Goal: Navigation & Orientation: Find specific page/section

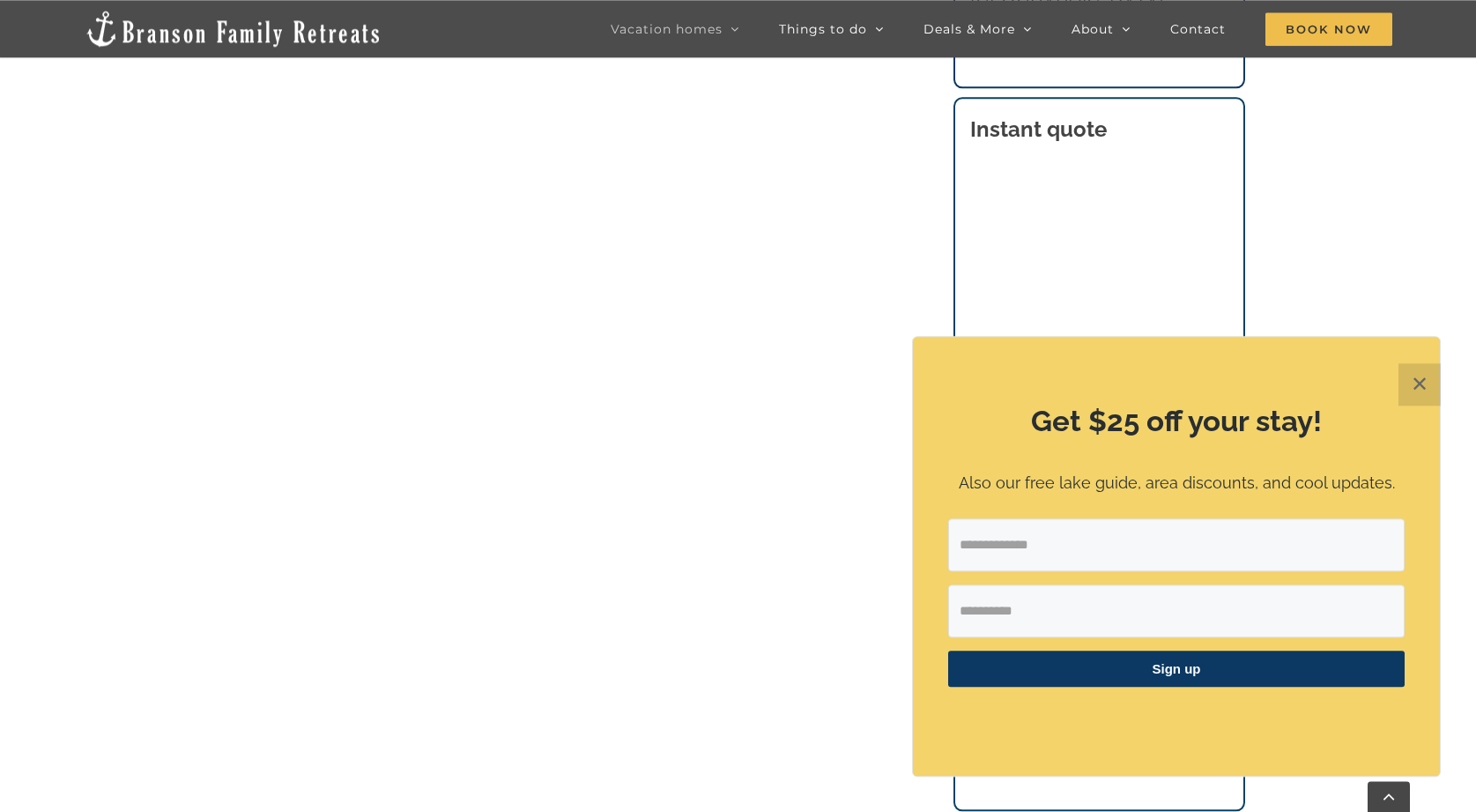
scroll to position [1217, 0]
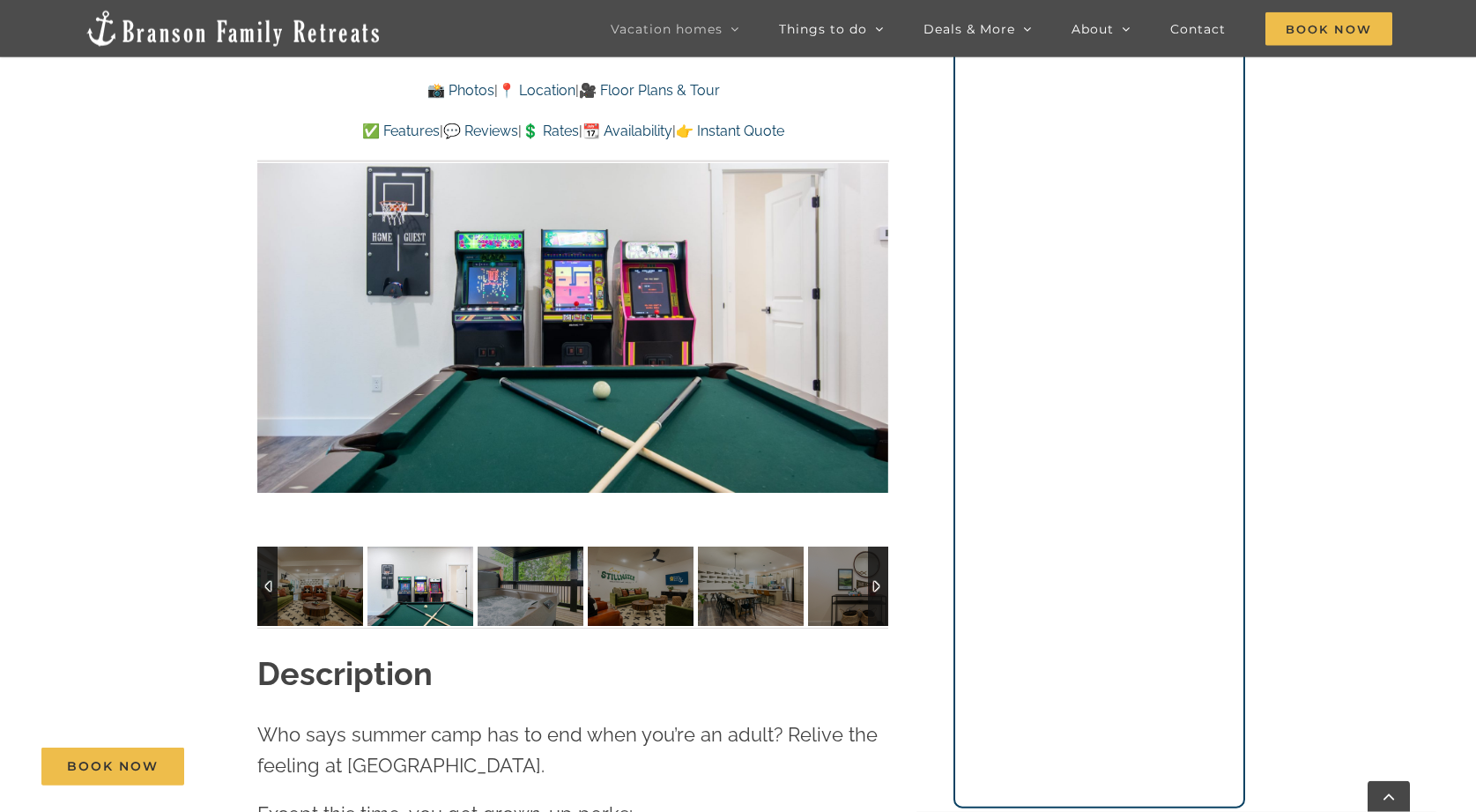
scroll to position [1489, 0]
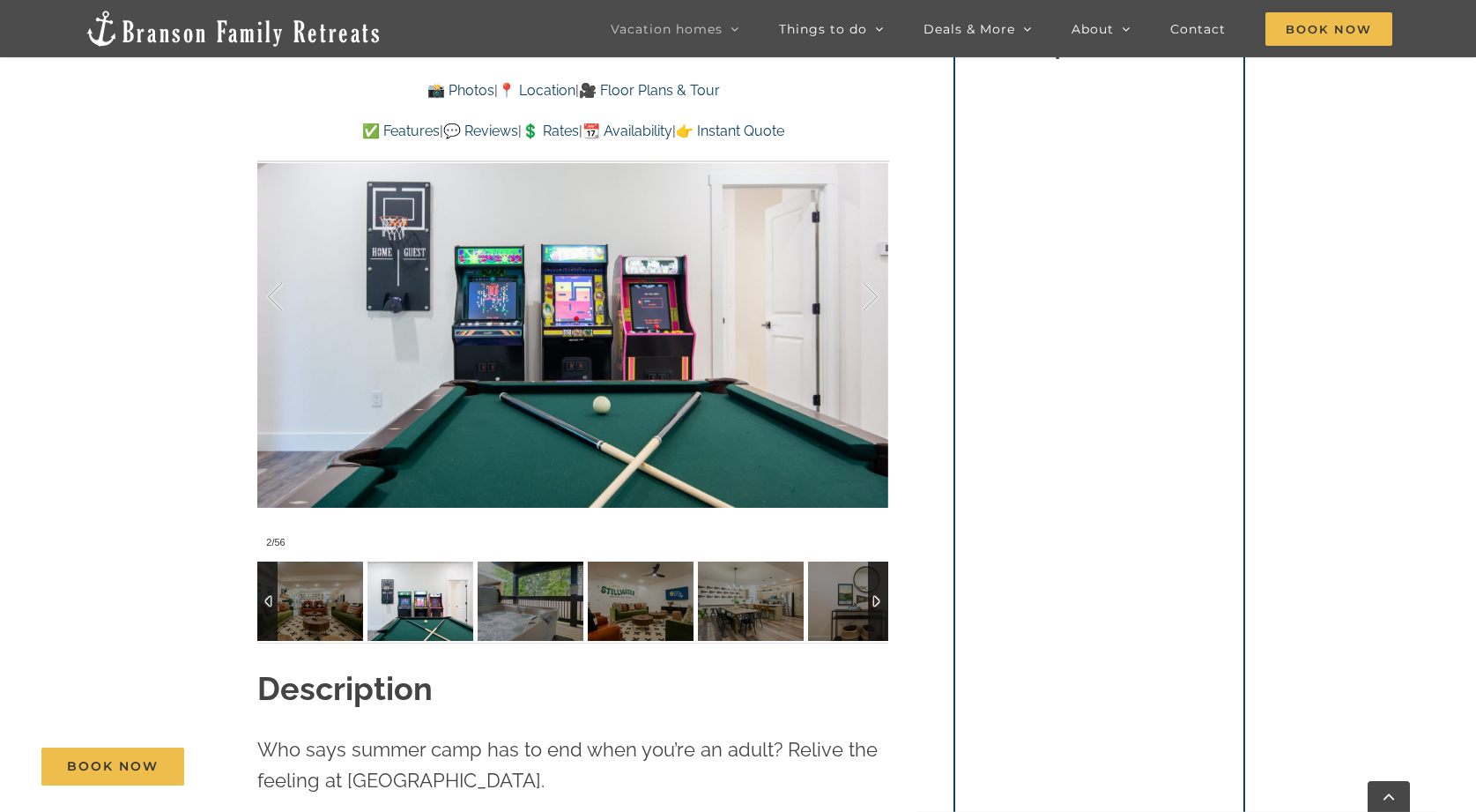
click at [434, 577] on img at bounding box center [420, 601] width 105 height 80
click at [469, 401] on div at bounding box center [572, 297] width 631 height 518
click at [578, 262] on link at bounding box center [572, 297] width 70 height 70
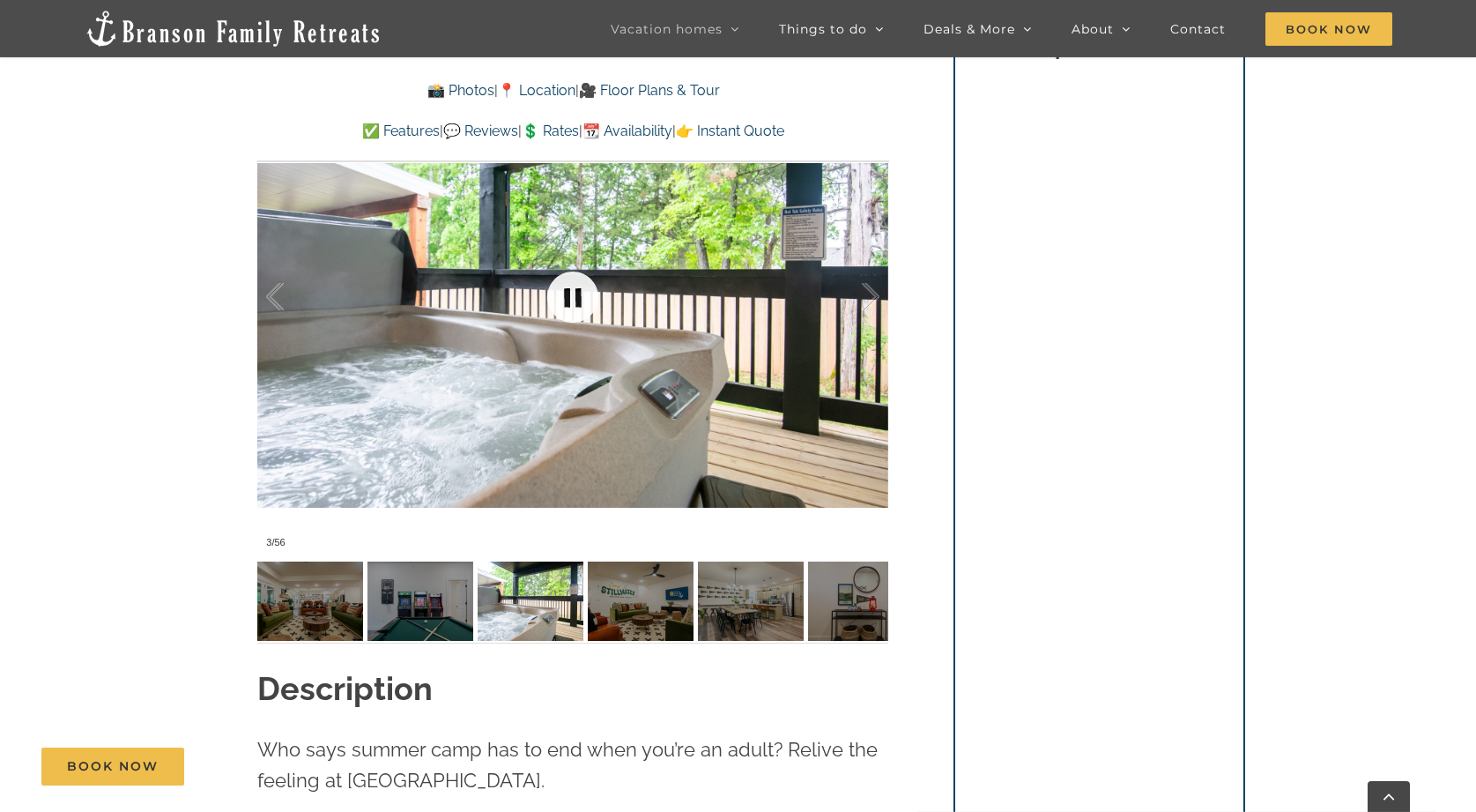
click at [578, 262] on link at bounding box center [572, 297] width 70 height 70
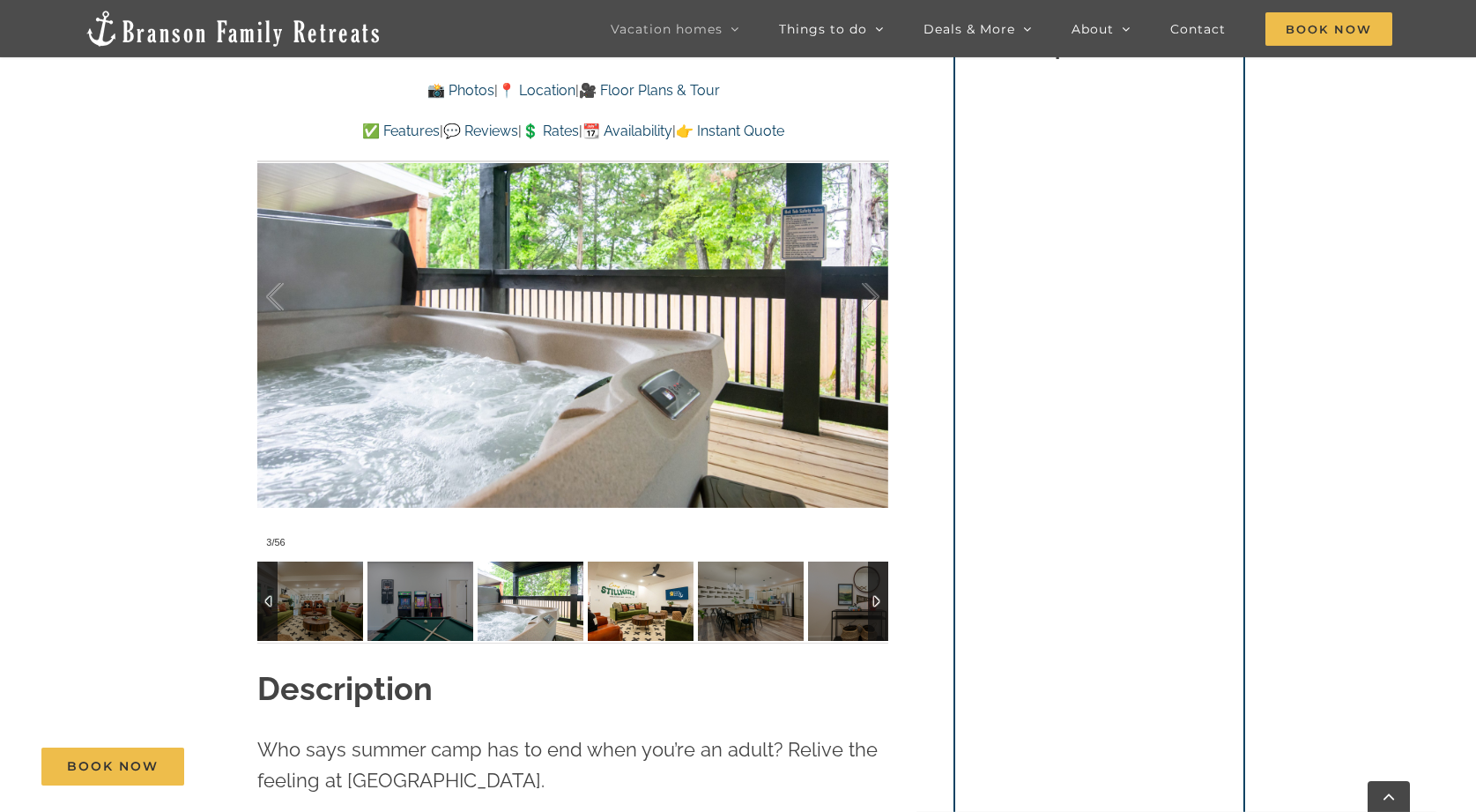
click at [653, 586] on img at bounding box center [641, 601] width 105 height 80
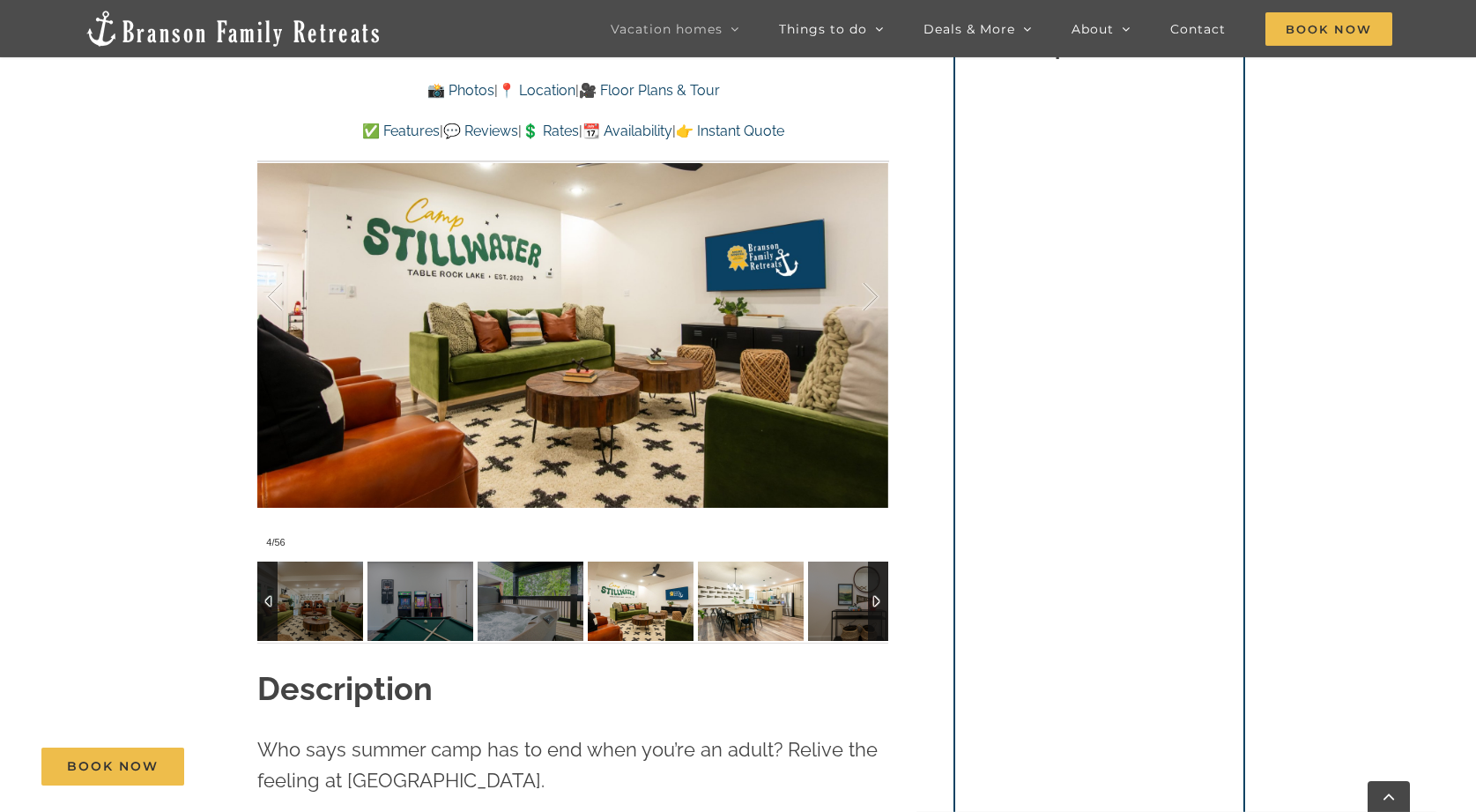
click at [729, 577] on img at bounding box center [751, 601] width 105 height 80
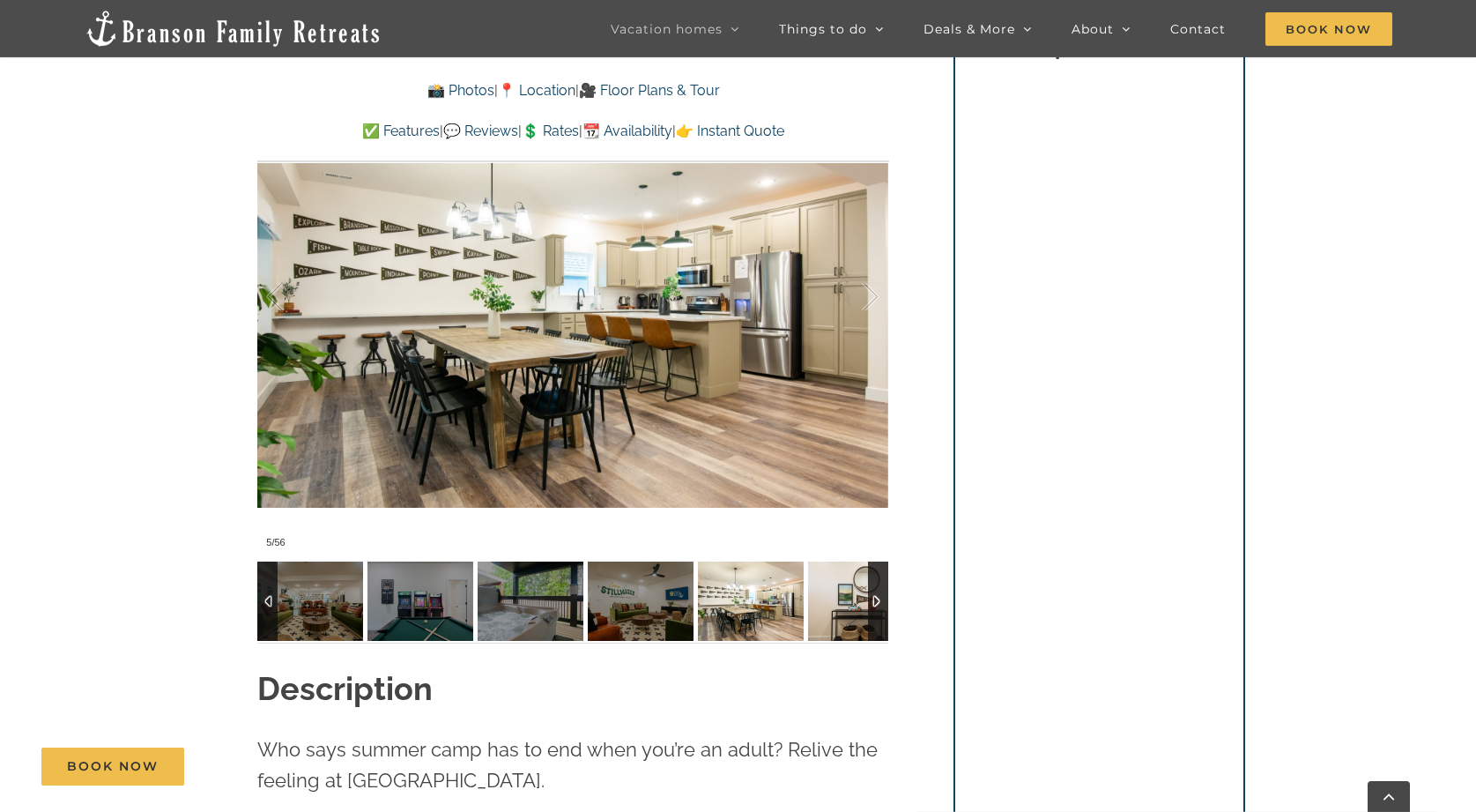
click at [854, 582] on img at bounding box center [861, 601] width 105 height 80
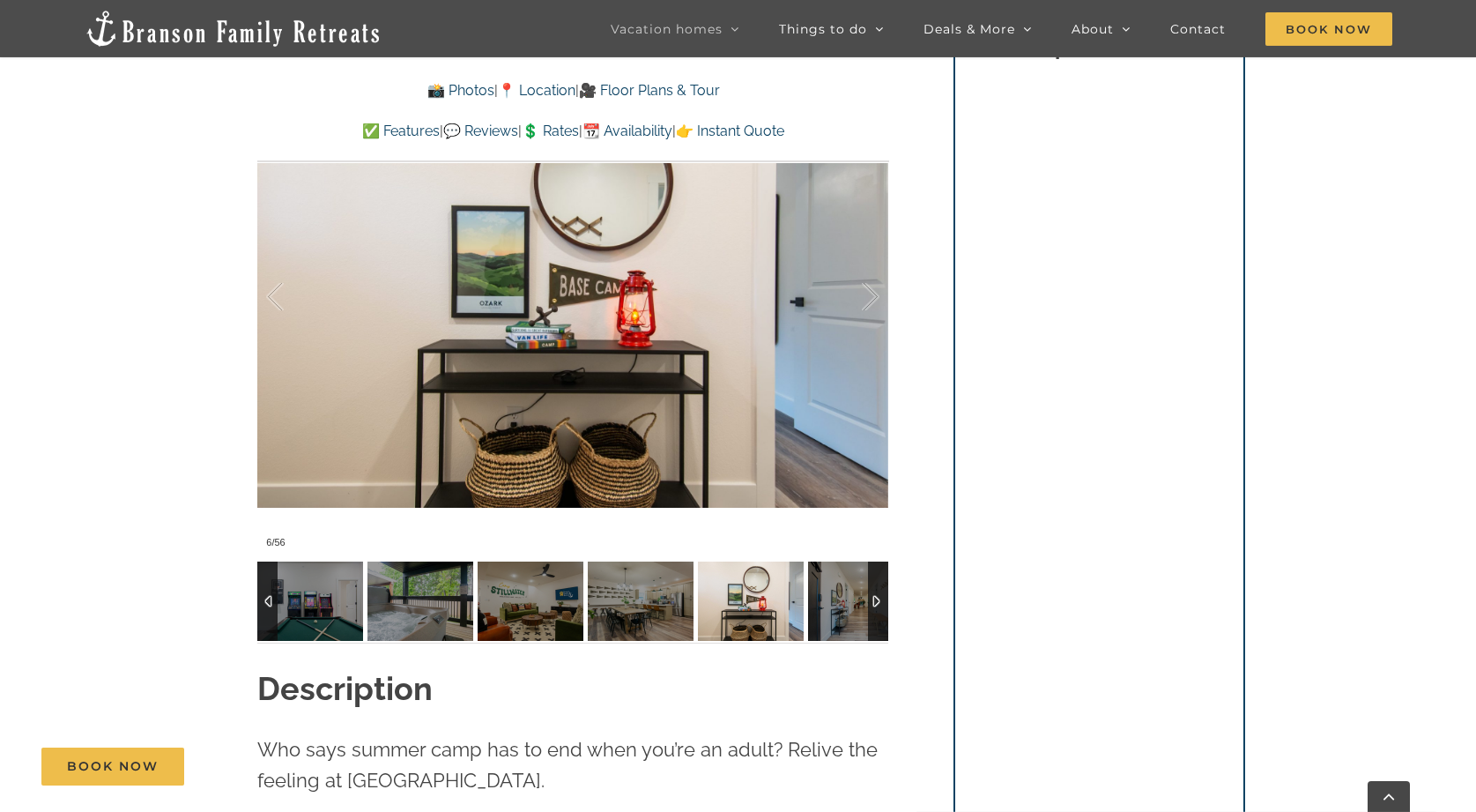
click at [875, 572] on div at bounding box center [879, 601] width 20 height 80
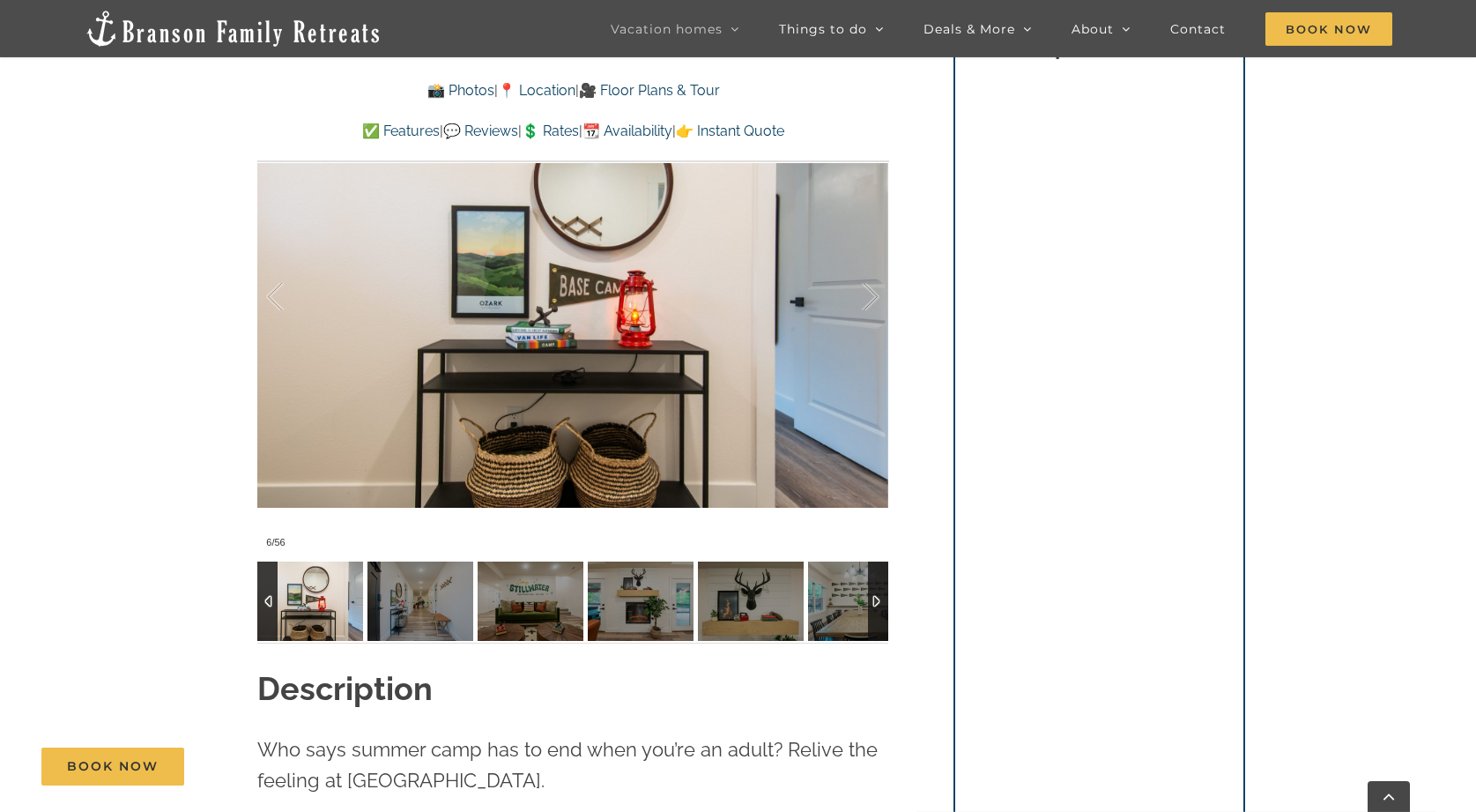
click at [875, 572] on div at bounding box center [879, 601] width 20 height 80
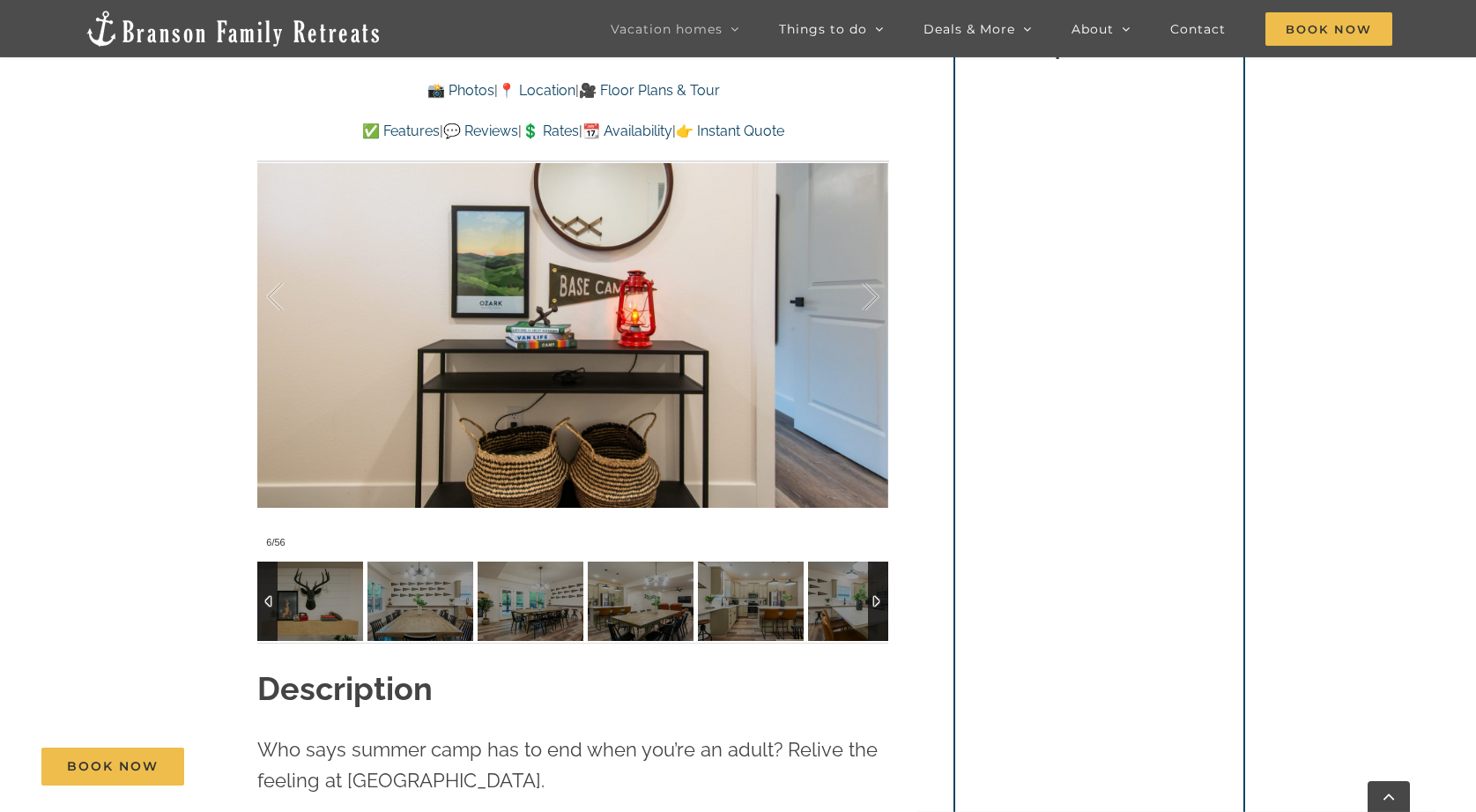
click at [875, 572] on div at bounding box center [879, 601] width 20 height 80
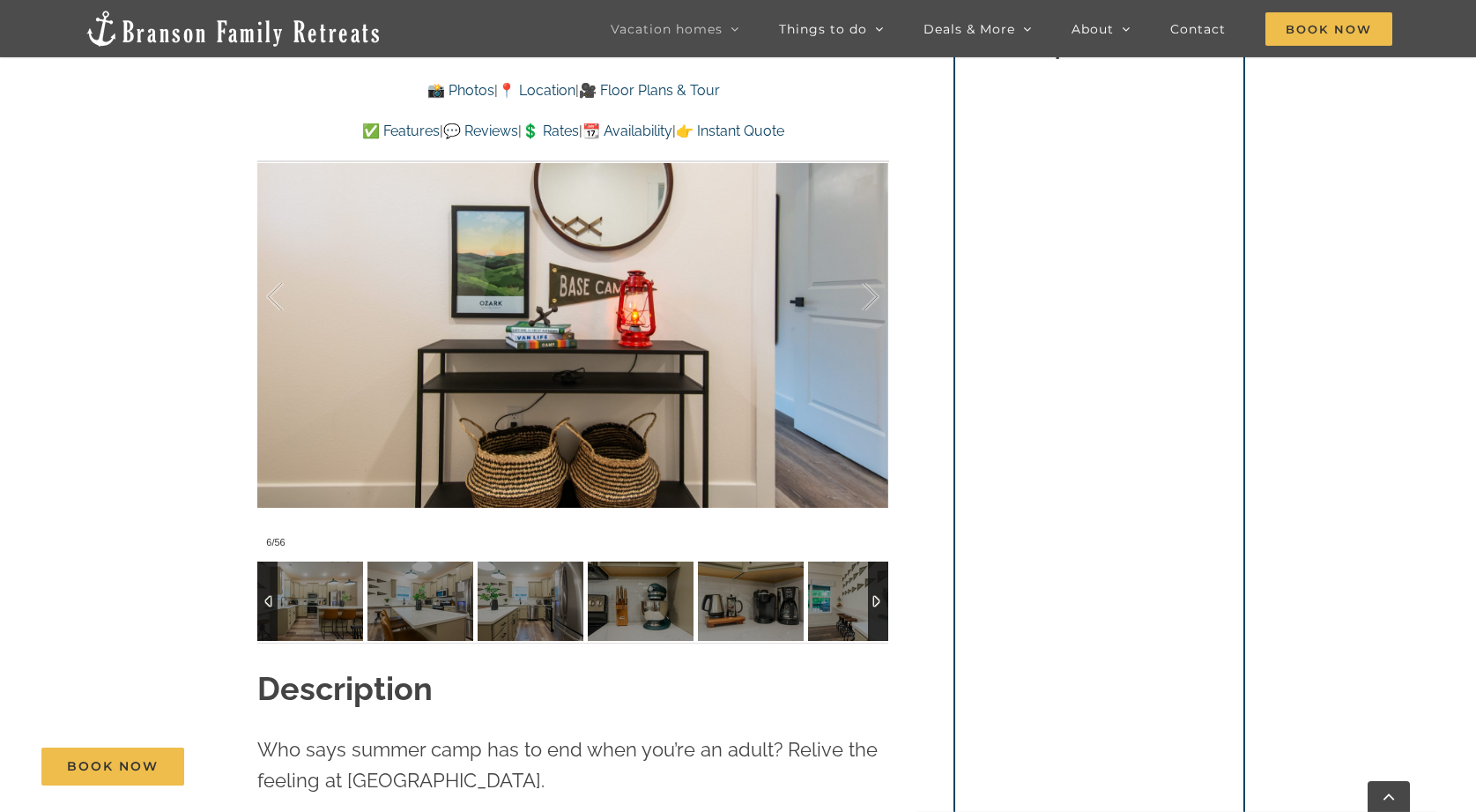
click at [875, 572] on div at bounding box center [879, 601] width 20 height 80
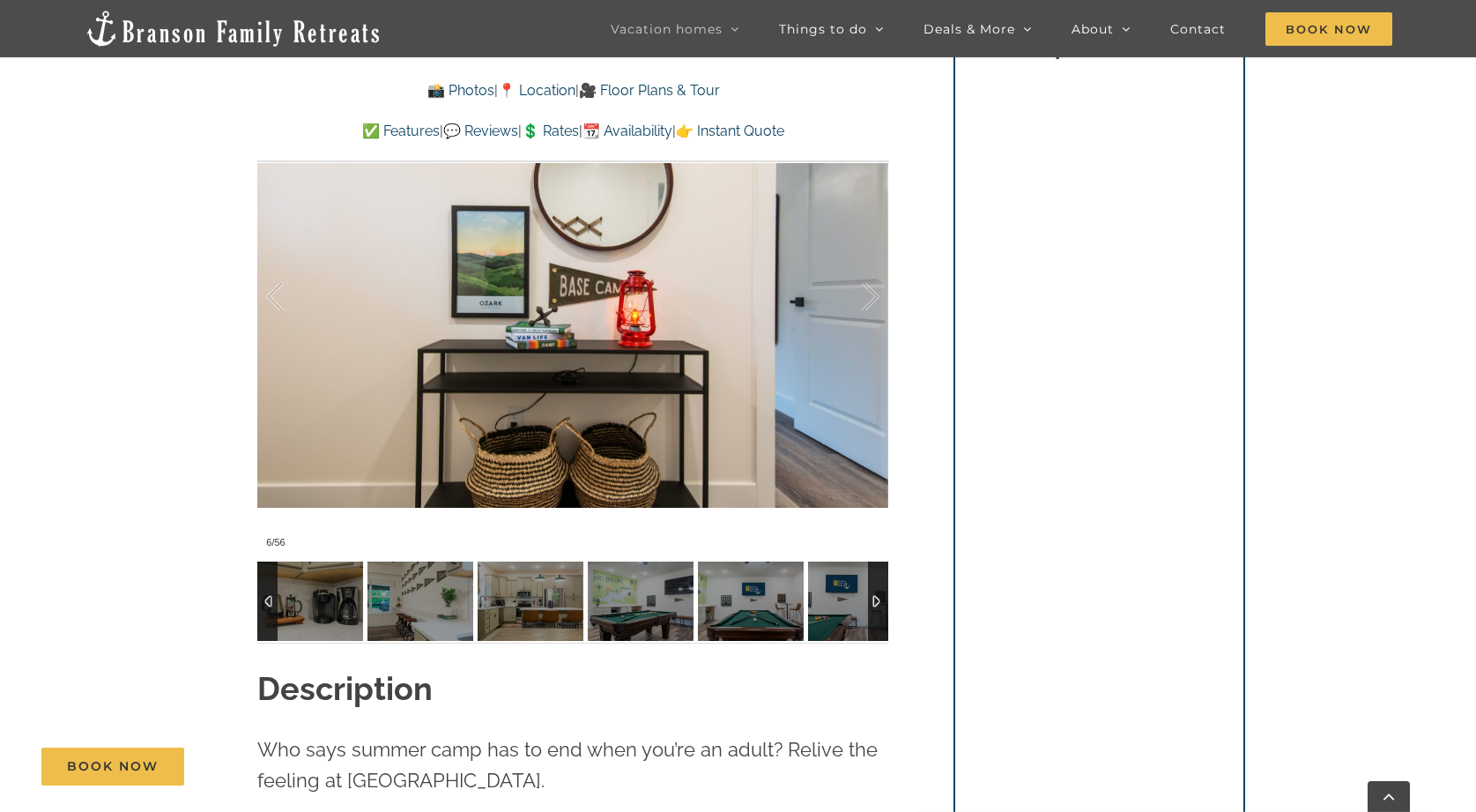
click at [875, 572] on div at bounding box center [879, 601] width 20 height 80
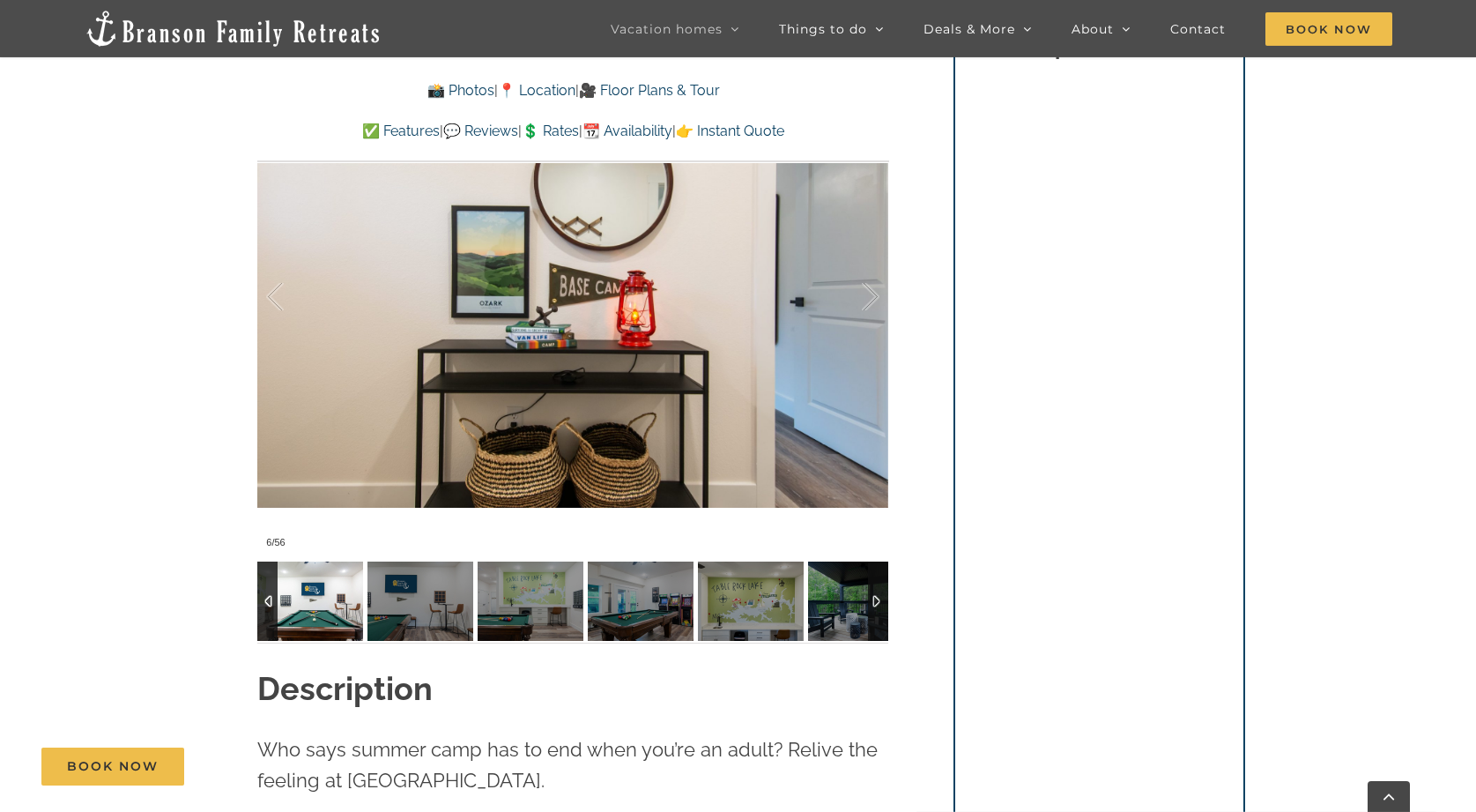
click at [308, 567] on img at bounding box center [310, 601] width 105 height 80
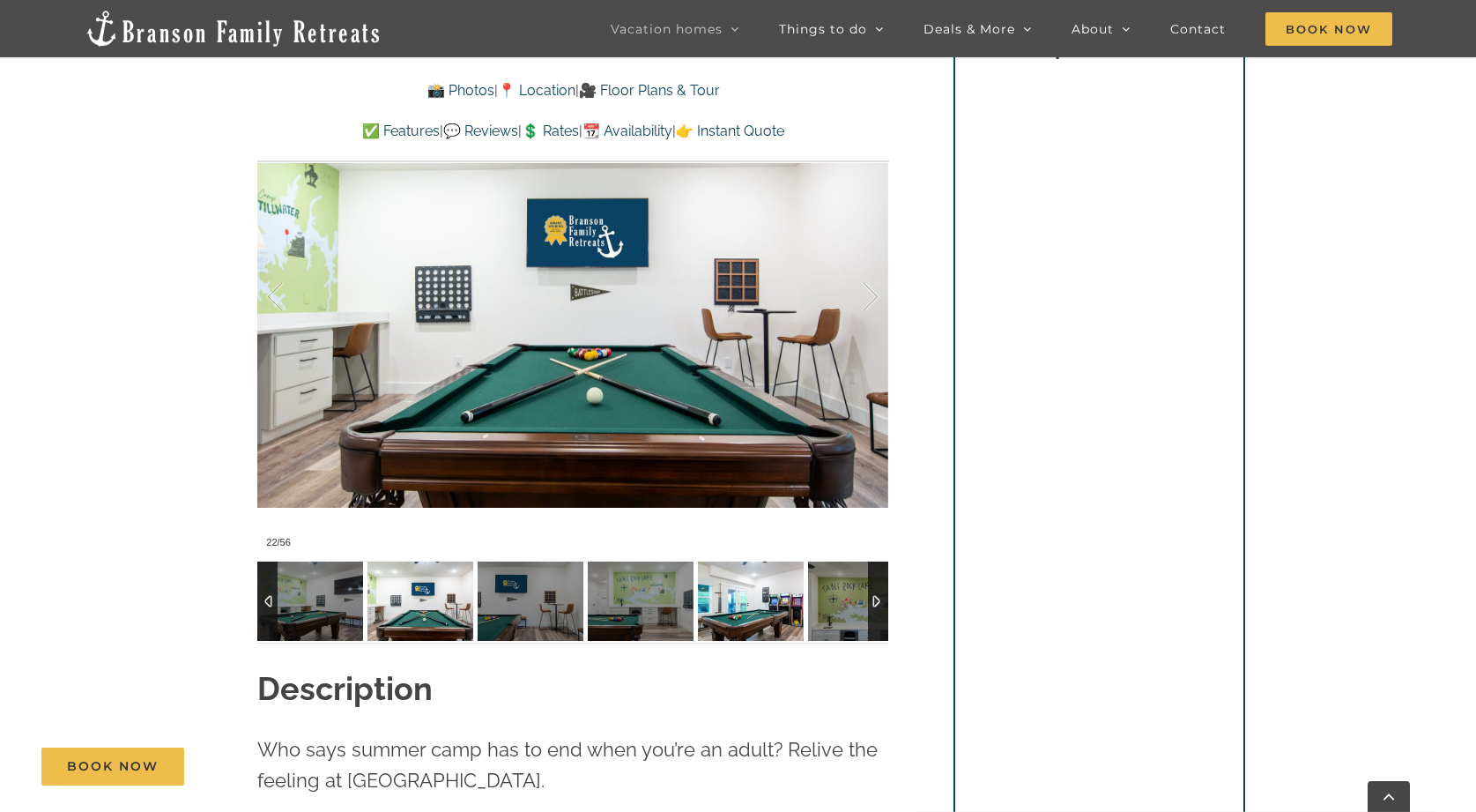
click at [742, 583] on img at bounding box center [751, 601] width 105 height 80
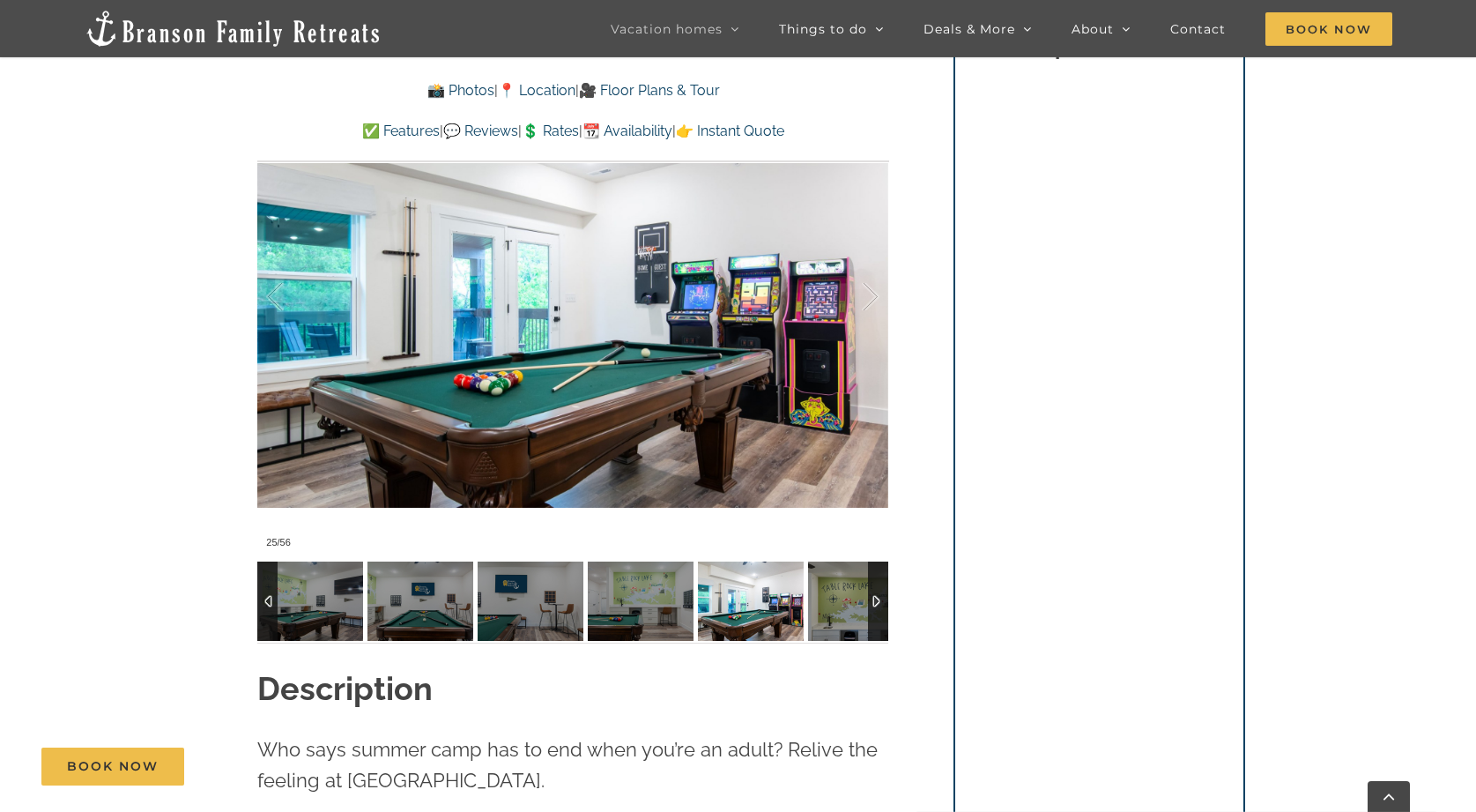
click at [742, 583] on img at bounding box center [751, 601] width 105 height 80
click at [838, 580] on img at bounding box center [861, 601] width 105 height 80
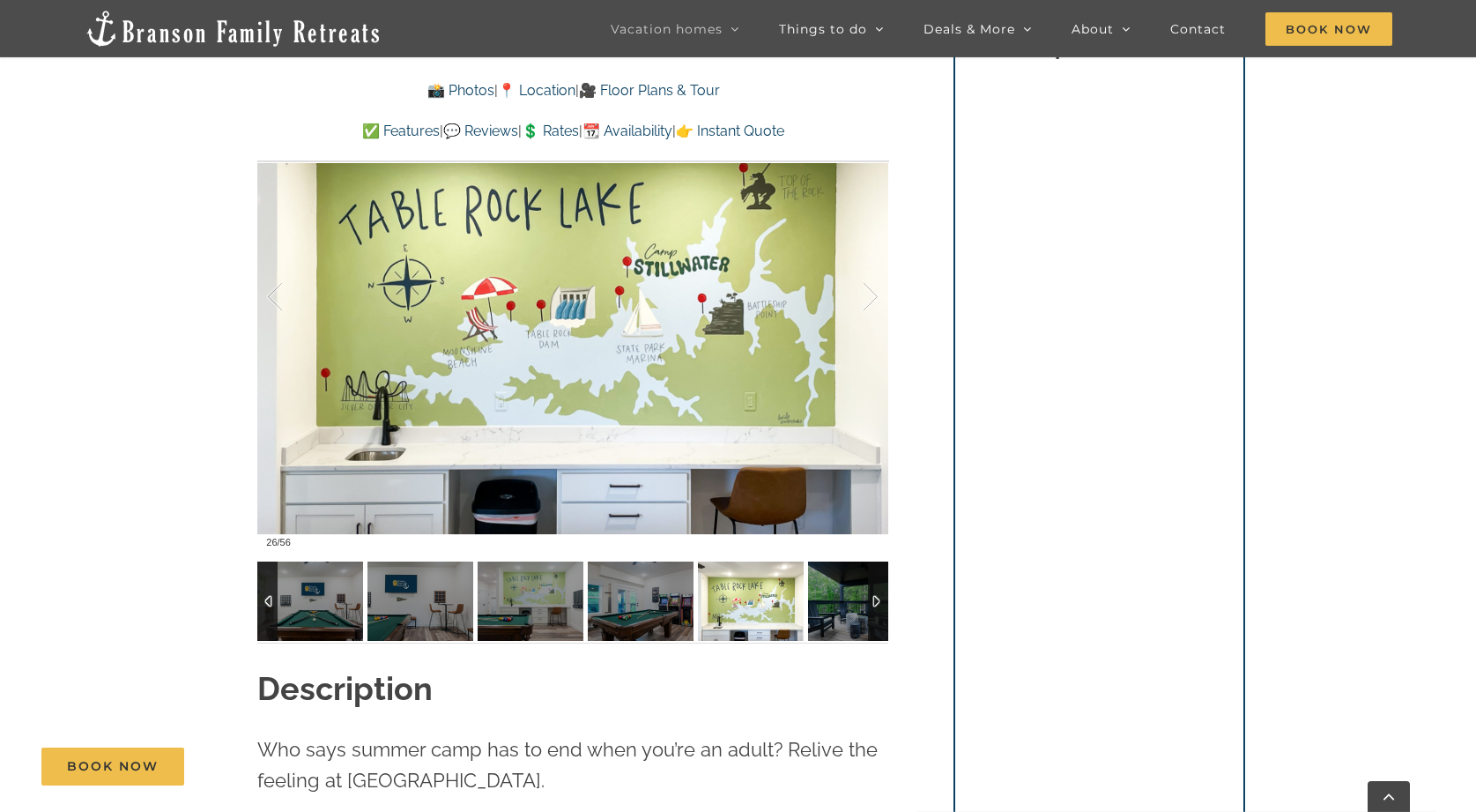
click at [838, 580] on img at bounding box center [861, 601] width 105 height 80
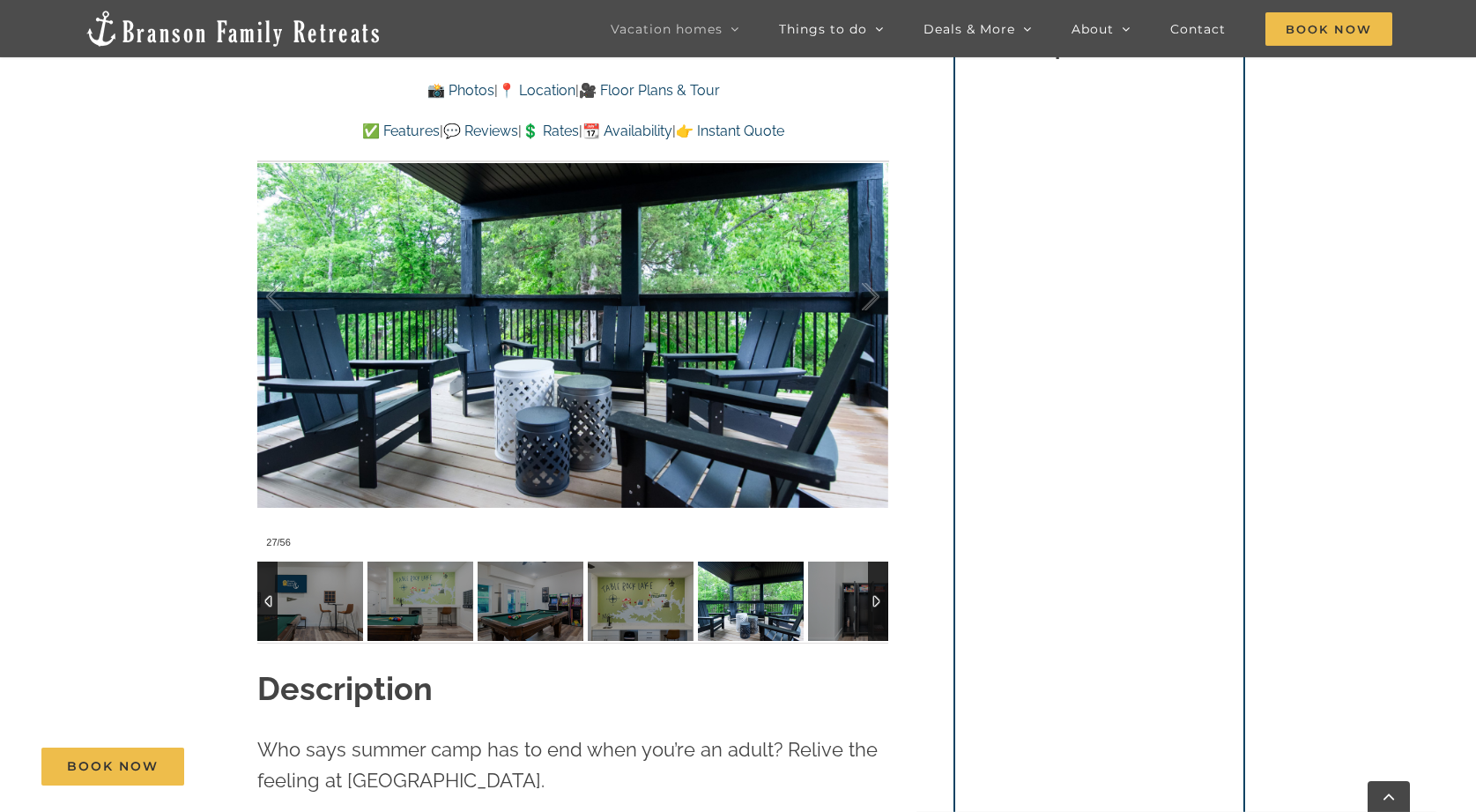
click at [838, 580] on img at bounding box center [861, 601] width 105 height 80
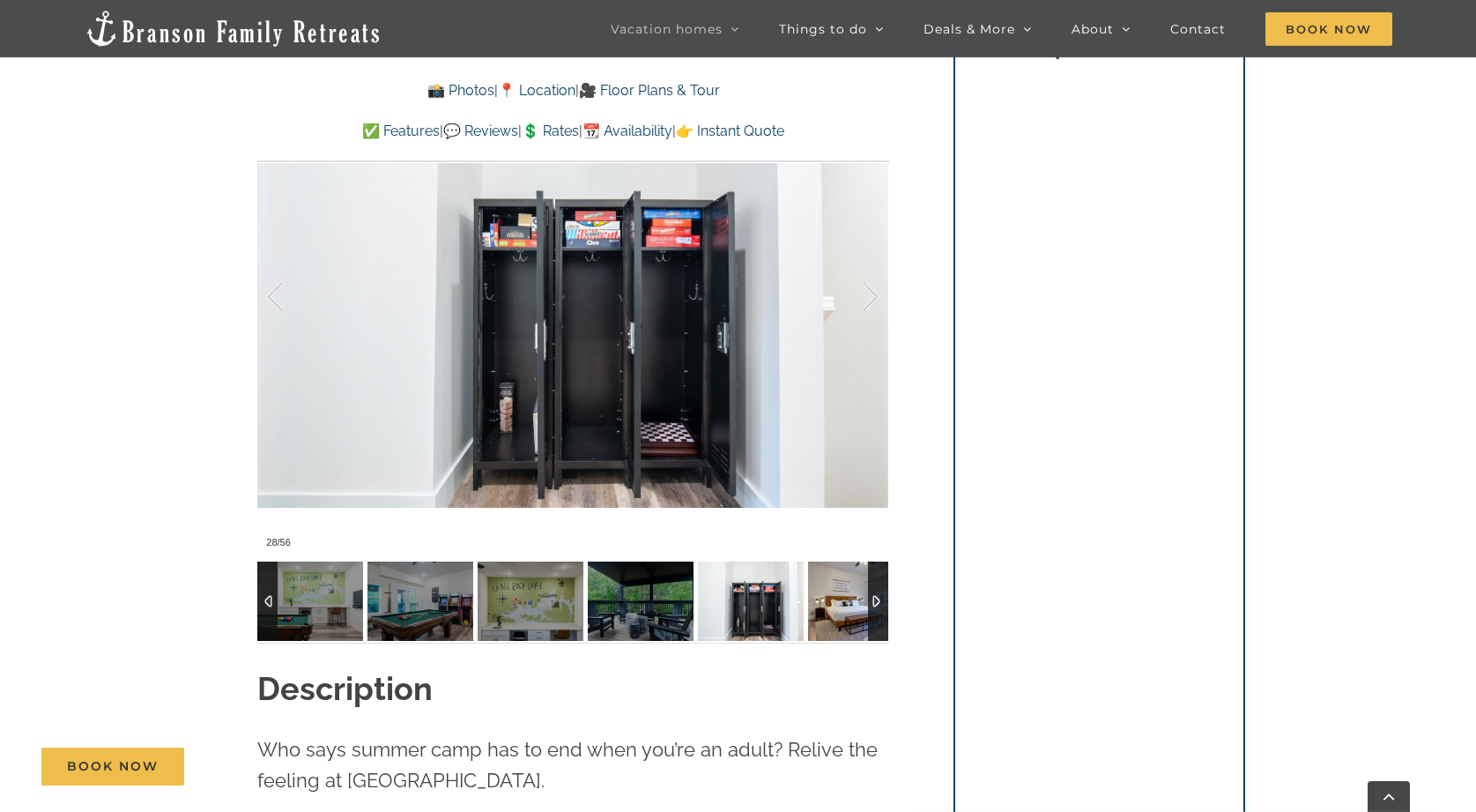
click at [838, 580] on img at bounding box center [861, 601] width 105 height 80
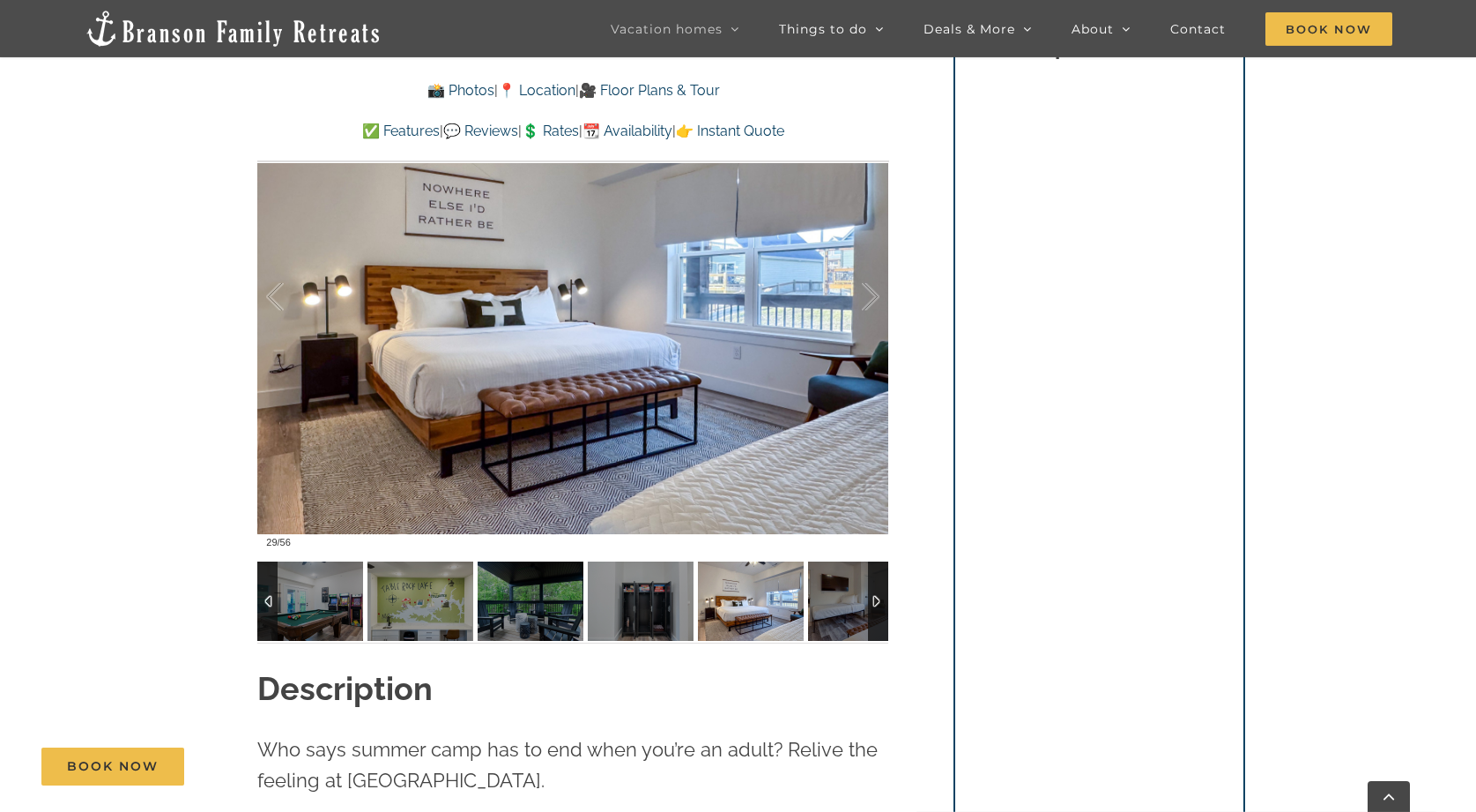
click at [838, 580] on img at bounding box center [861, 601] width 105 height 80
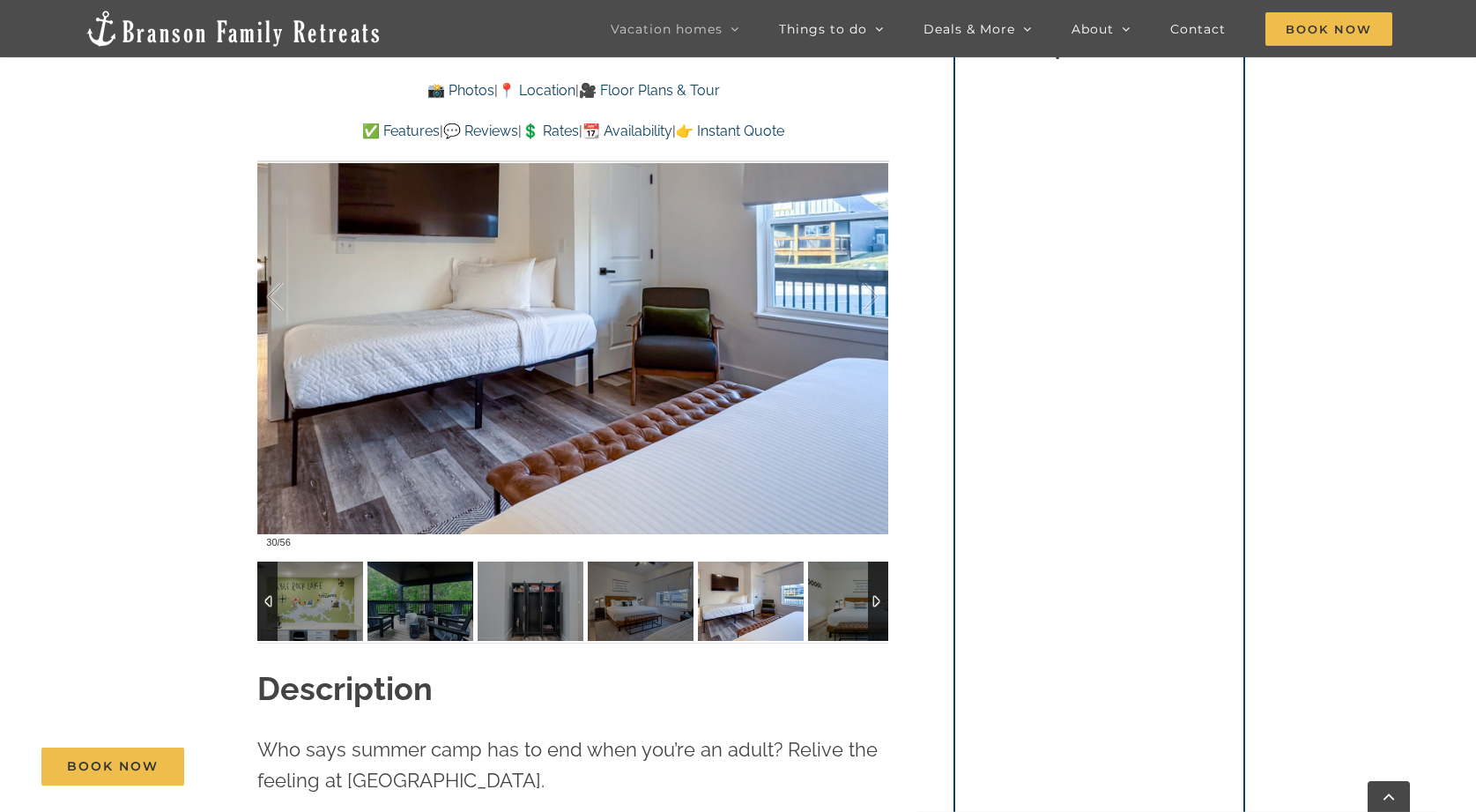
click at [838, 580] on img at bounding box center [861, 601] width 105 height 80
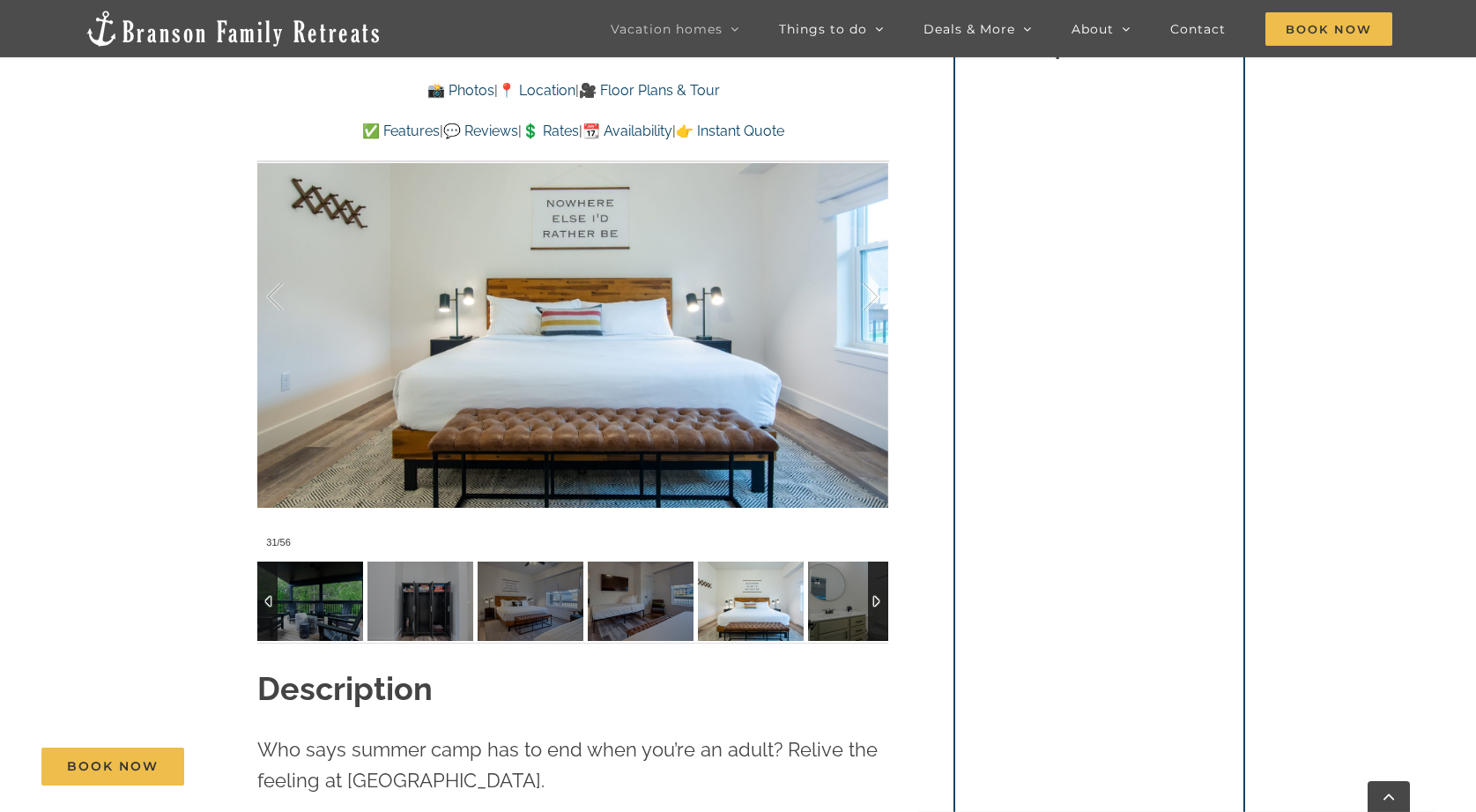
click at [838, 580] on img at bounding box center [861, 601] width 105 height 80
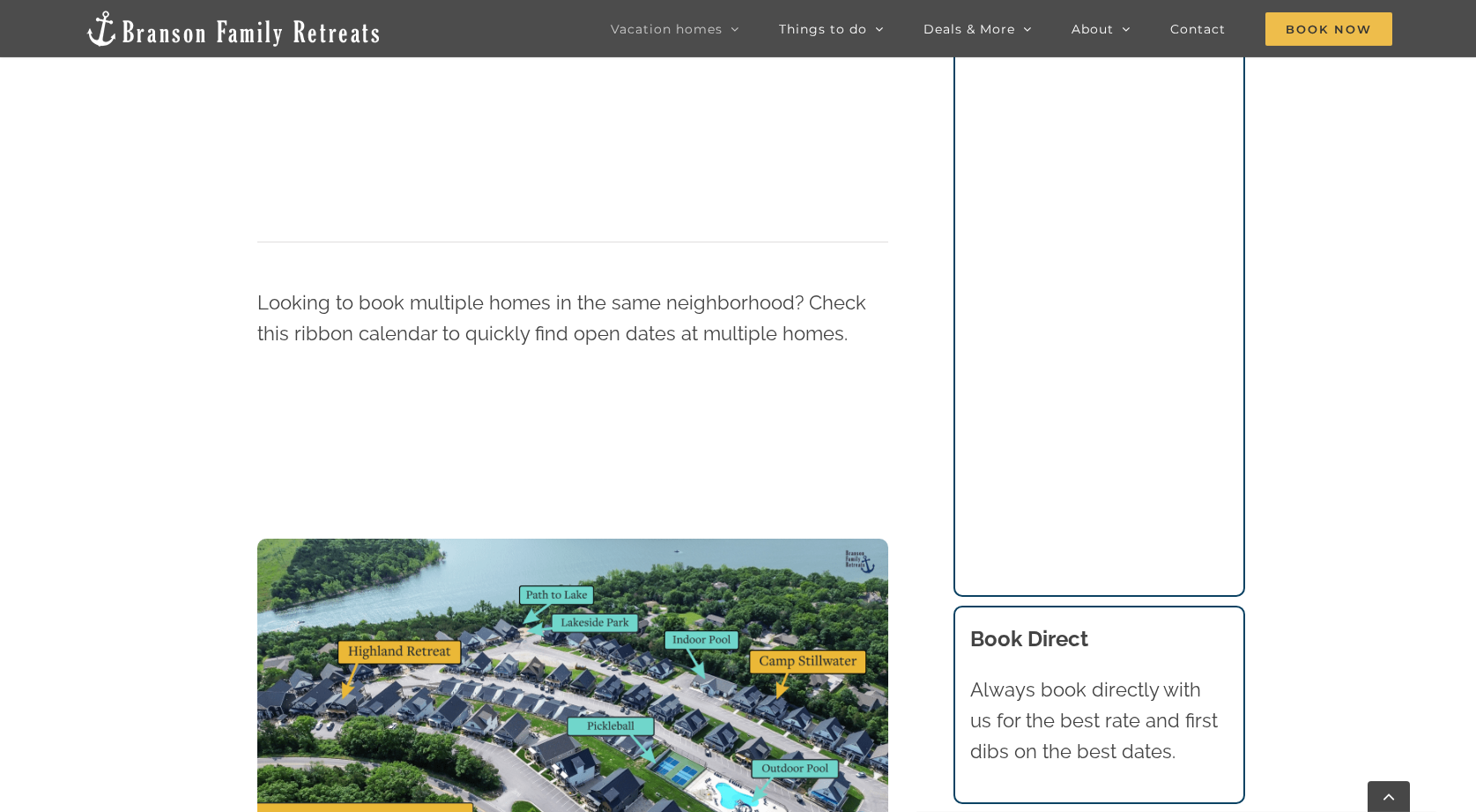
scroll to position [1908, 0]
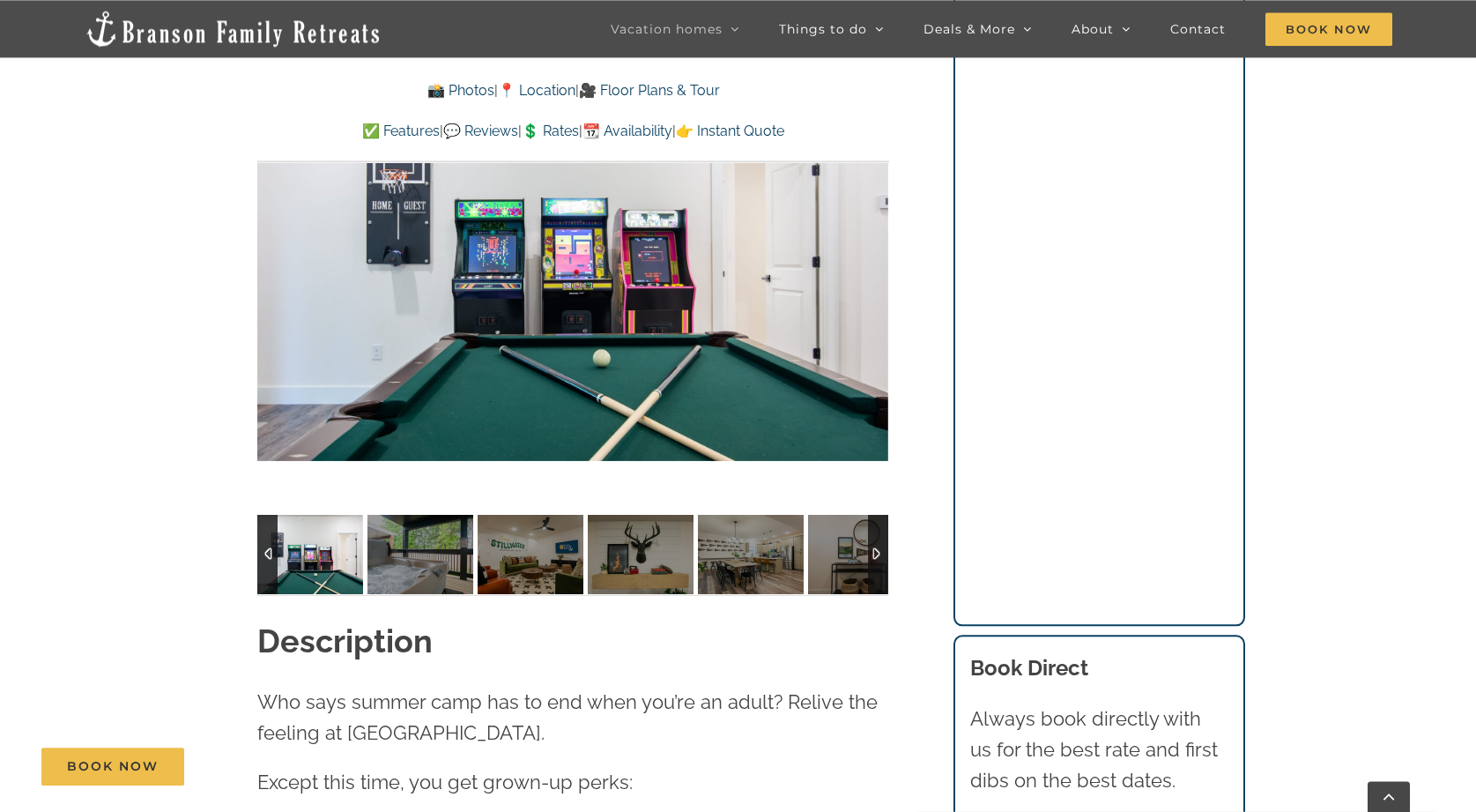
scroll to position [1616, 0]
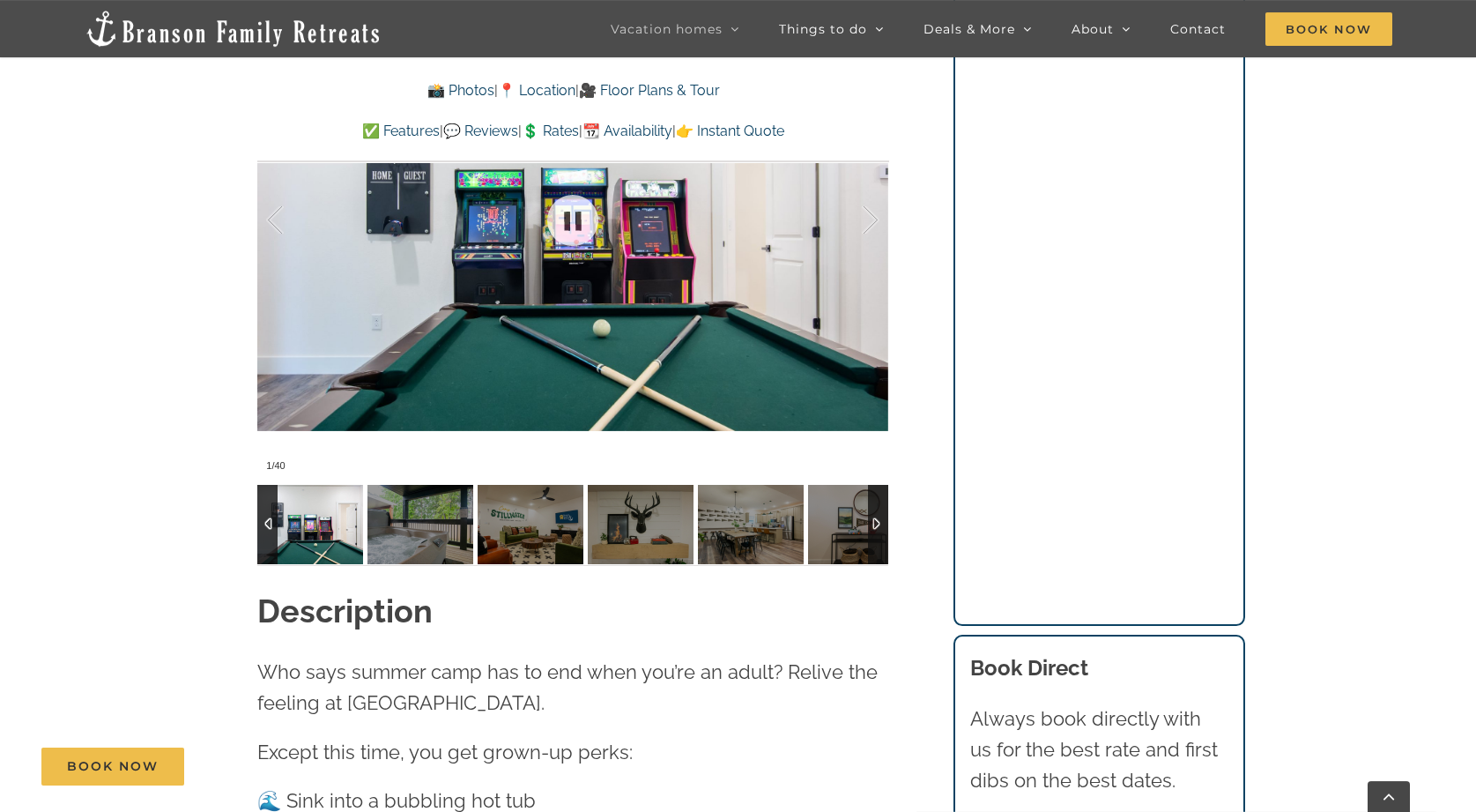
click at [652, 303] on div at bounding box center [572, 220] width 631 height 518
click at [423, 522] on img at bounding box center [420, 524] width 105 height 80
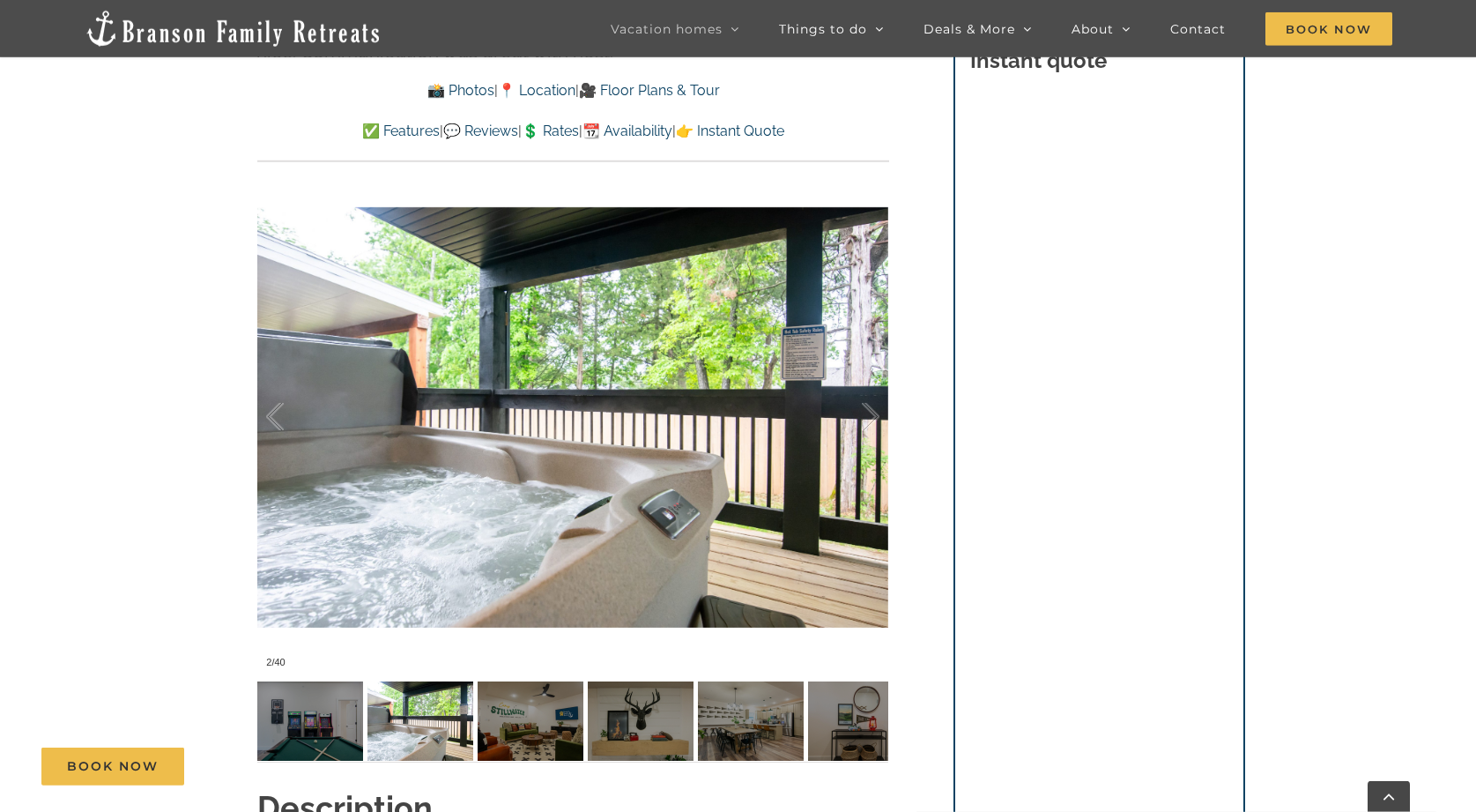
scroll to position [1374, 0]
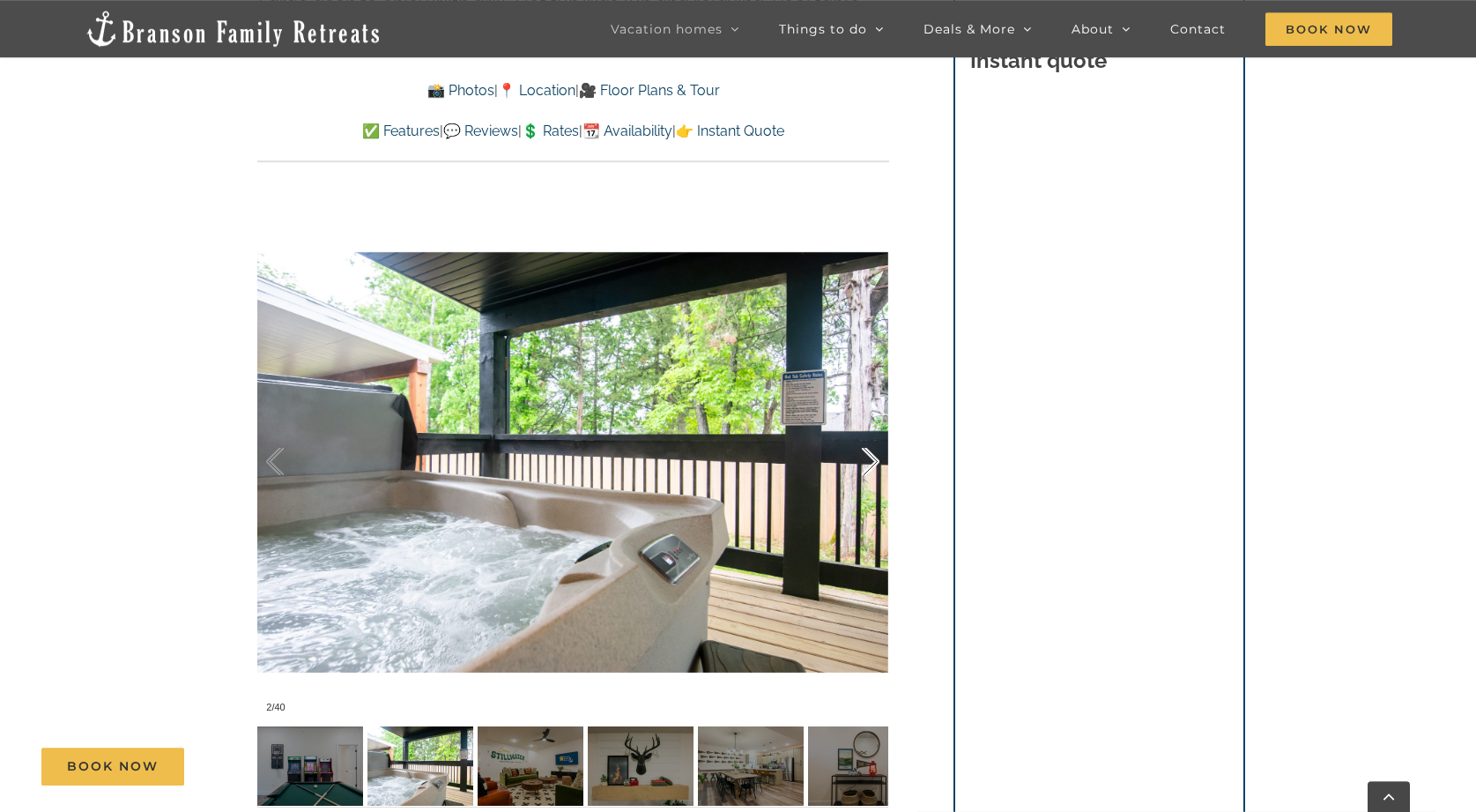
click at [876, 457] on div at bounding box center [852, 461] width 55 height 109
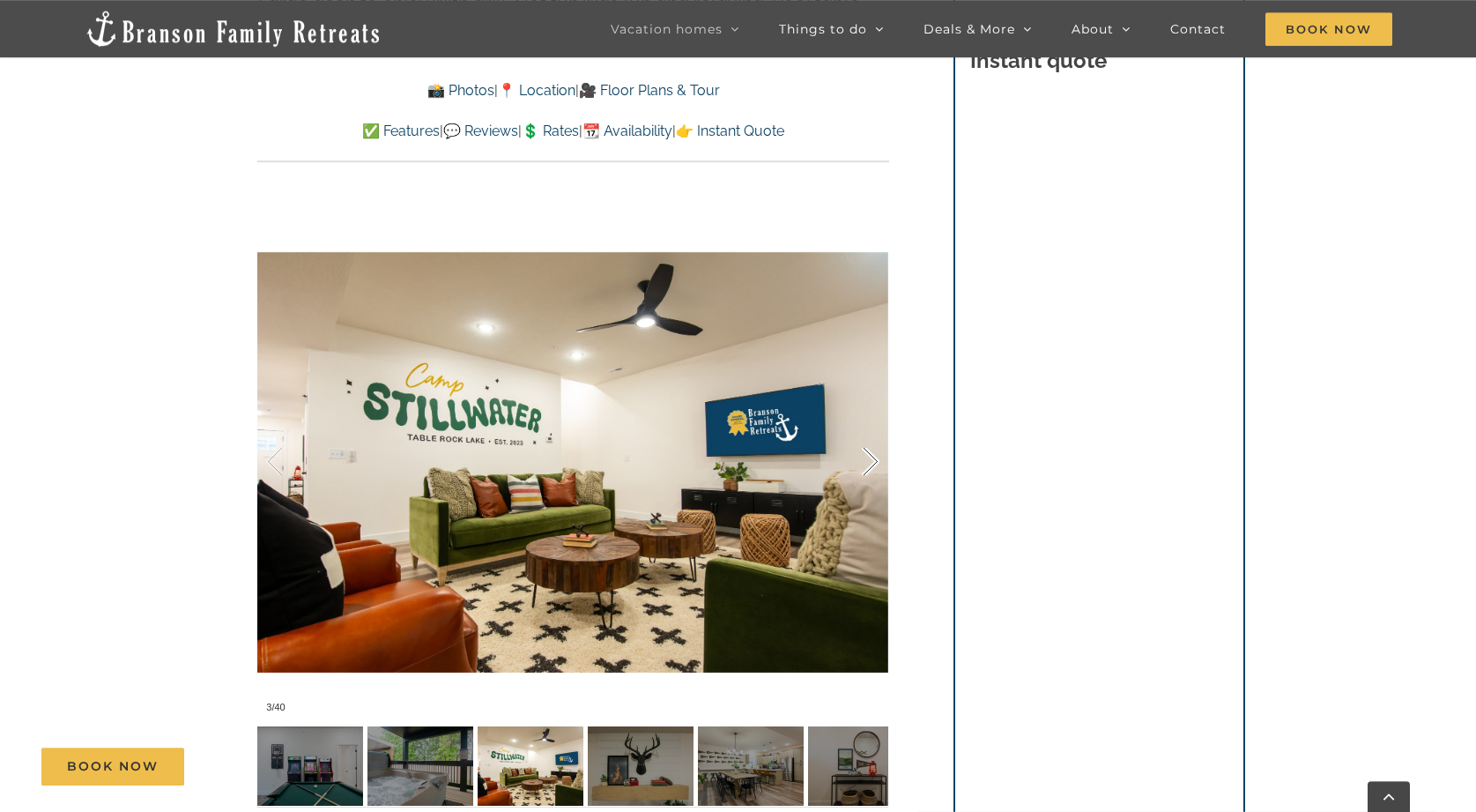
click at [876, 457] on div at bounding box center [852, 461] width 55 height 109
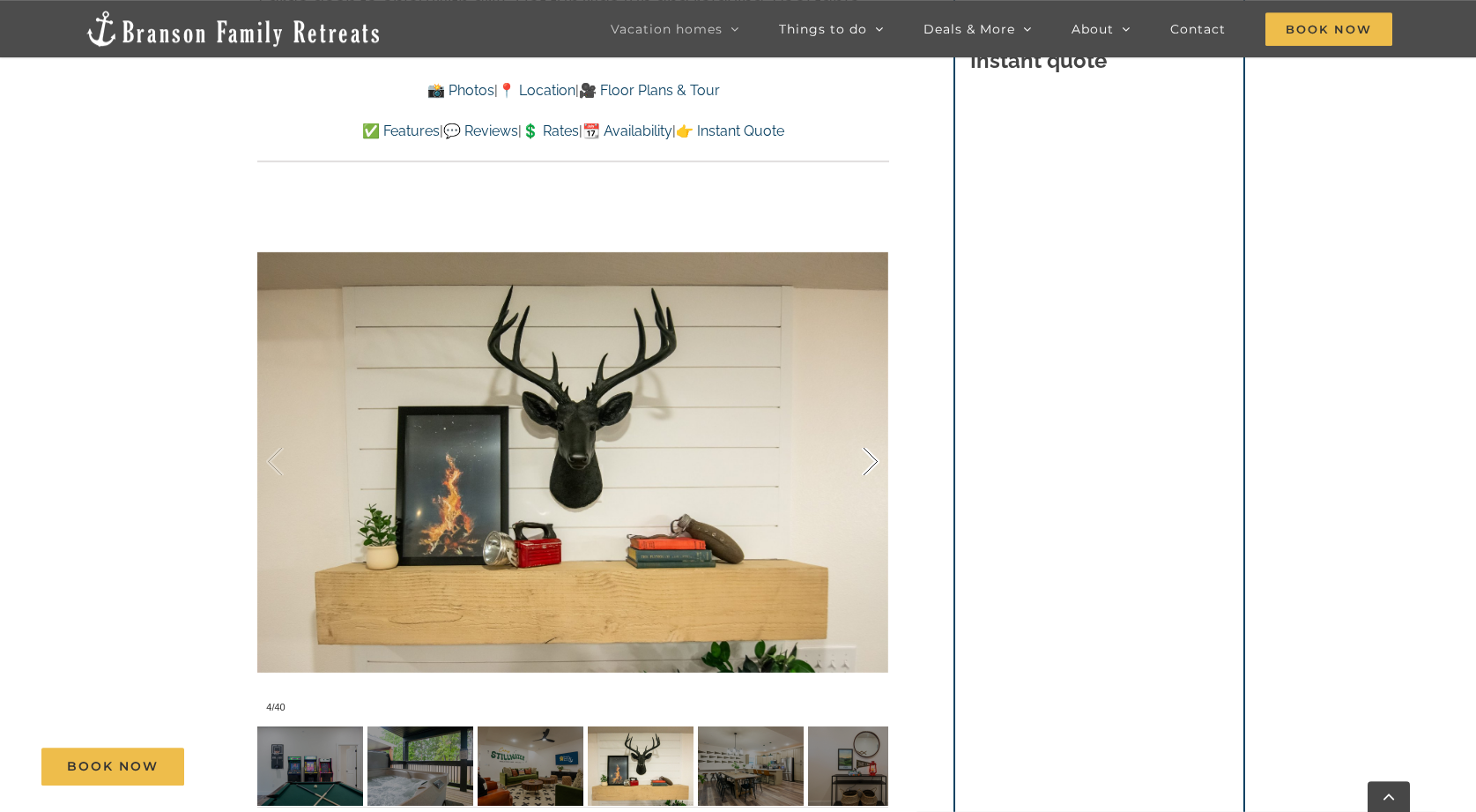
click at [876, 457] on div at bounding box center [852, 461] width 55 height 109
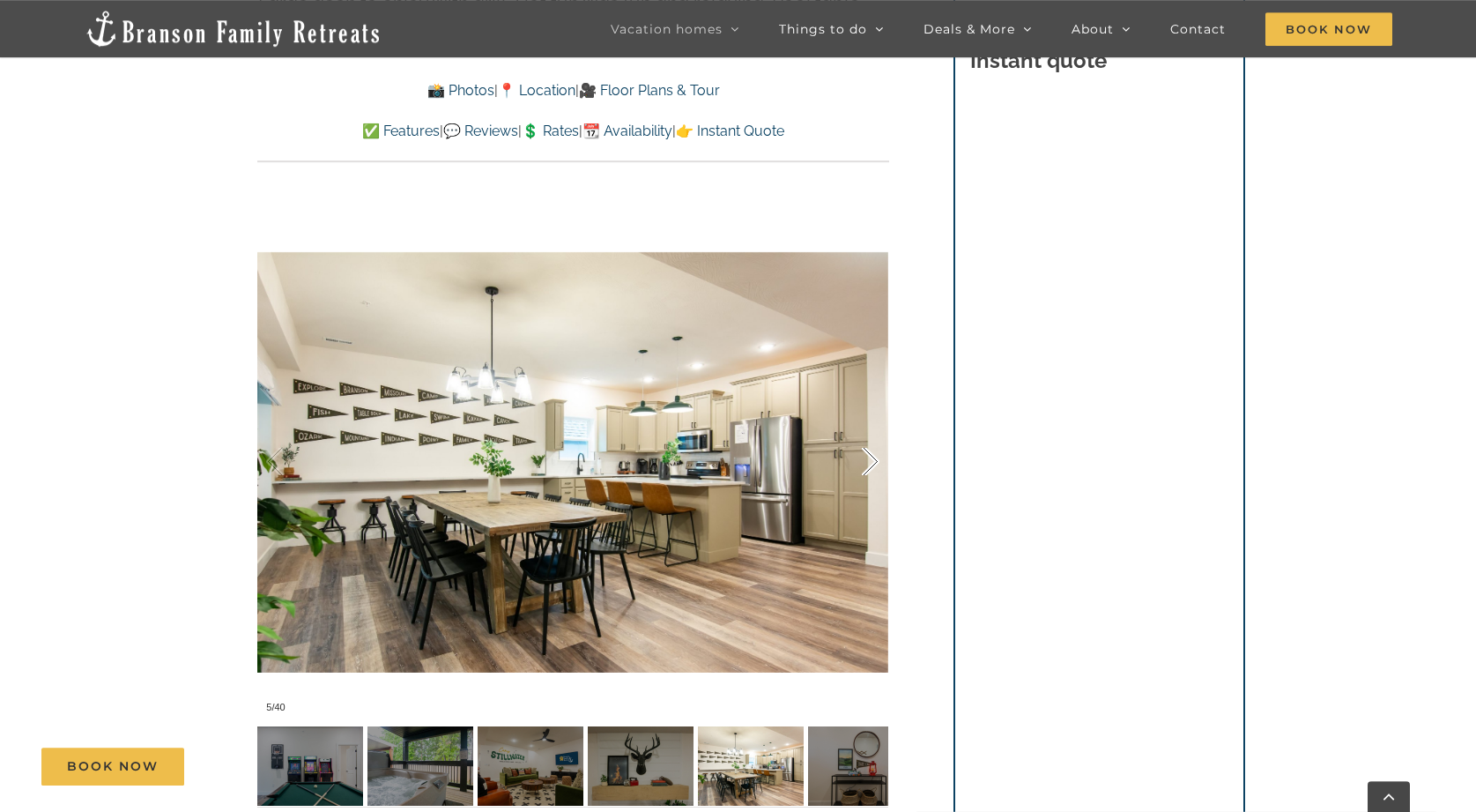
click at [876, 457] on div at bounding box center [852, 461] width 55 height 109
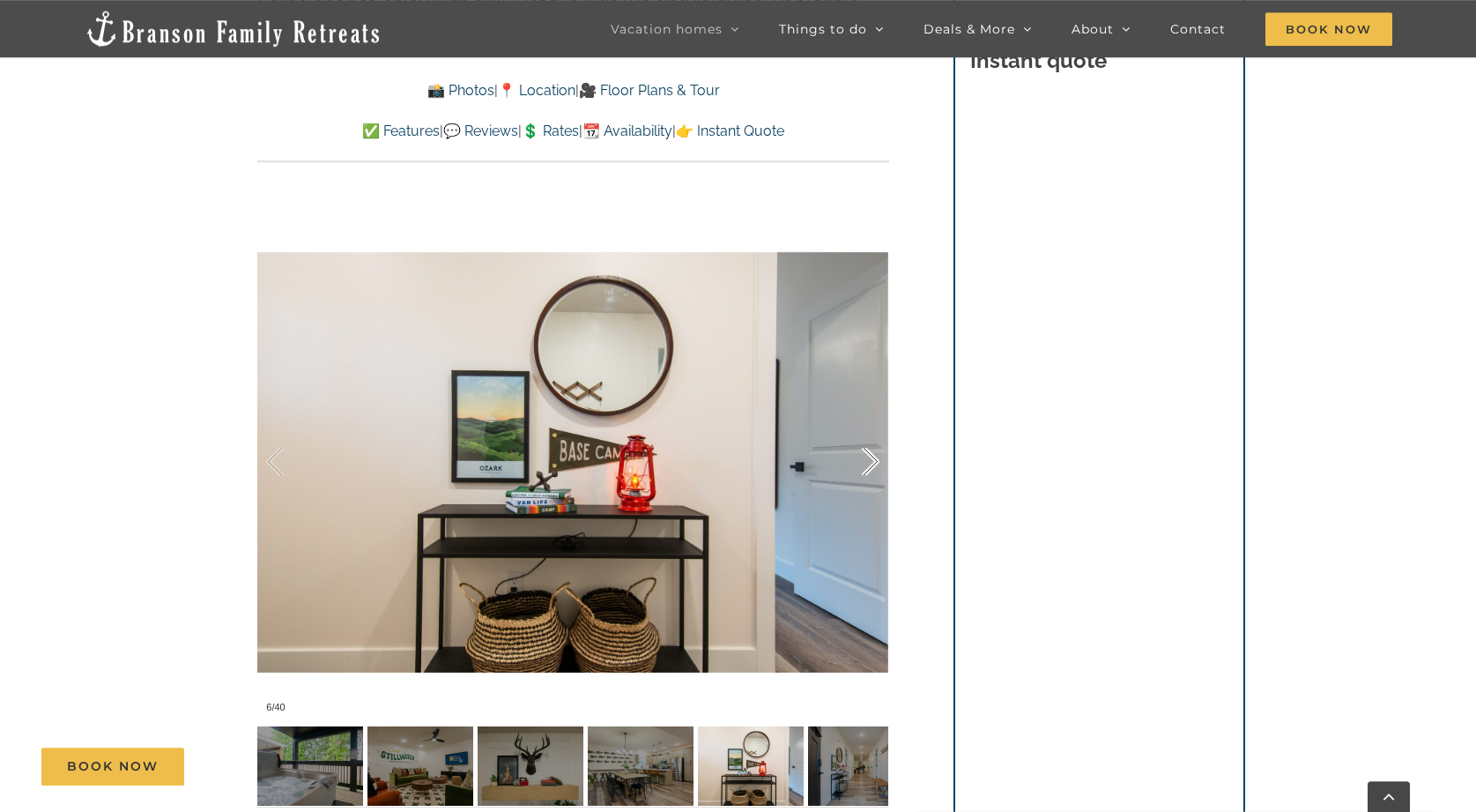
click at [876, 457] on div at bounding box center [852, 461] width 55 height 109
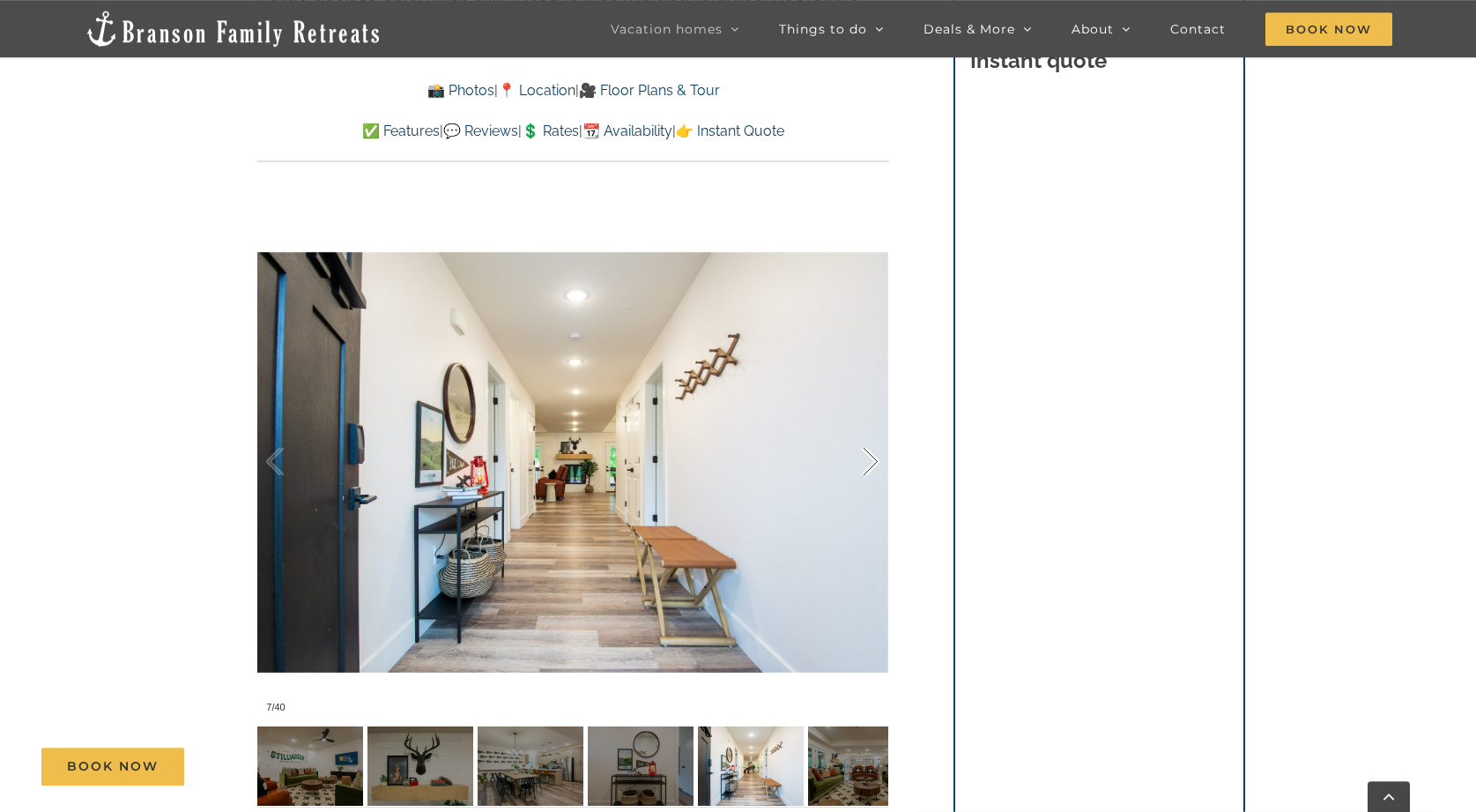
click at [876, 457] on div at bounding box center [852, 461] width 55 height 109
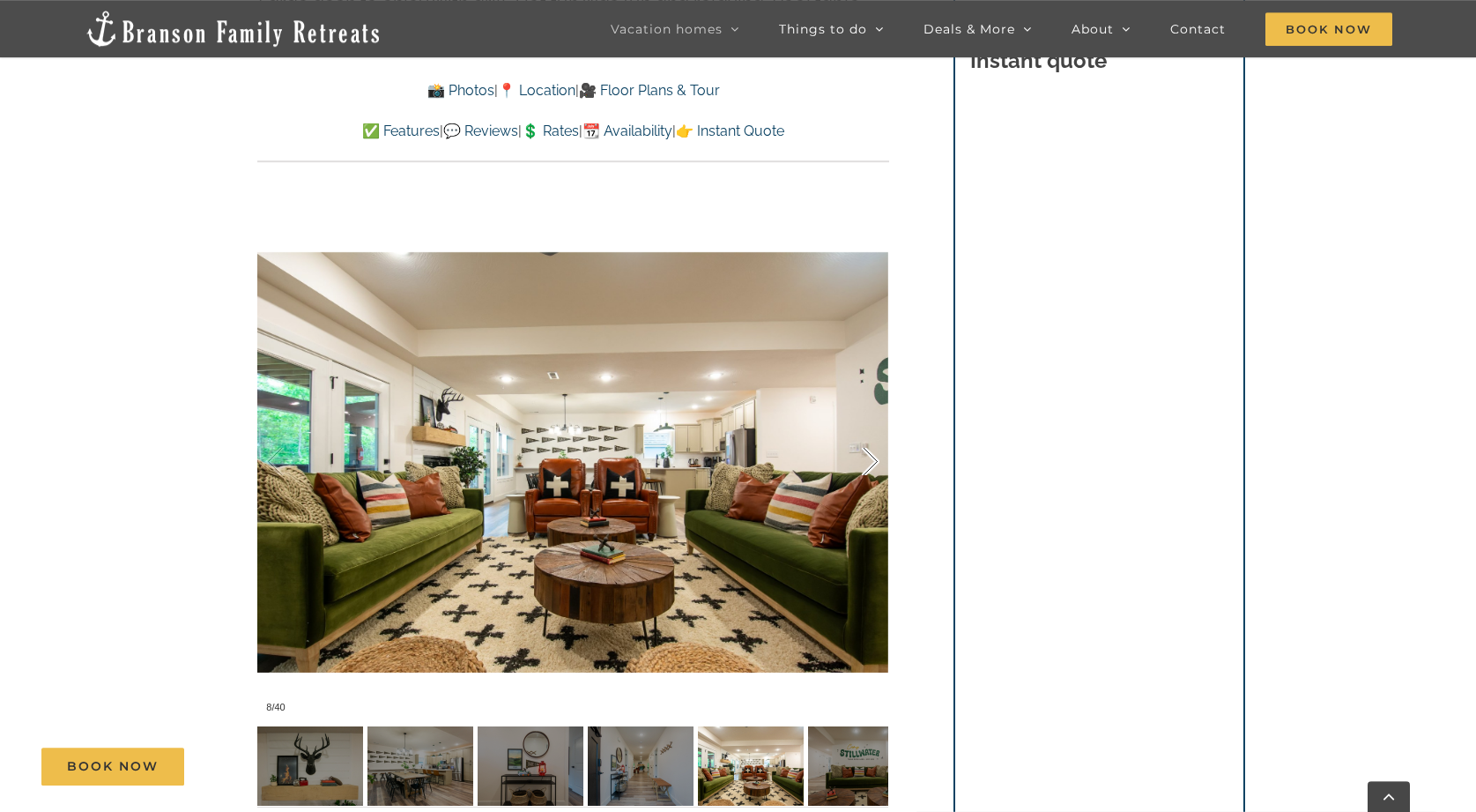
click at [876, 457] on div at bounding box center [852, 461] width 55 height 109
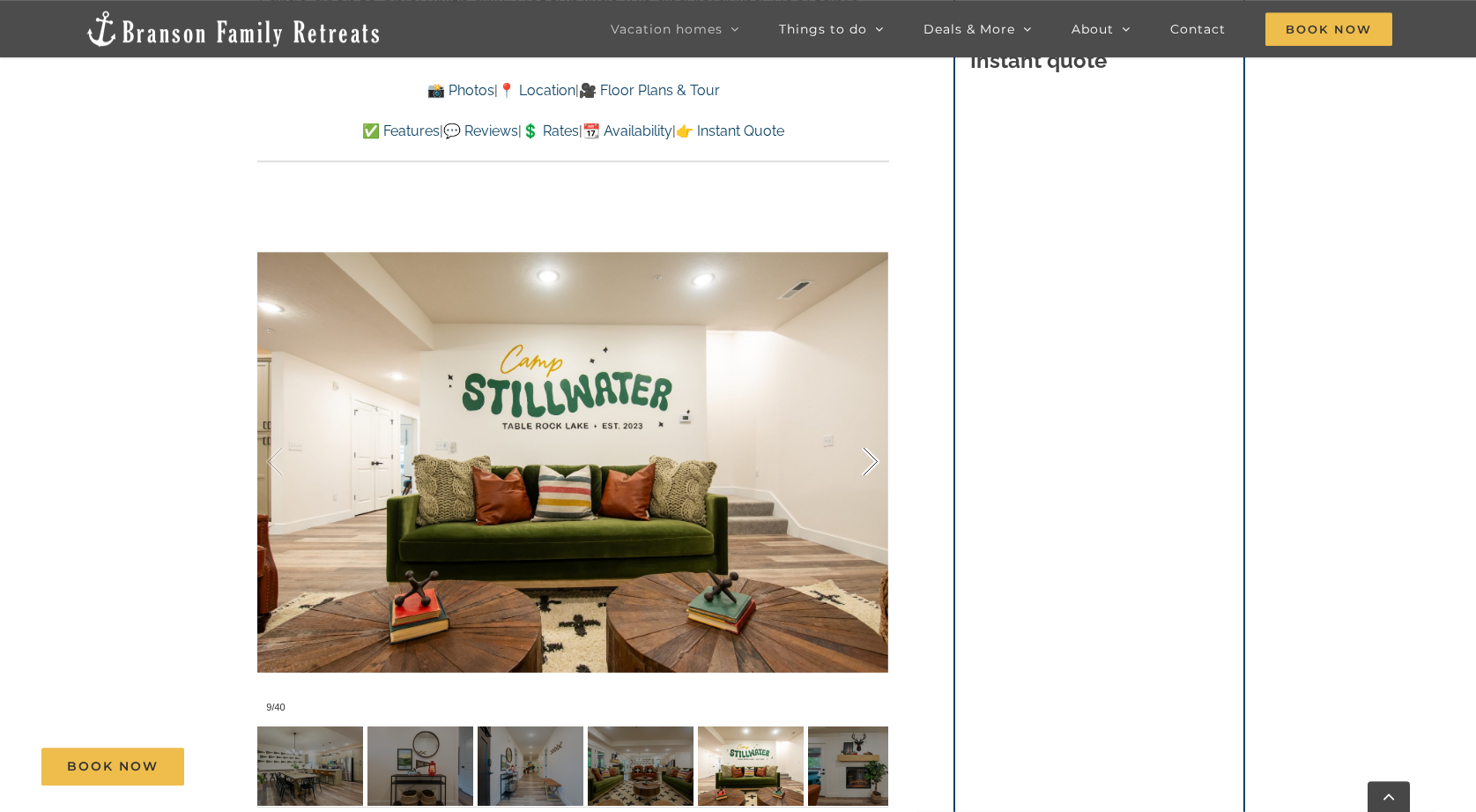
click at [876, 457] on div at bounding box center [852, 461] width 55 height 109
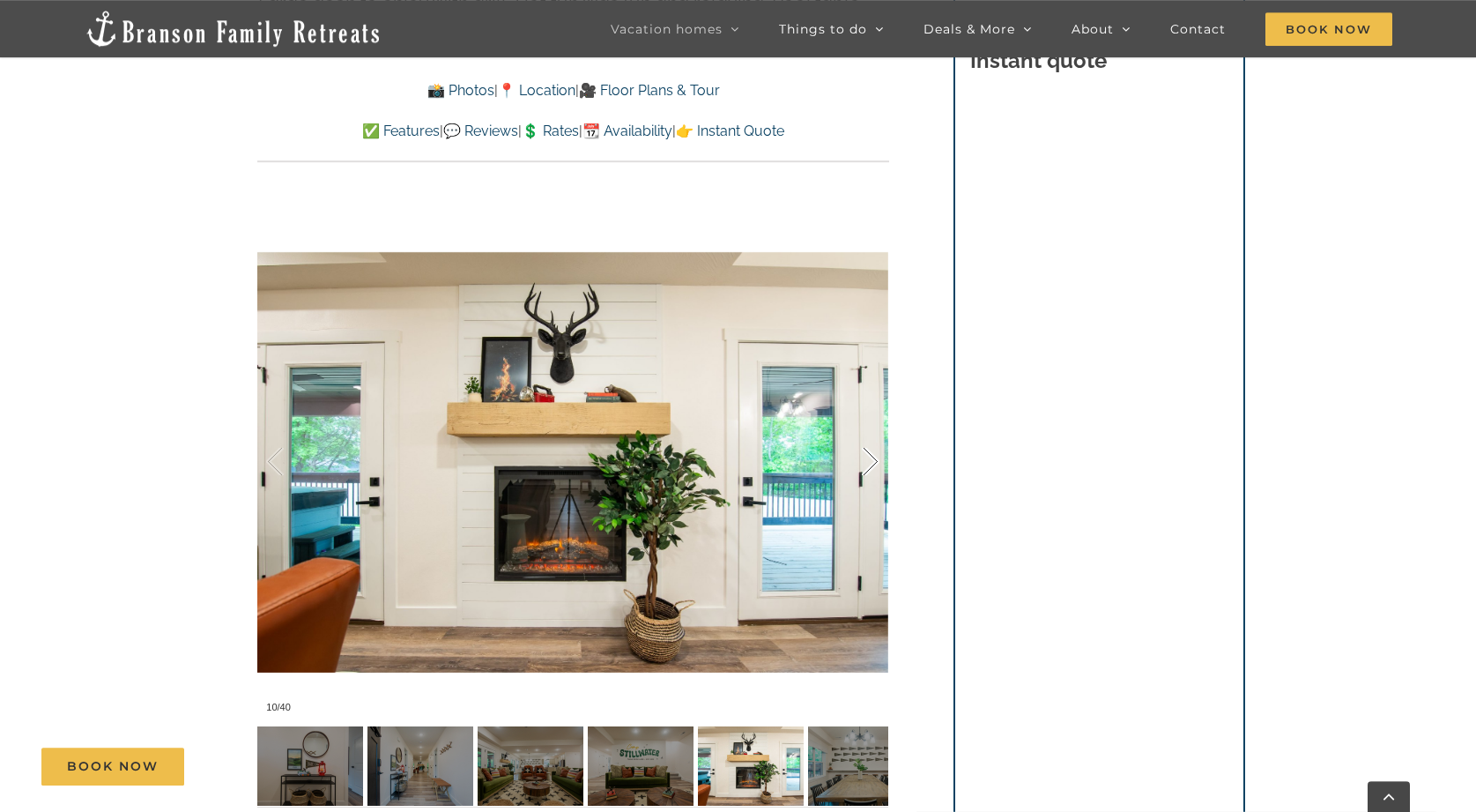
click at [876, 457] on div at bounding box center [852, 461] width 55 height 109
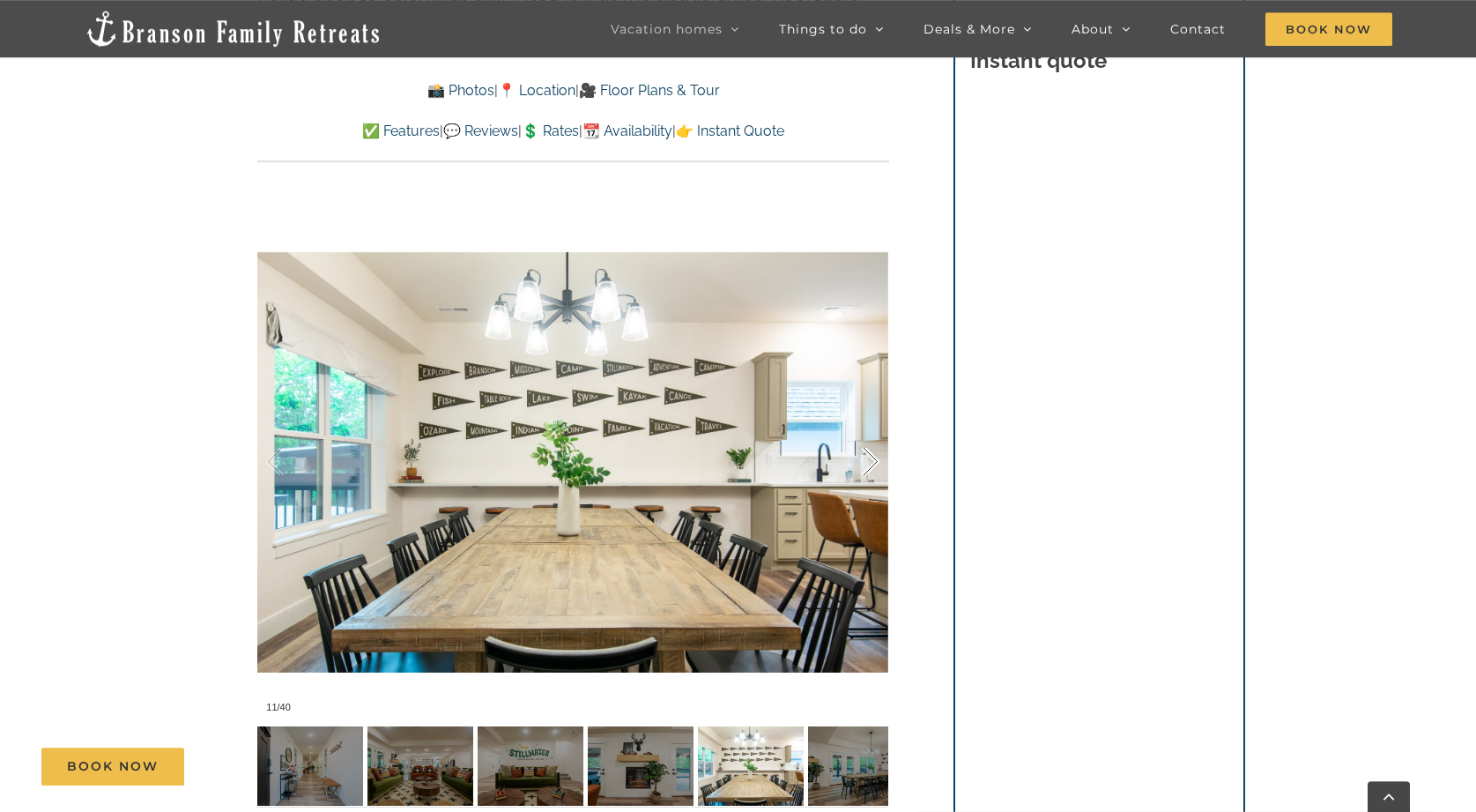
click at [876, 457] on div at bounding box center [852, 461] width 55 height 109
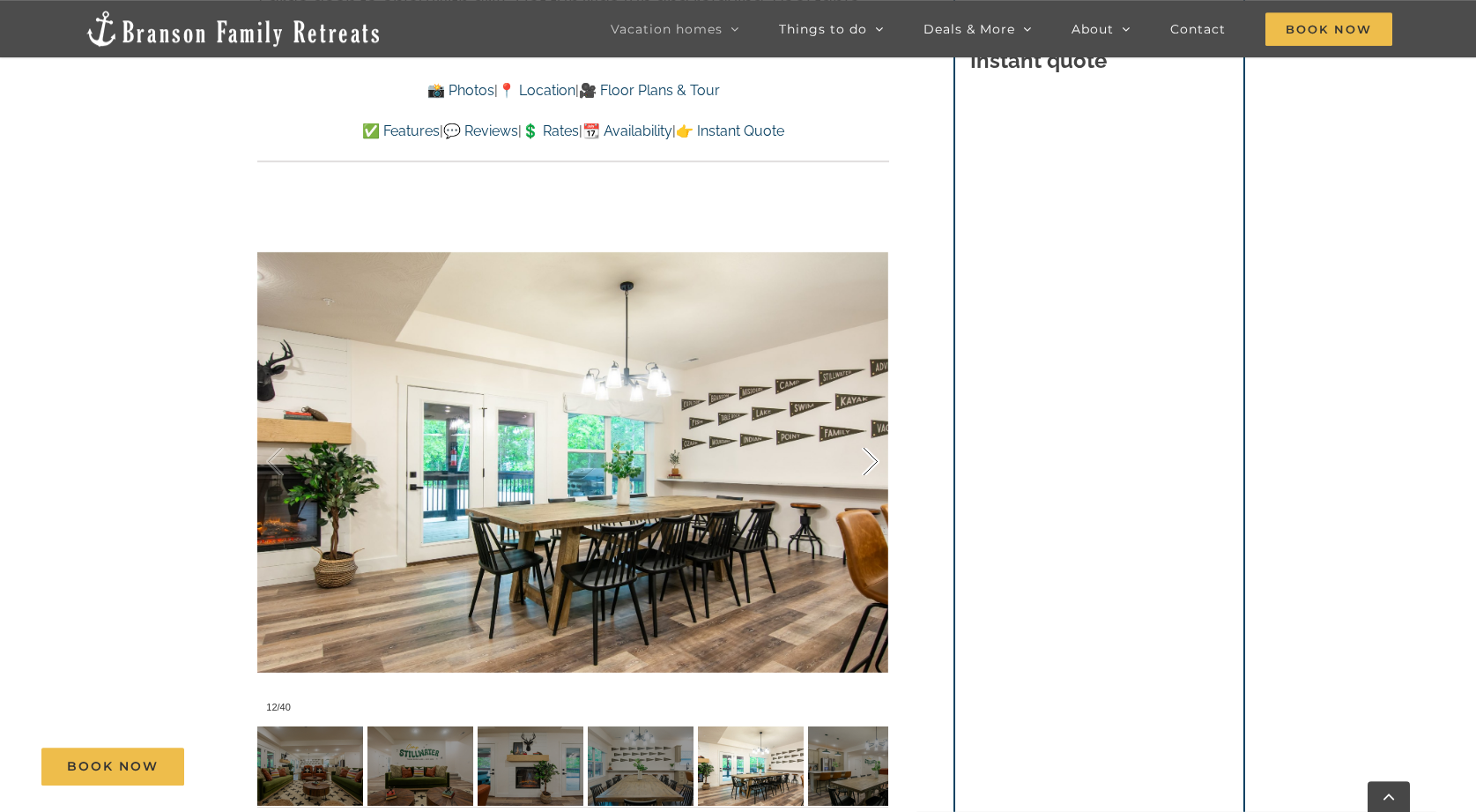
click at [876, 457] on div at bounding box center [852, 461] width 55 height 109
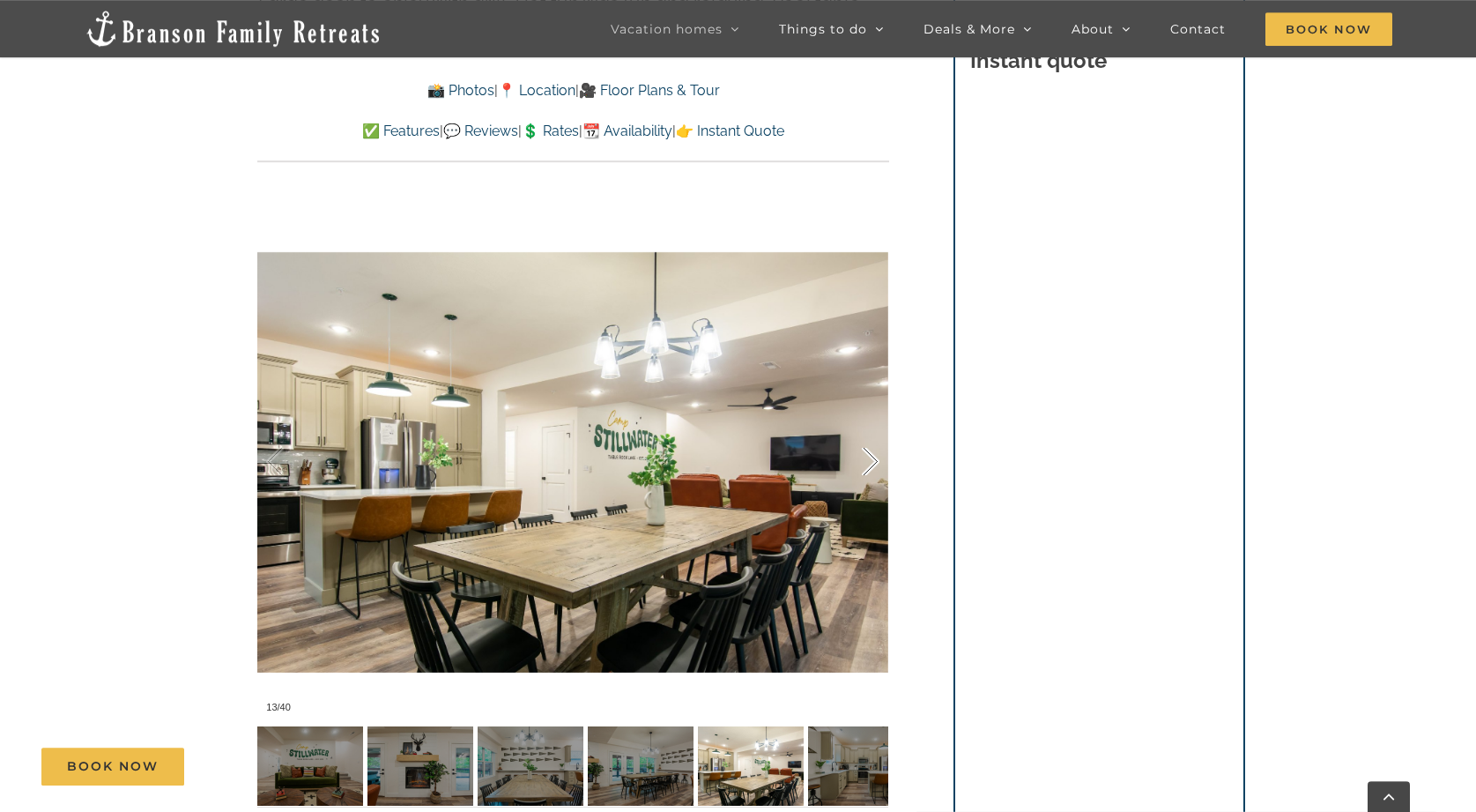
click at [876, 457] on div at bounding box center [852, 461] width 55 height 109
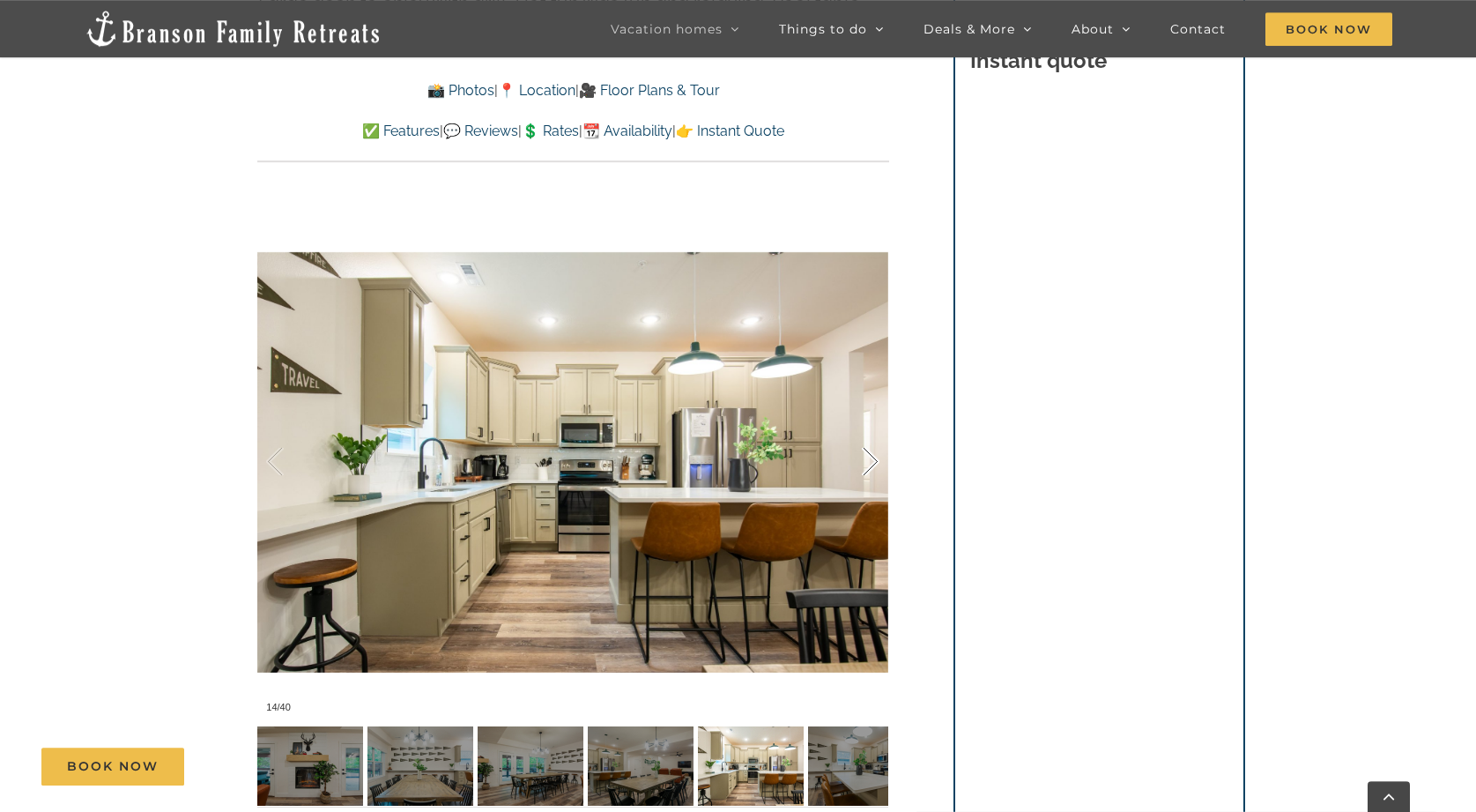
click at [876, 457] on div at bounding box center [852, 461] width 55 height 109
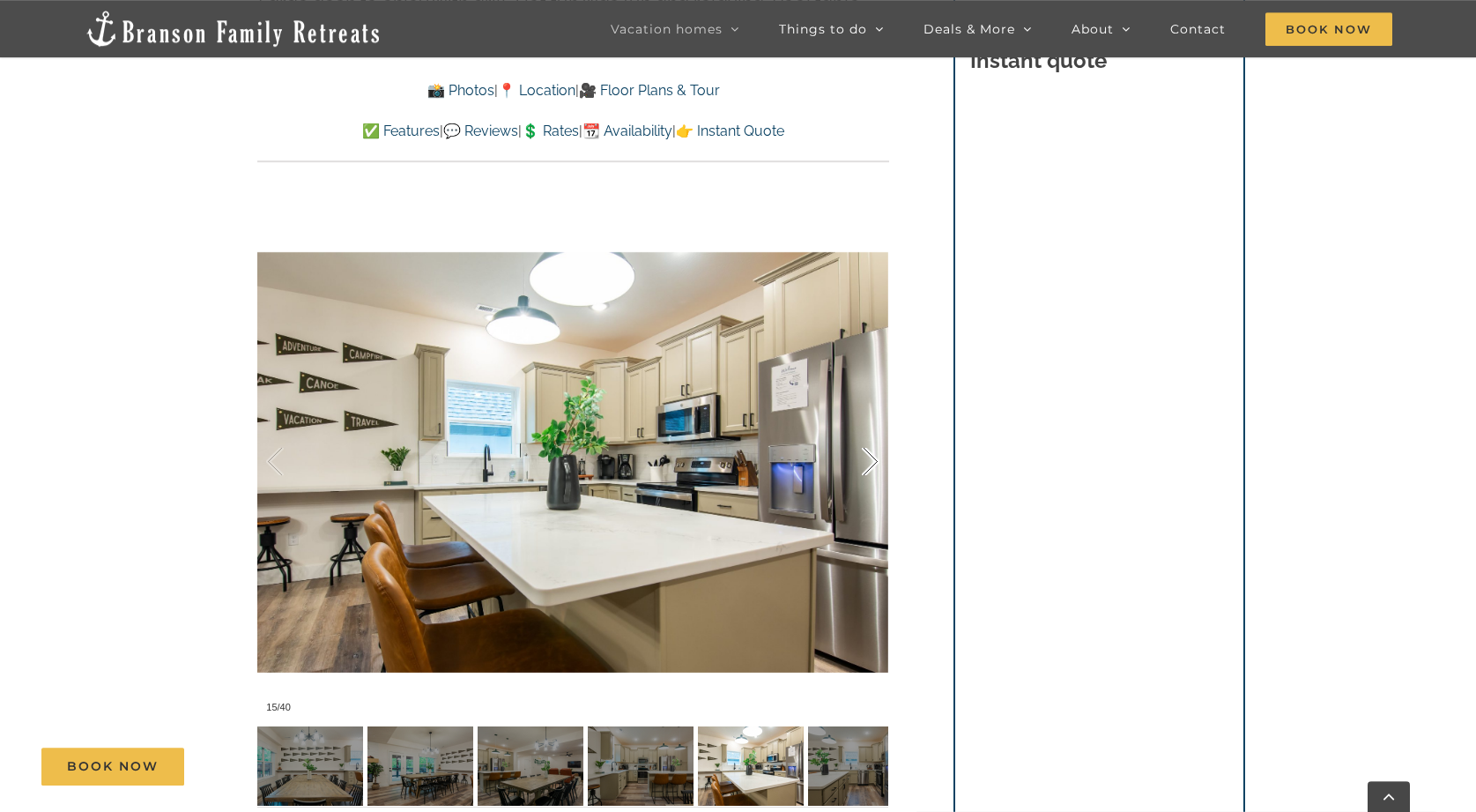
click at [876, 457] on div at bounding box center [852, 461] width 55 height 109
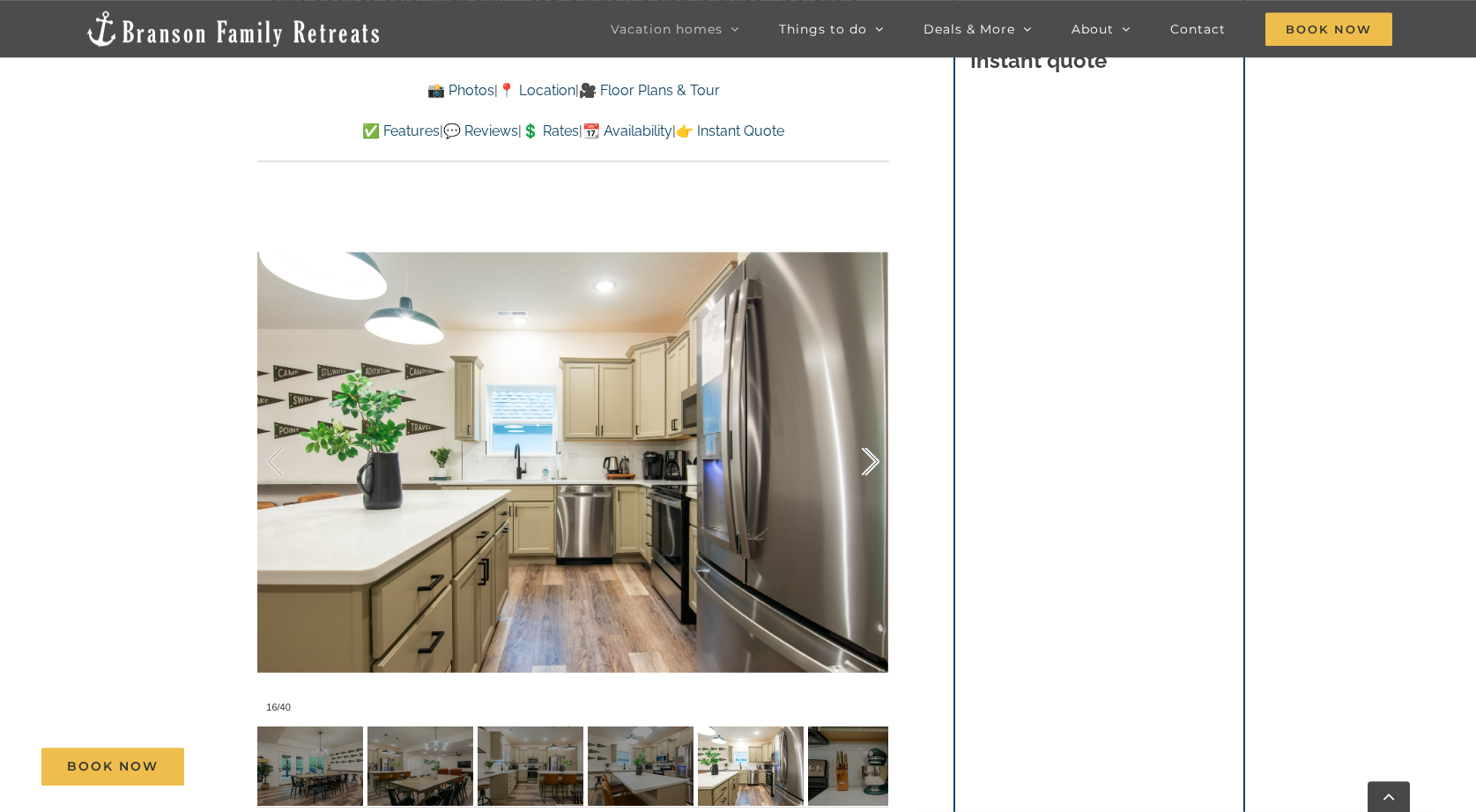
click at [876, 457] on div at bounding box center [852, 461] width 55 height 109
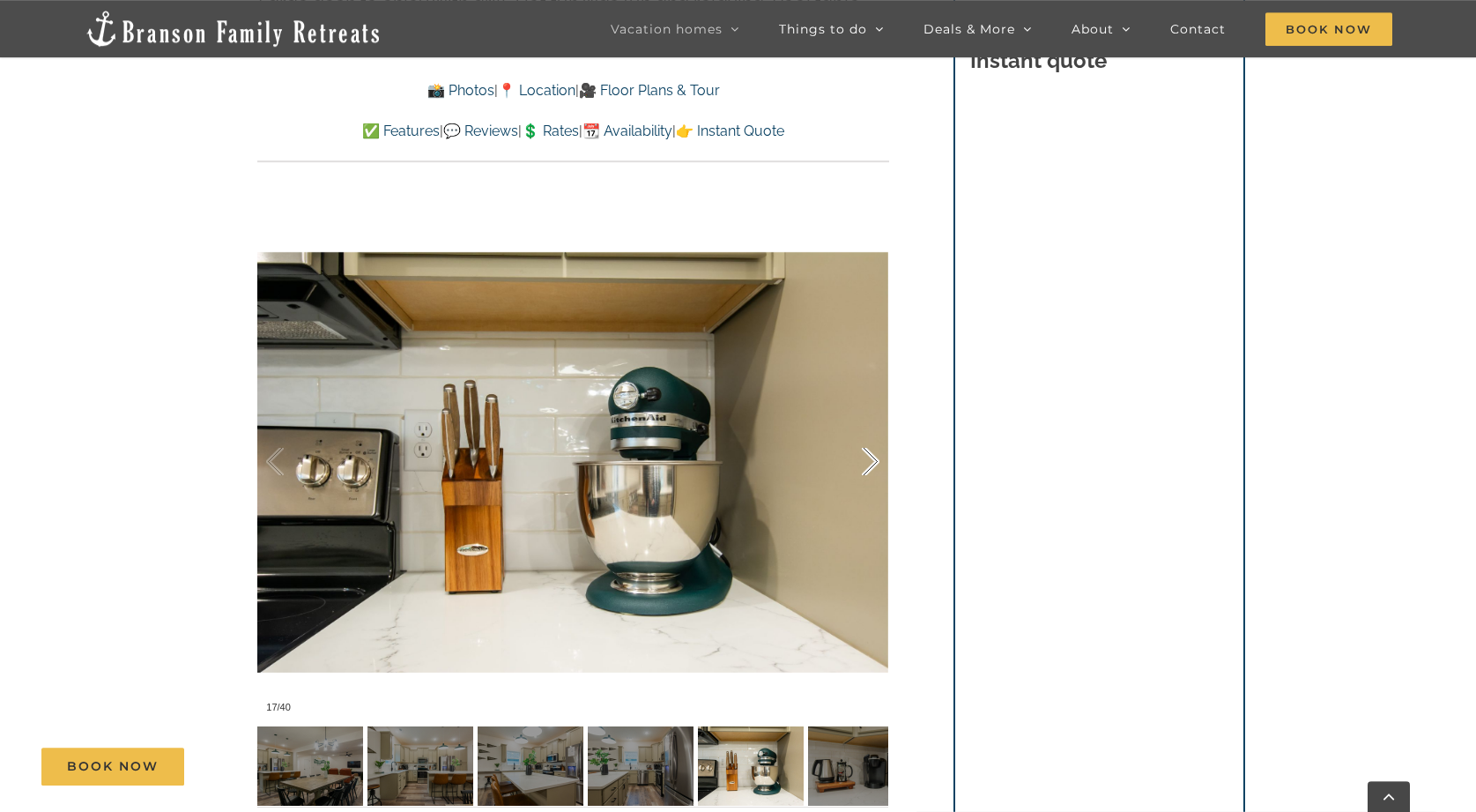
click at [876, 457] on div at bounding box center [852, 461] width 55 height 109
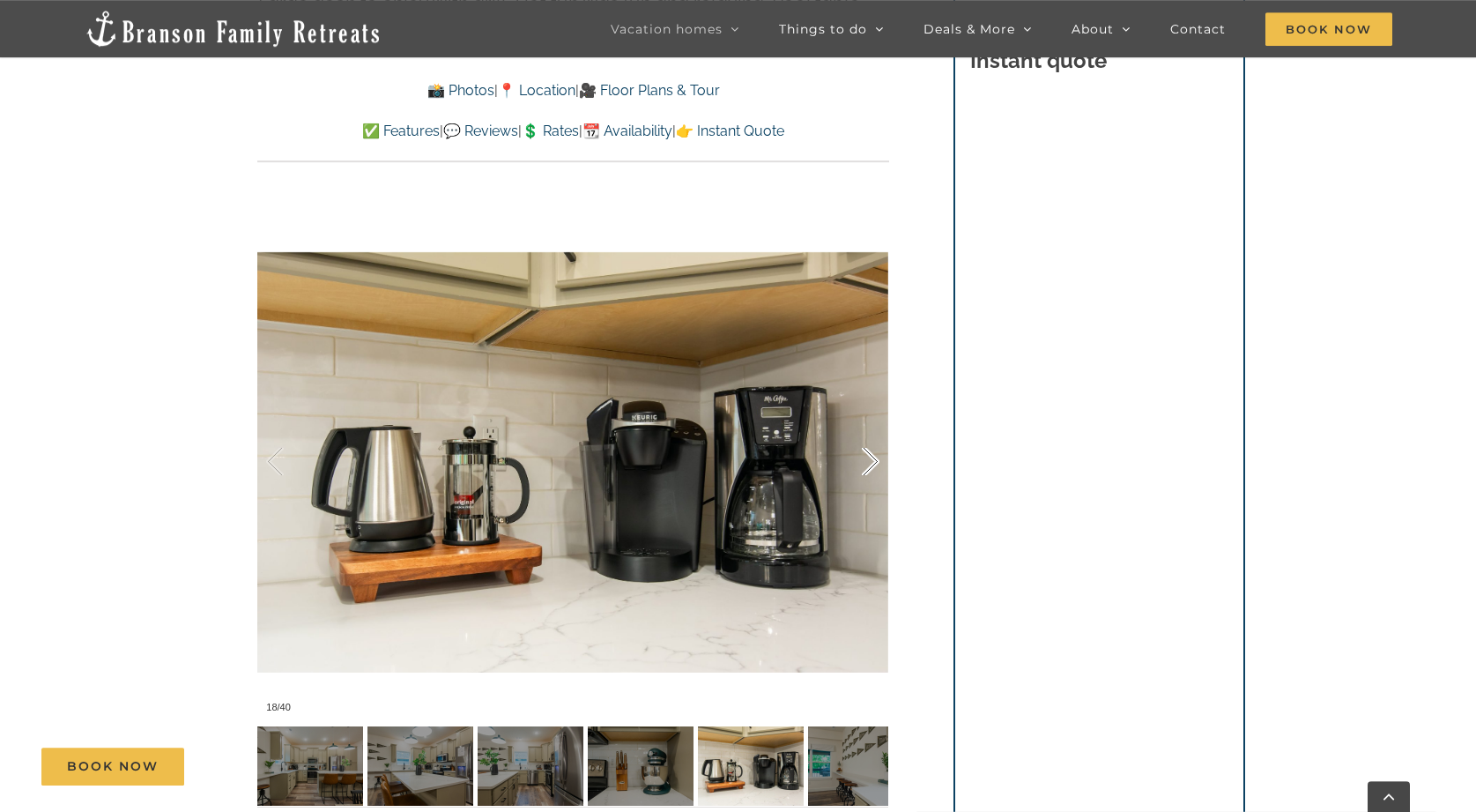
click at [876, 457] on div at bounding box center [852, 461] width 55 height 109
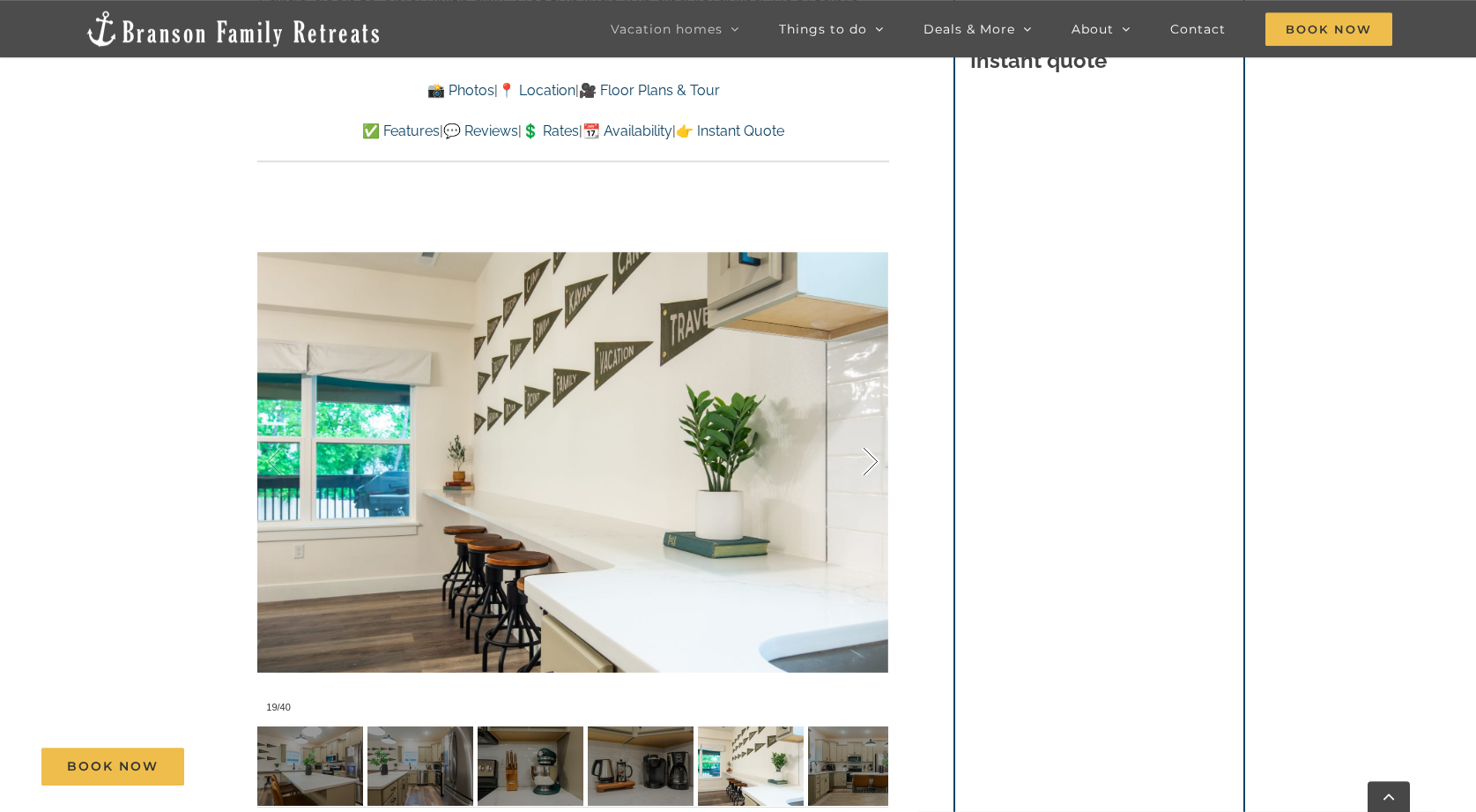
click at [876, 457] on div at bounding box center [852, 461] width 55 height 109
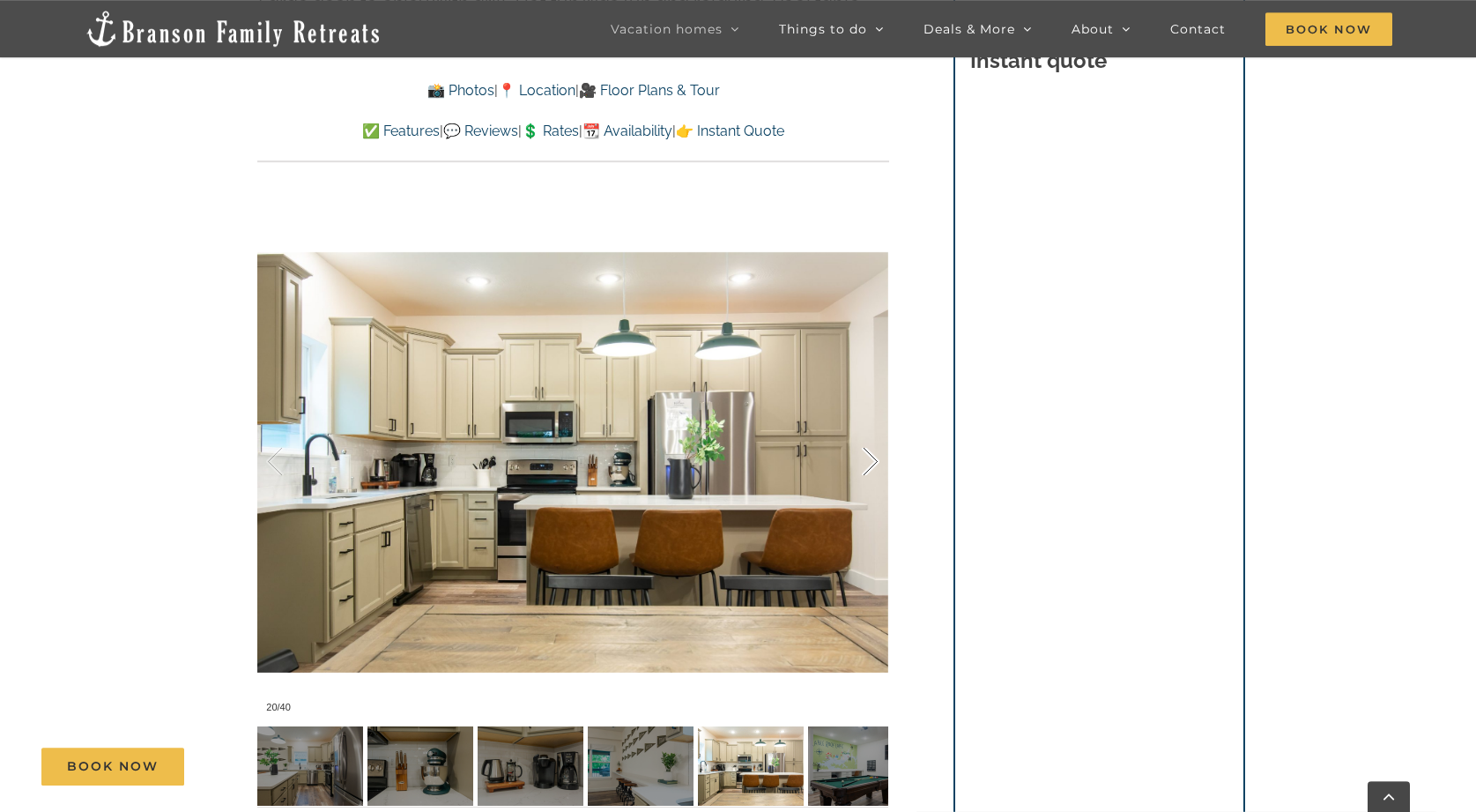
click at [876, 457] on div at bounding box center [852, 461] width 55 height 109
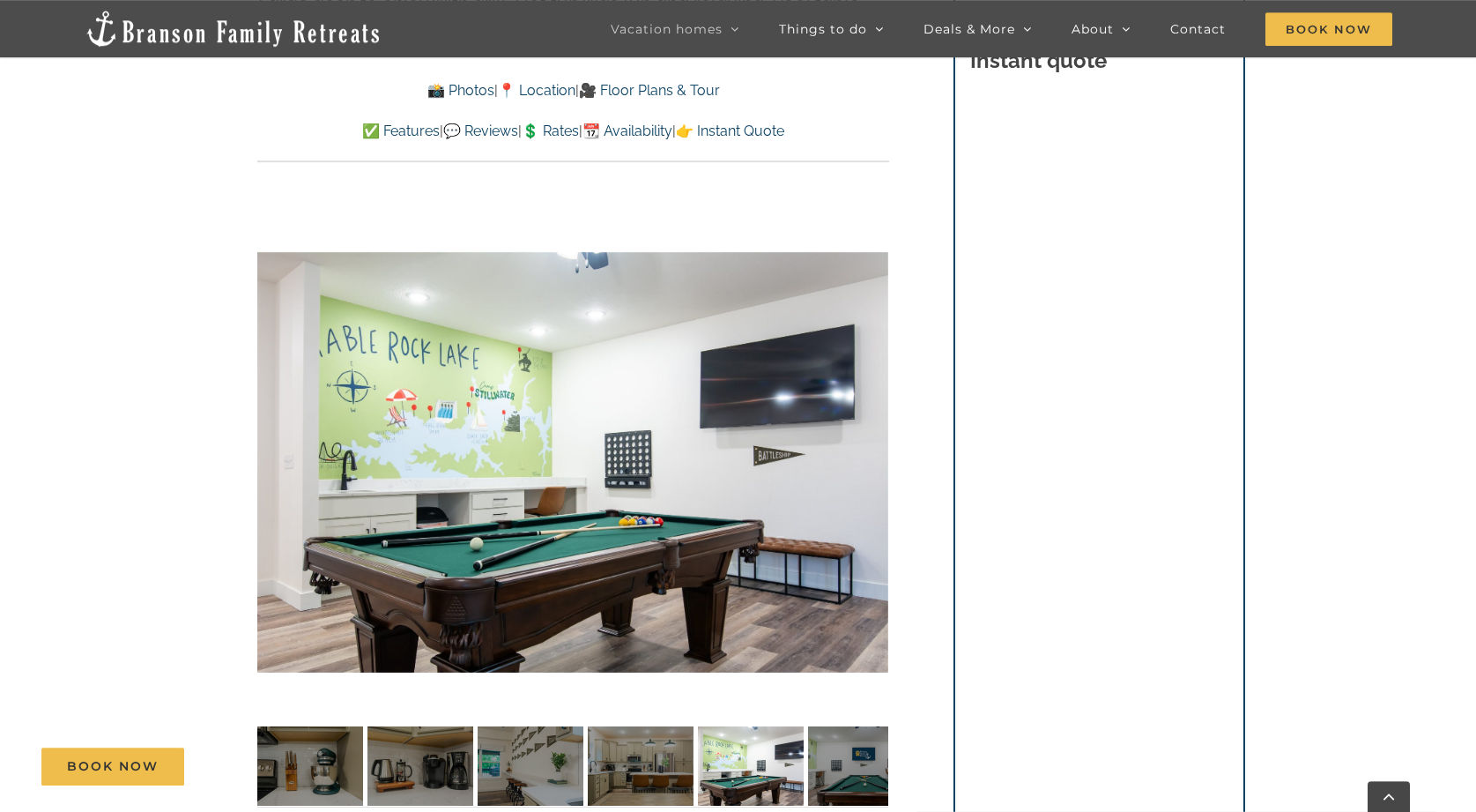
click at [876, 457] on div "21 / 40" at bounding box center [572, 461] width 631 height 518
click at [876, 457] on div at bounding box center [852, 461] width 55 height 109
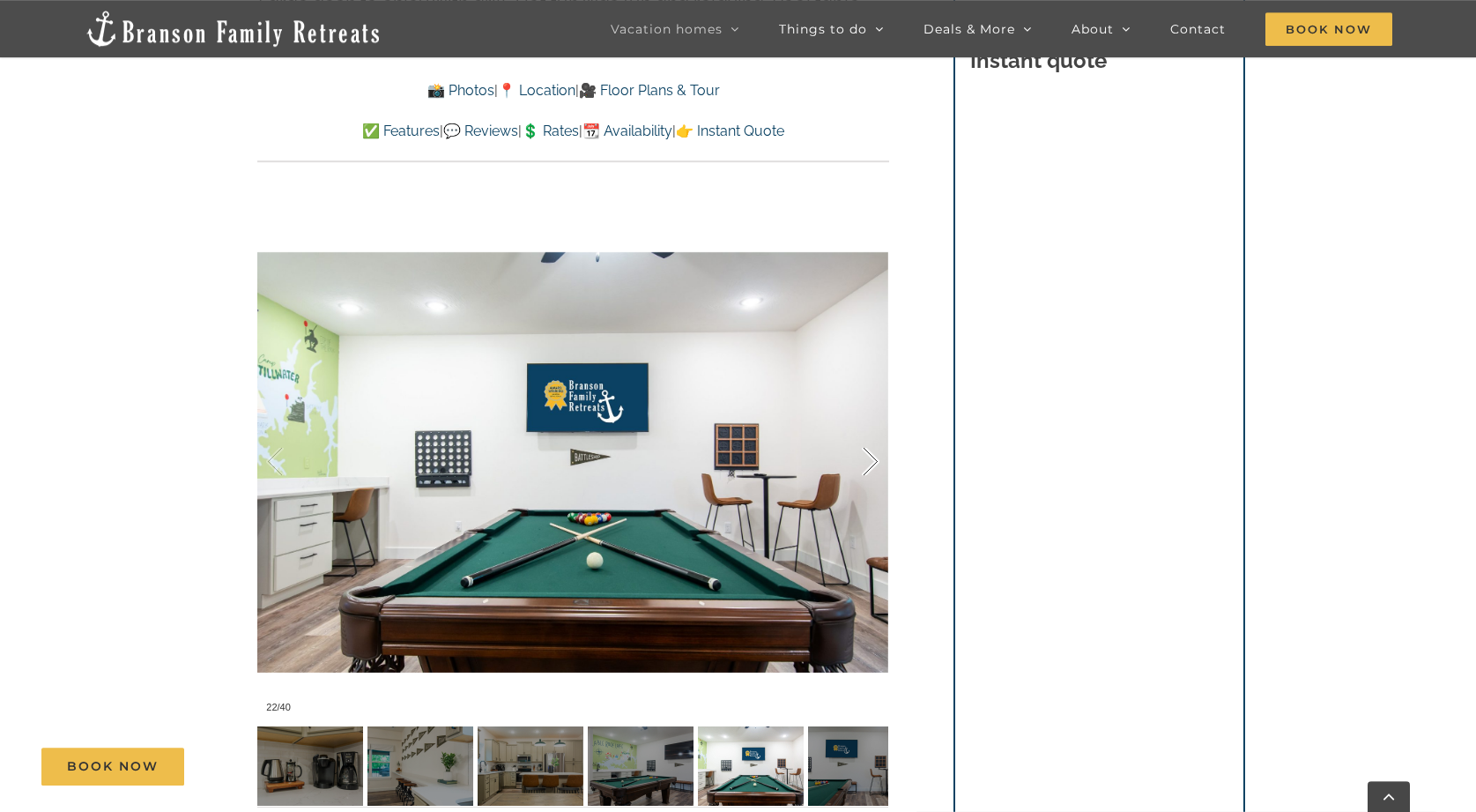
click at [876, 457] on div at bounding box center [852, 461] width 55 height 109
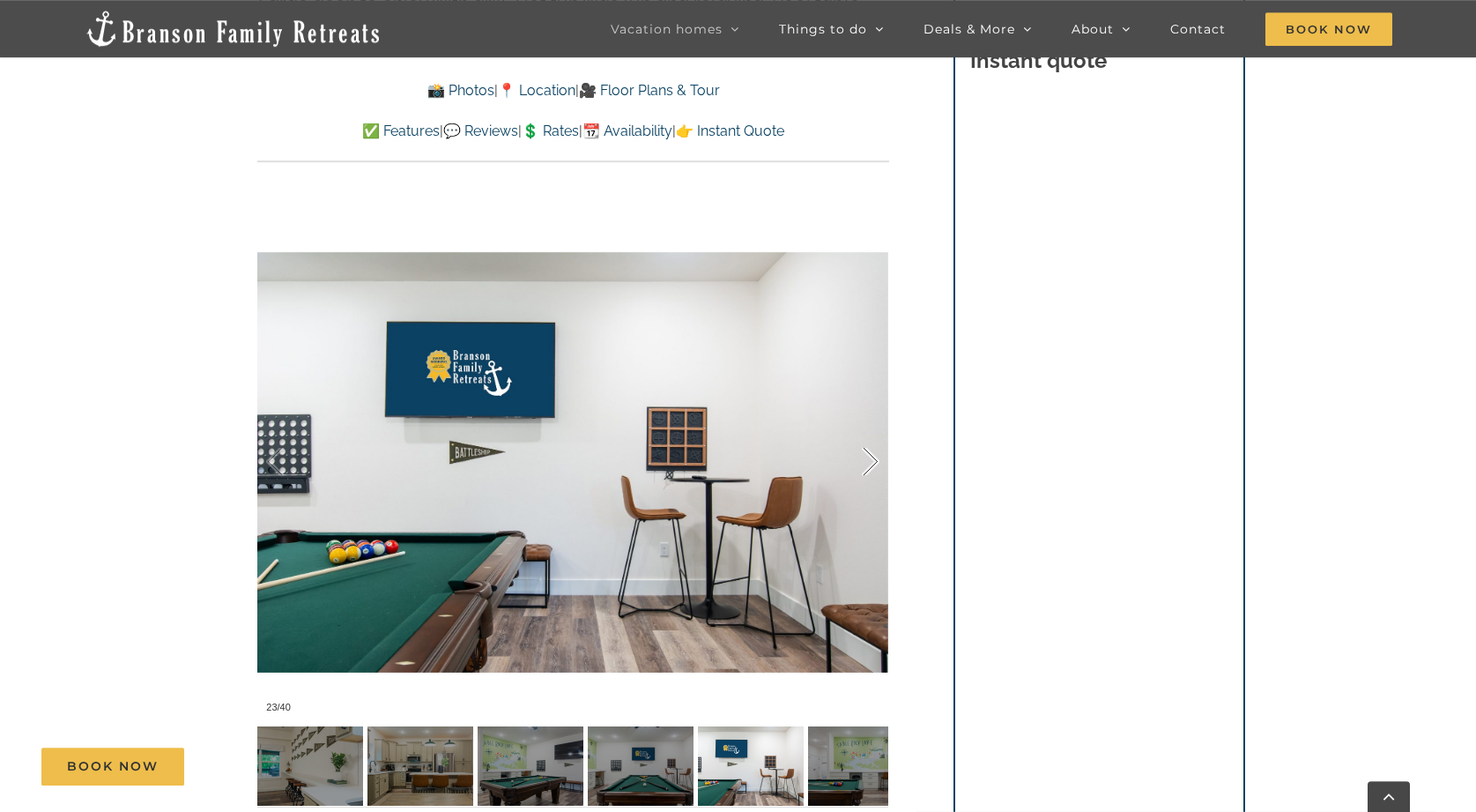
click at [876, 457] on div at bounding box center [852, 461] width 55 height 109
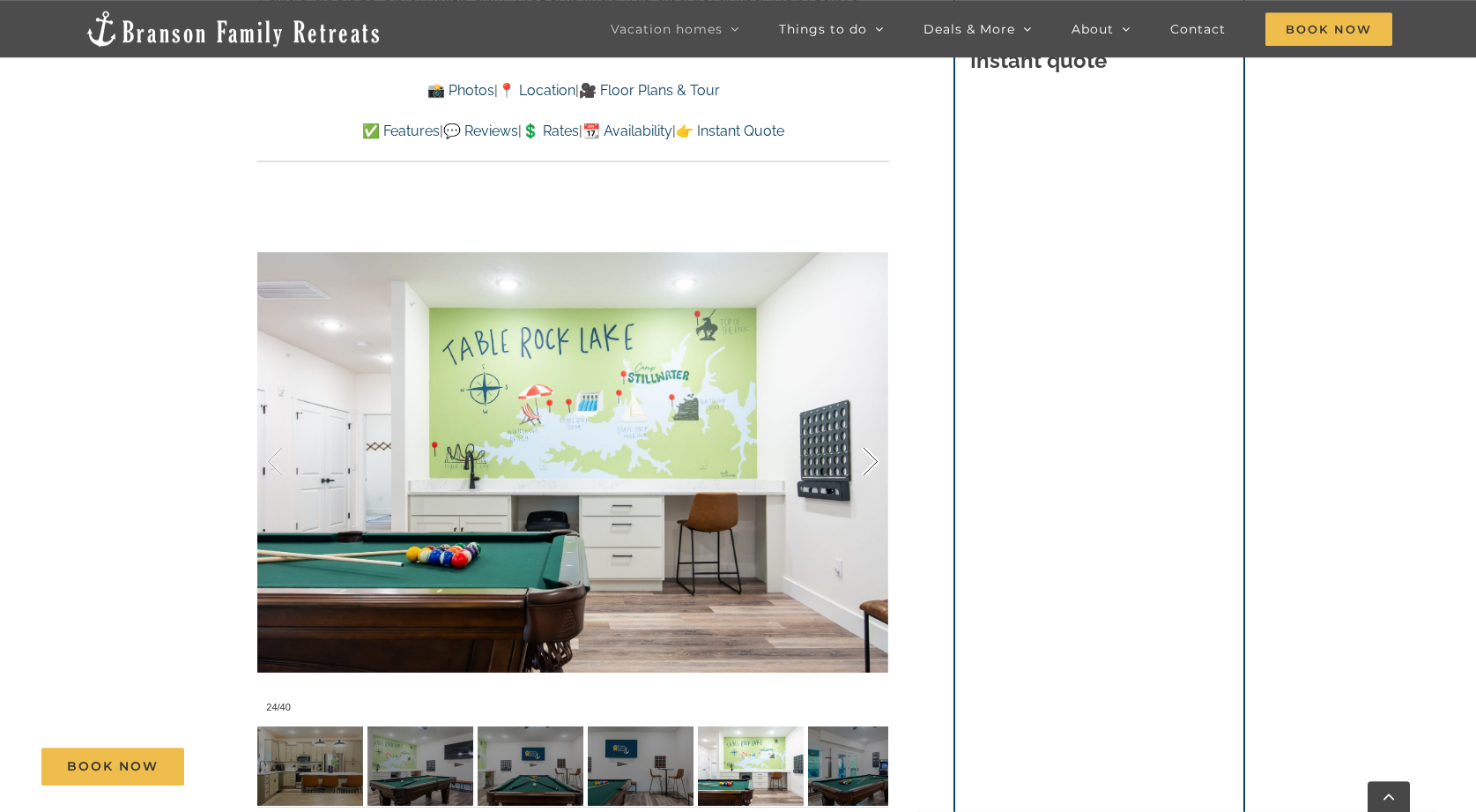
click at [876, 457] on div at bounding box center [852, 461] width 55 height 109
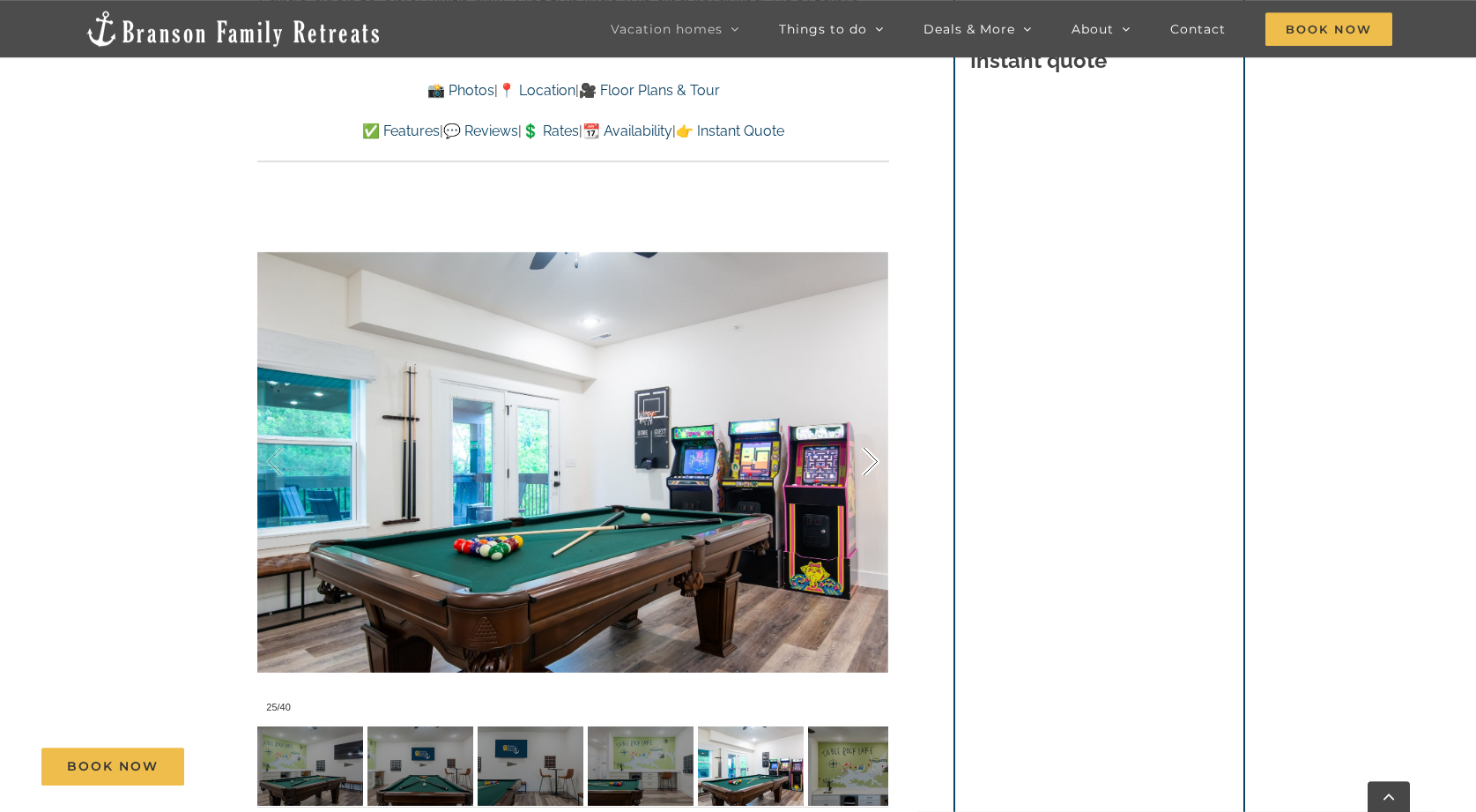
click at [876, 457] on div at bounding box center [852, 461] width 55 height 109
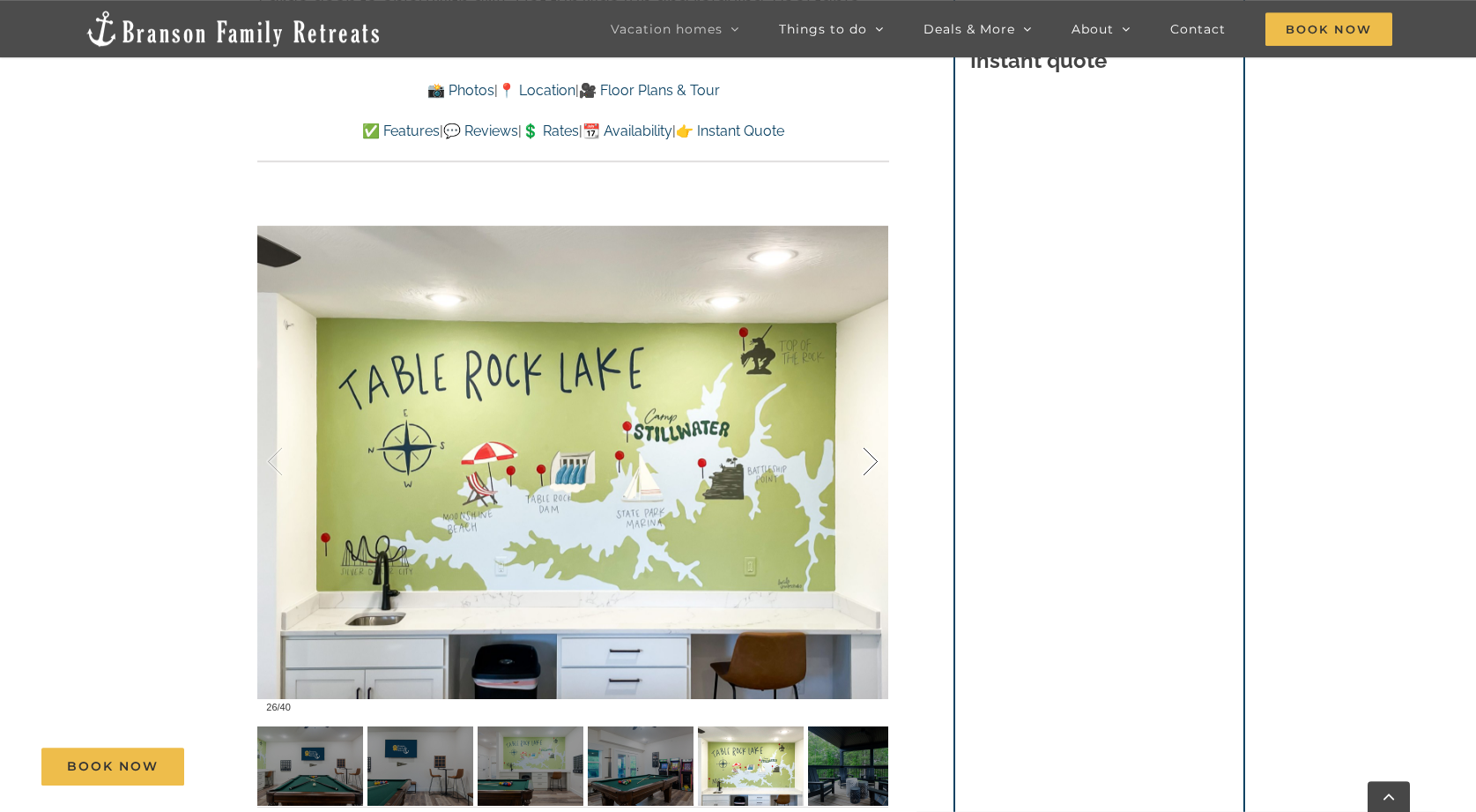
click at [876, 457] on div at bounding box center [852, 461] width 55 height 109
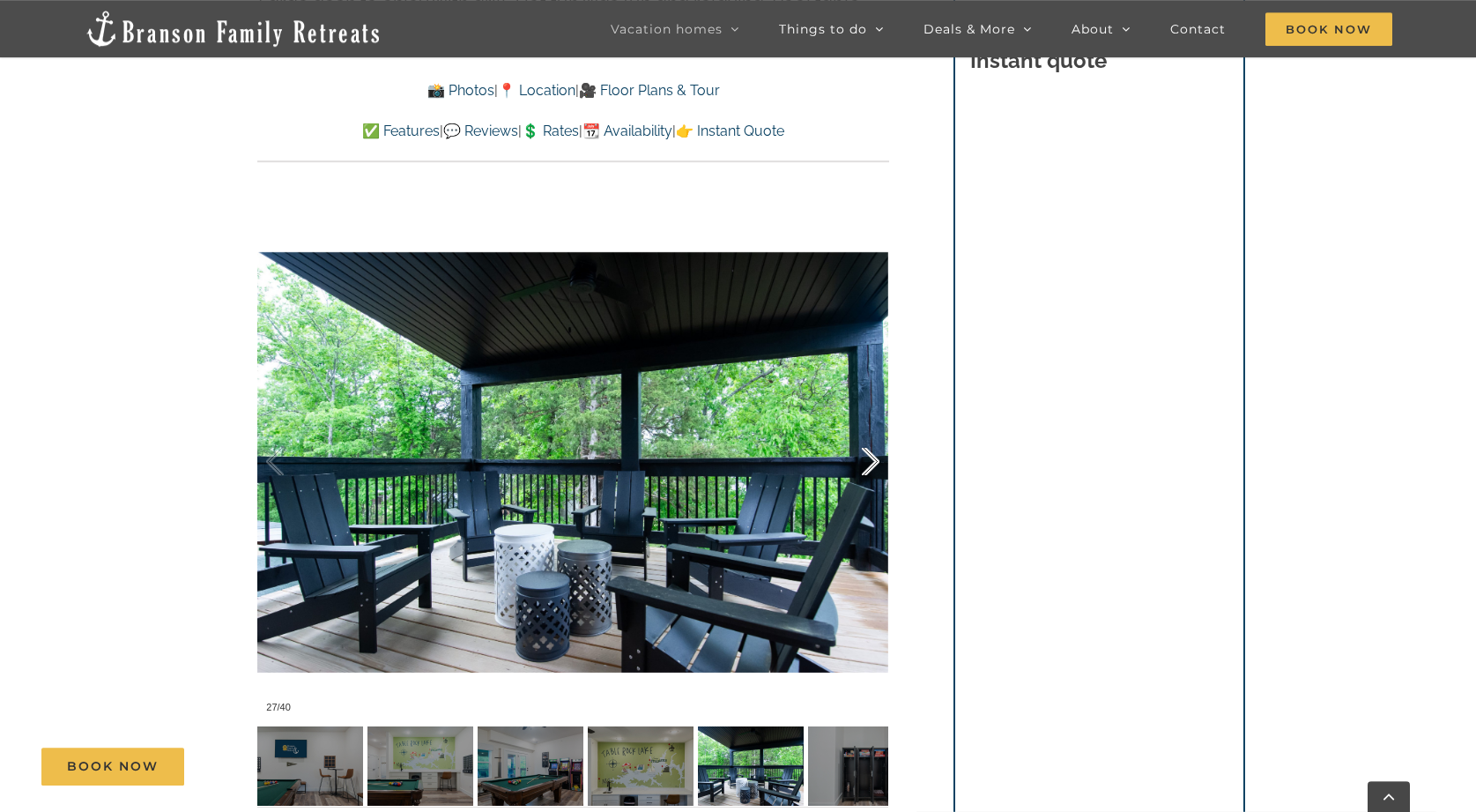
click at [876, 457] on div at bounding box center [852, 461] width 55 height 109
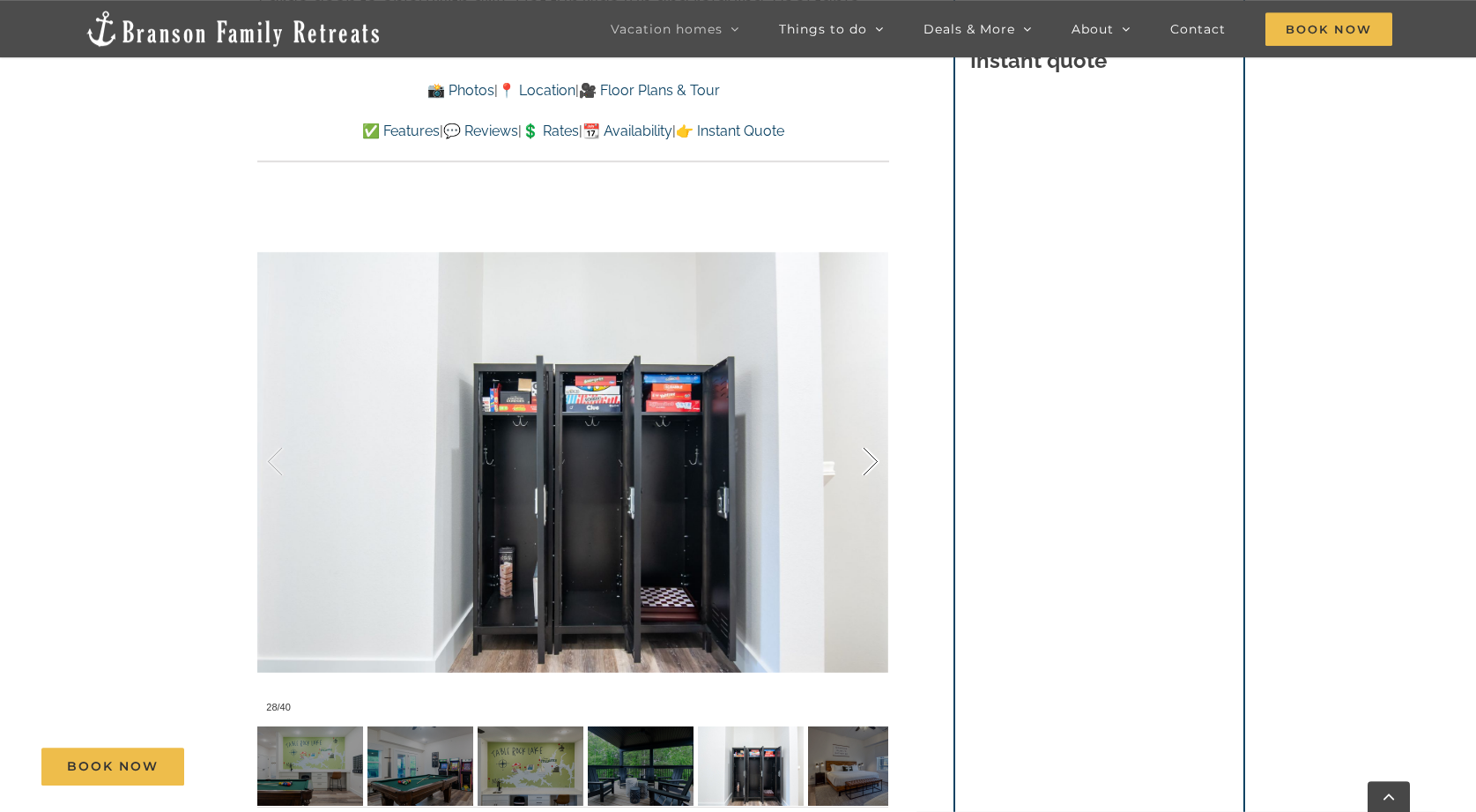
click at [876, 457] on div at bounding box center [852, 461] width 55 height 109
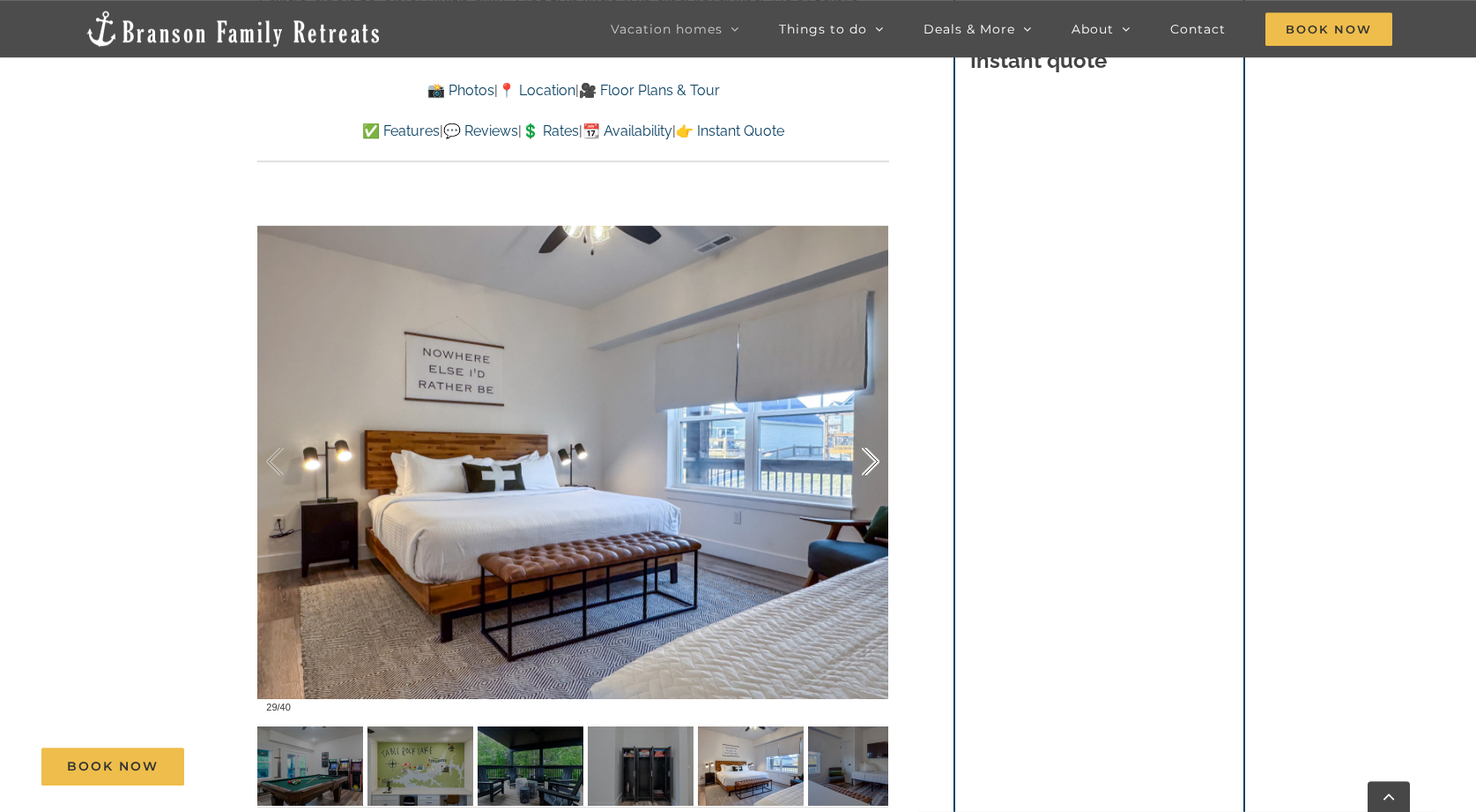
click at [876, 457] on div at bounding box center [852, 461] width 55 height 109
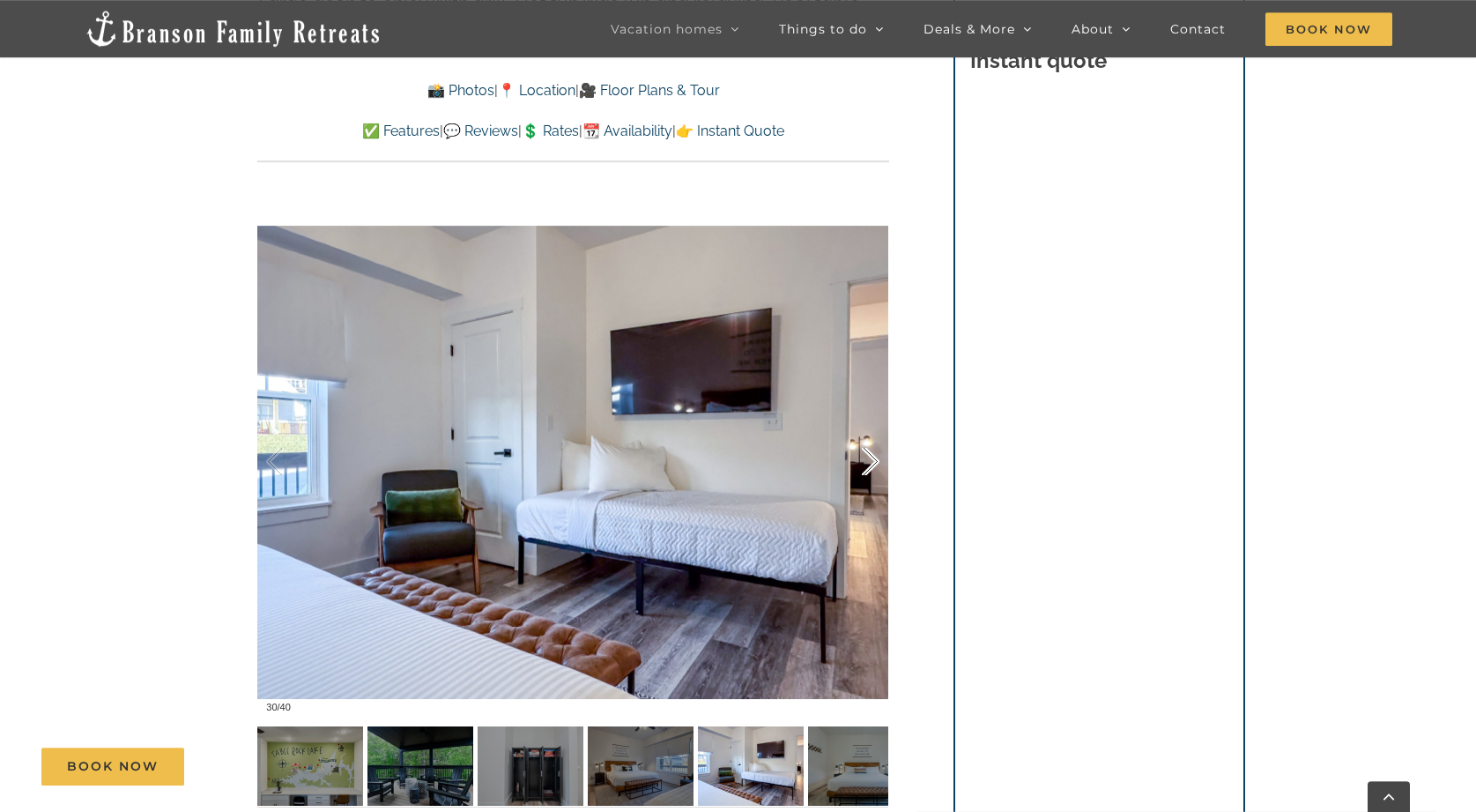
click at [876, 457] on div at bounding box center [852, 461] width 55 height 109
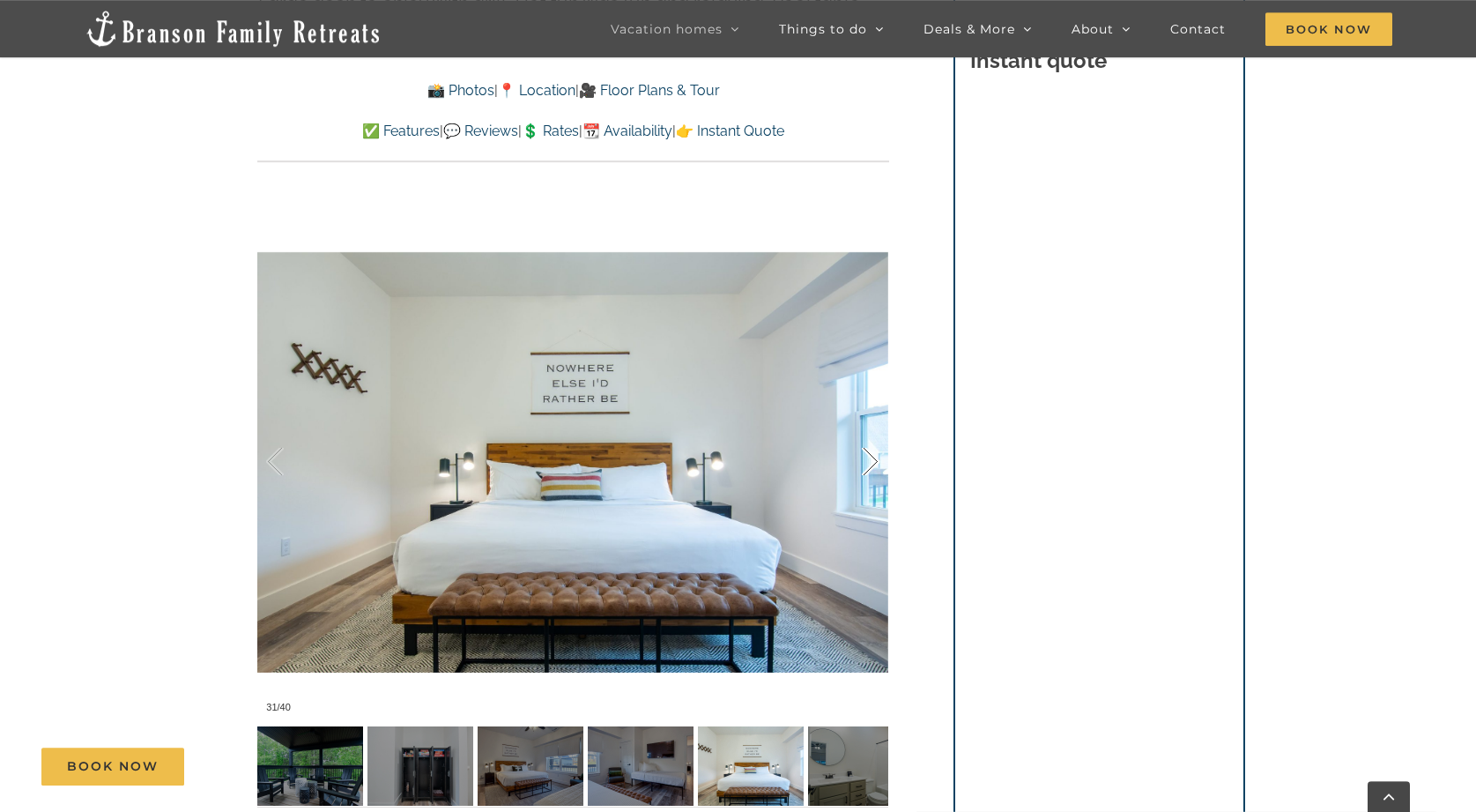
click at [876, 457] on div at bounding box center [852, 461] width 55 height 109
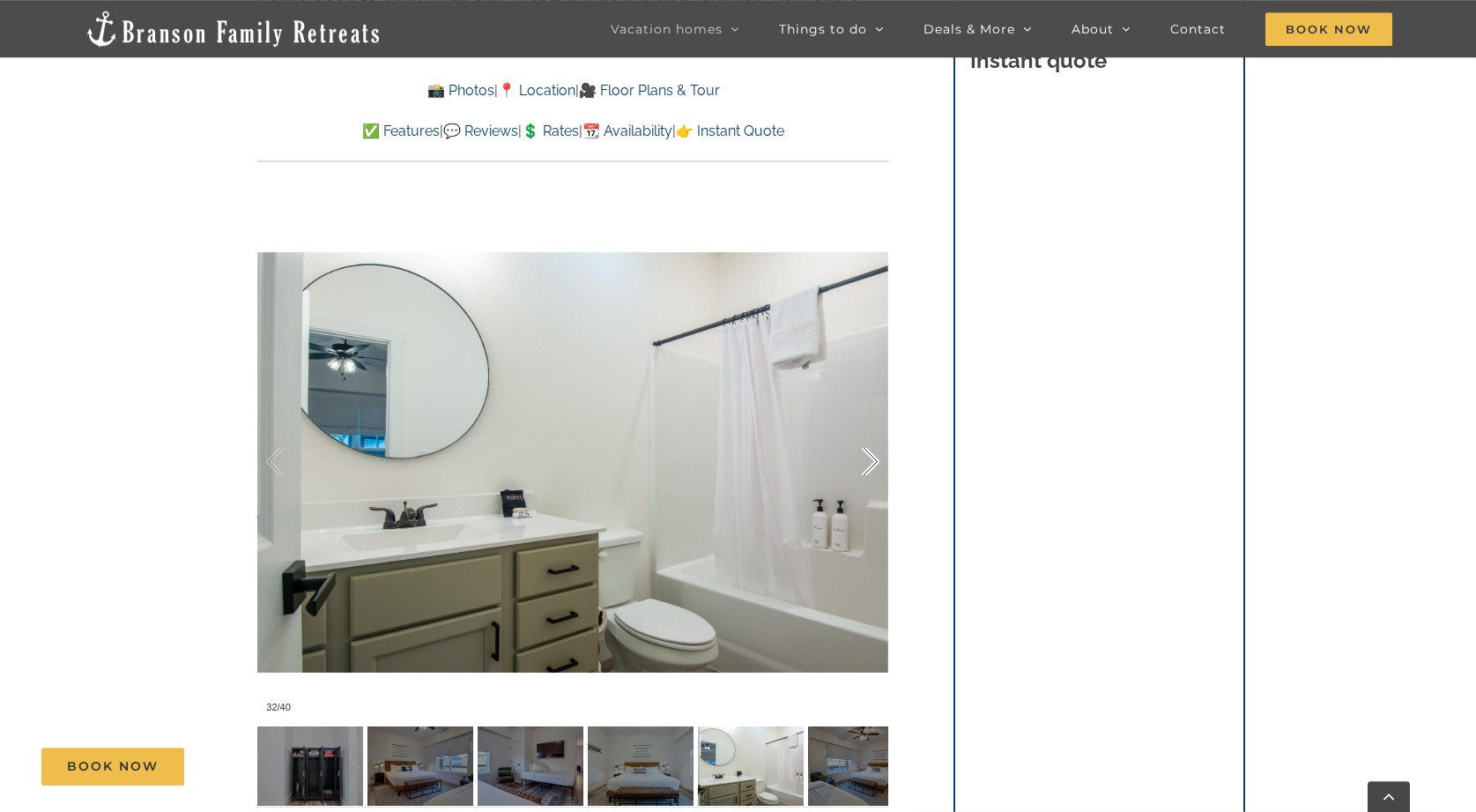
click at [876, 457] on div at bounding box center [852, 461] width 55 height 109
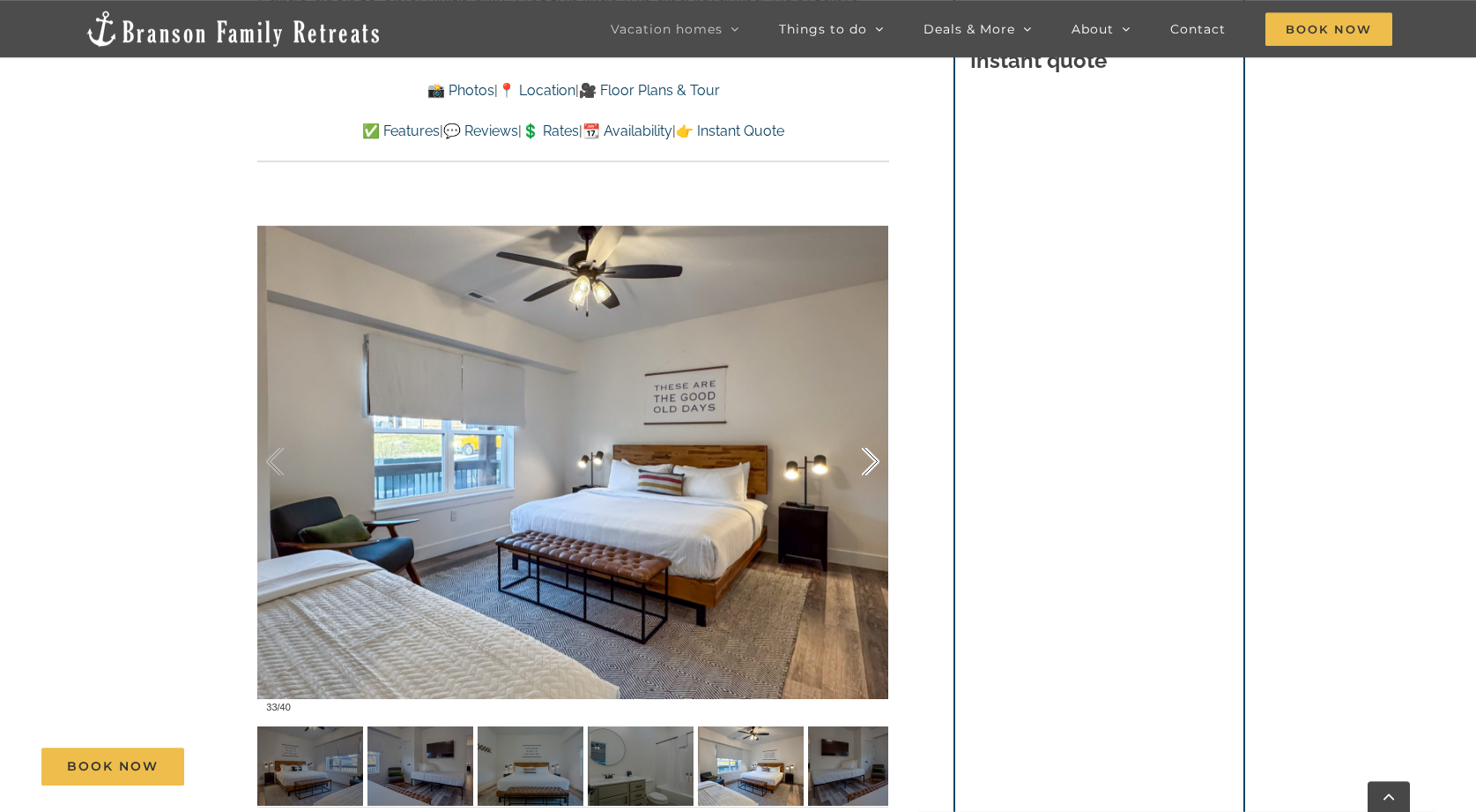
click at [876, 457] on div at bounding box center [852, 461] width 55 height 109
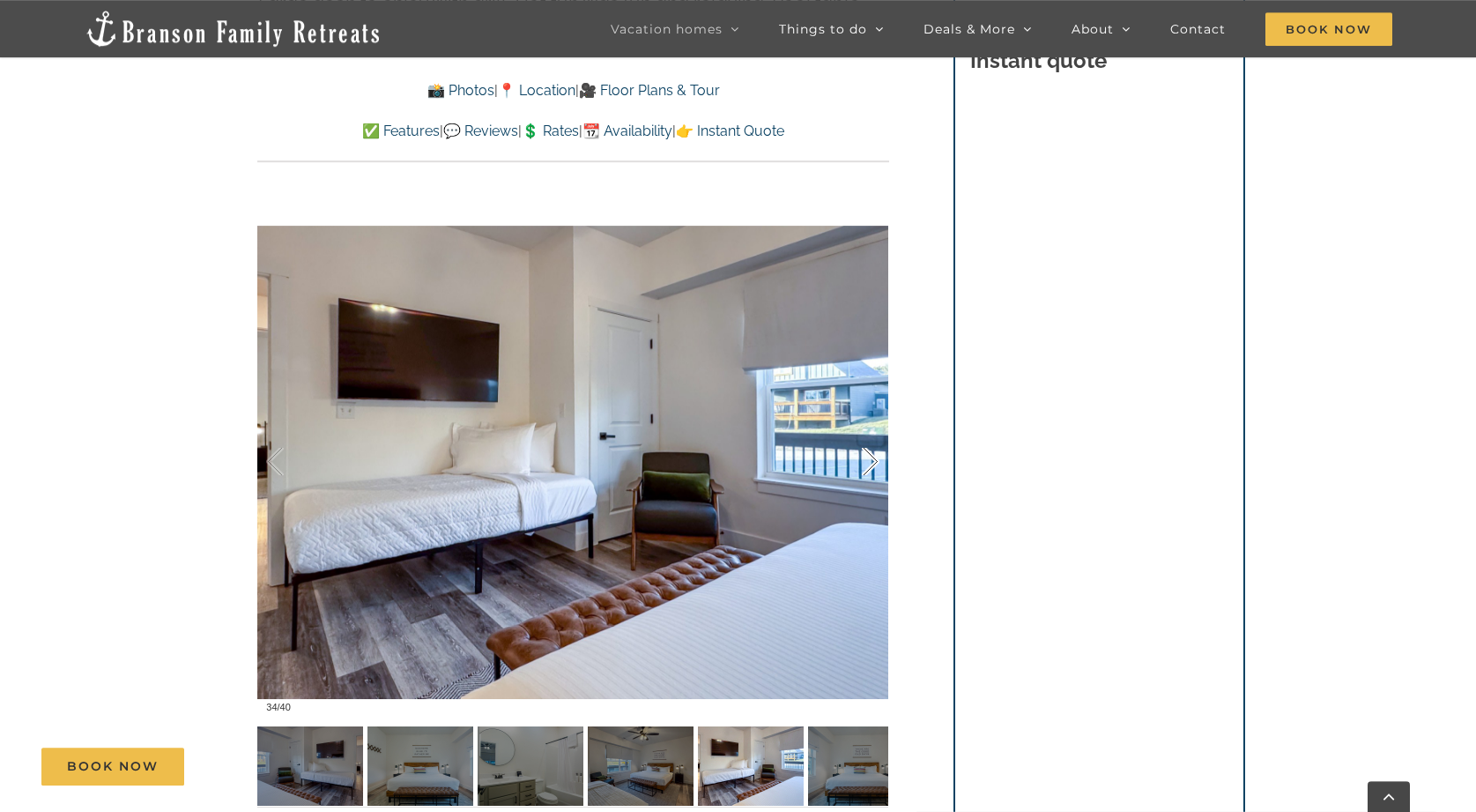
click at [876, 457] on div at bounding box center [852, 461] width 55 height 109
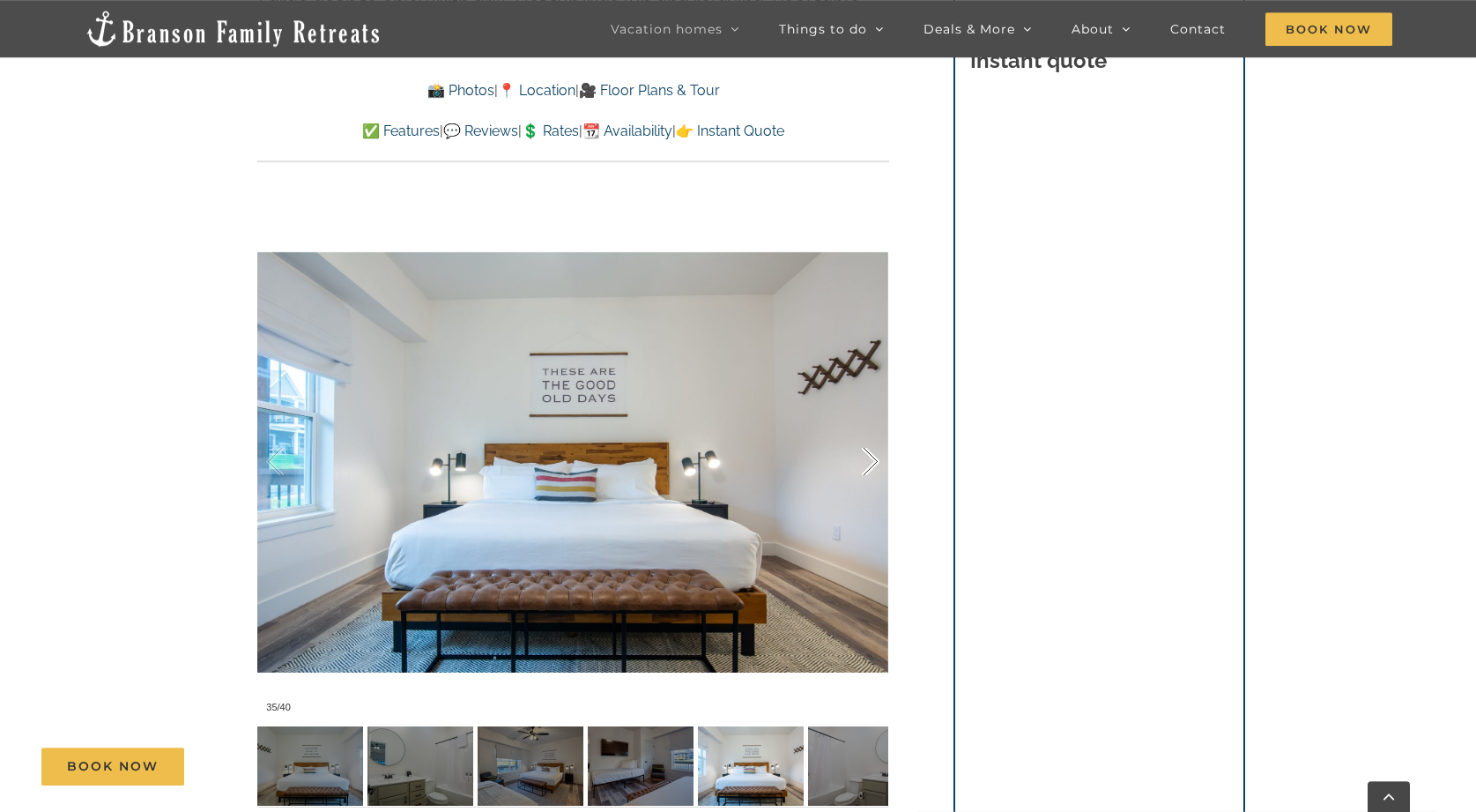
click at [876, 457] on div at bounding box center [852, 461] width 55 height 109
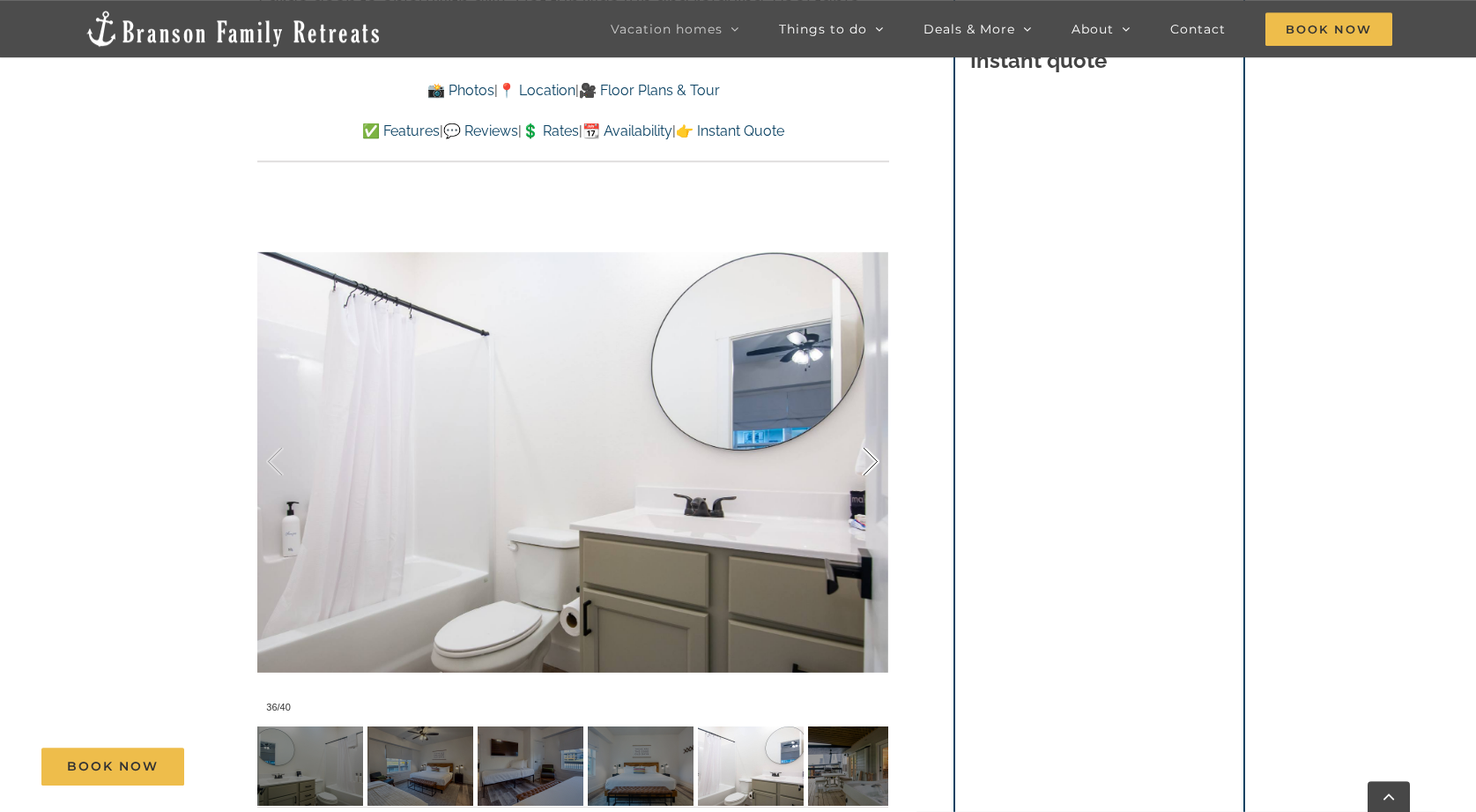
click at [876, 457] on div at bounding box center [852, 461] width 55 height 109
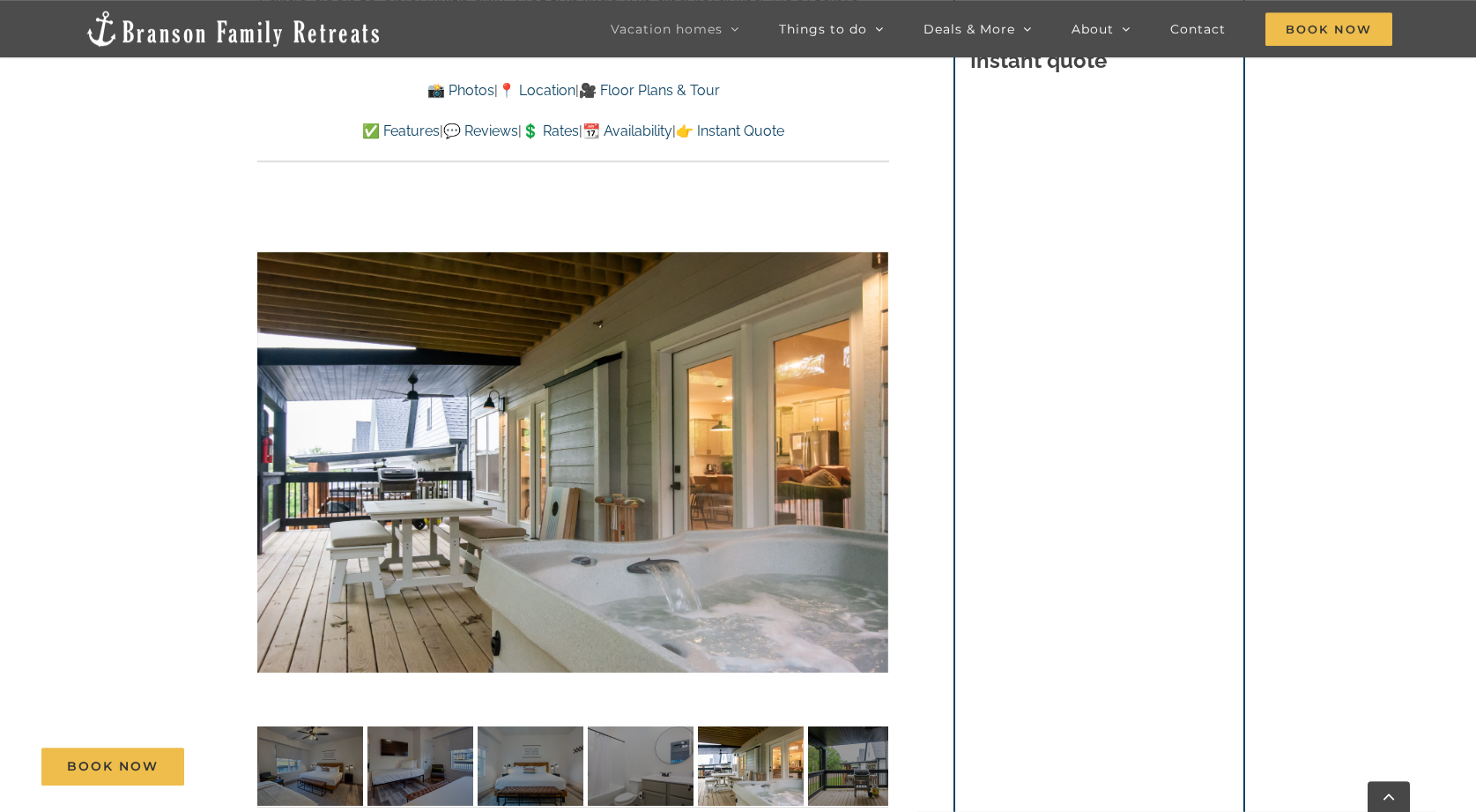
click at [876, 457] on div "37 / 40" at bounding box center [572, 461] width 631 height 518
click at [872, 460] on div at bounding box center [852, 461] width 55 height 109
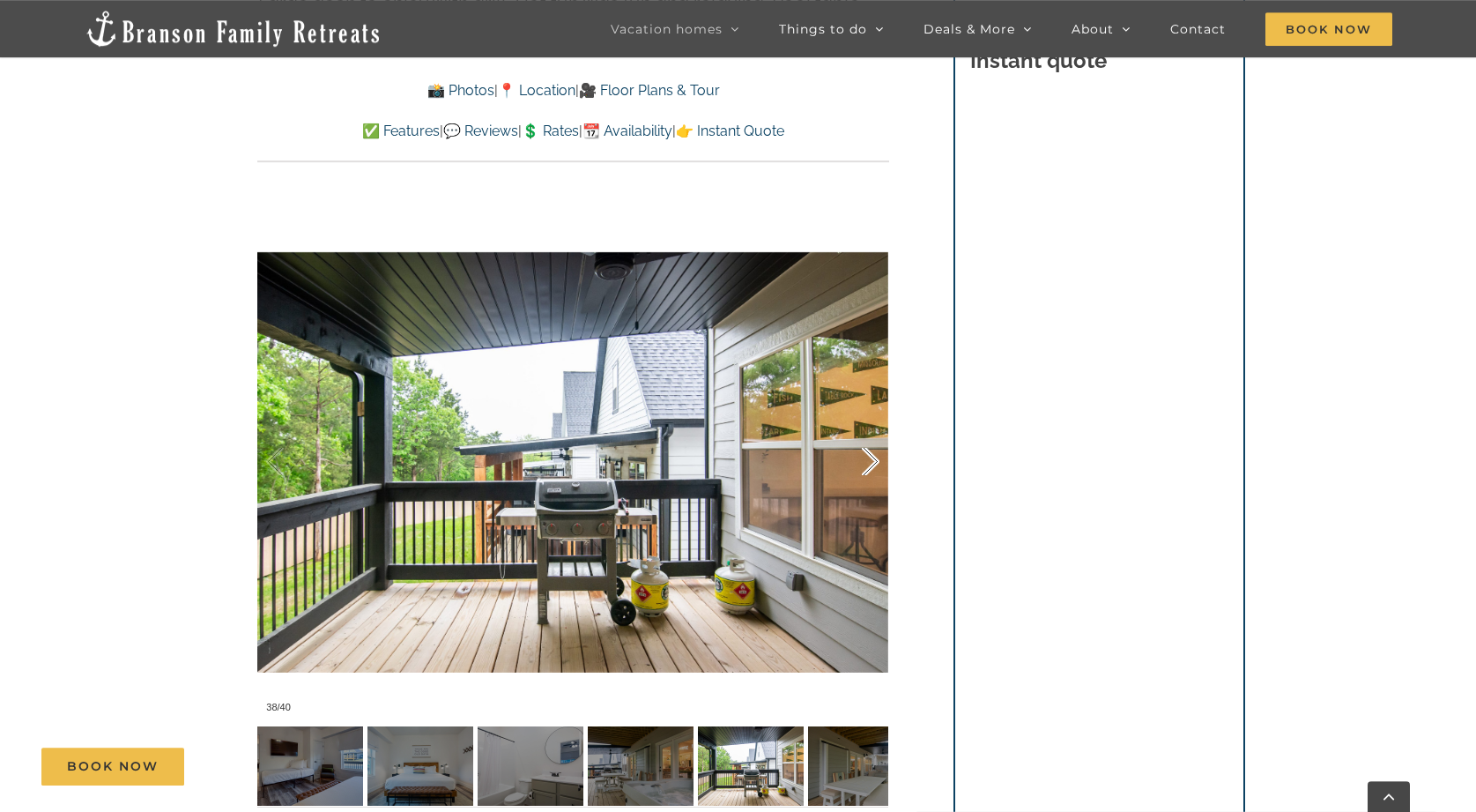
click at [872, 460] on div at bounding box center [852, 461] width 55 height 109
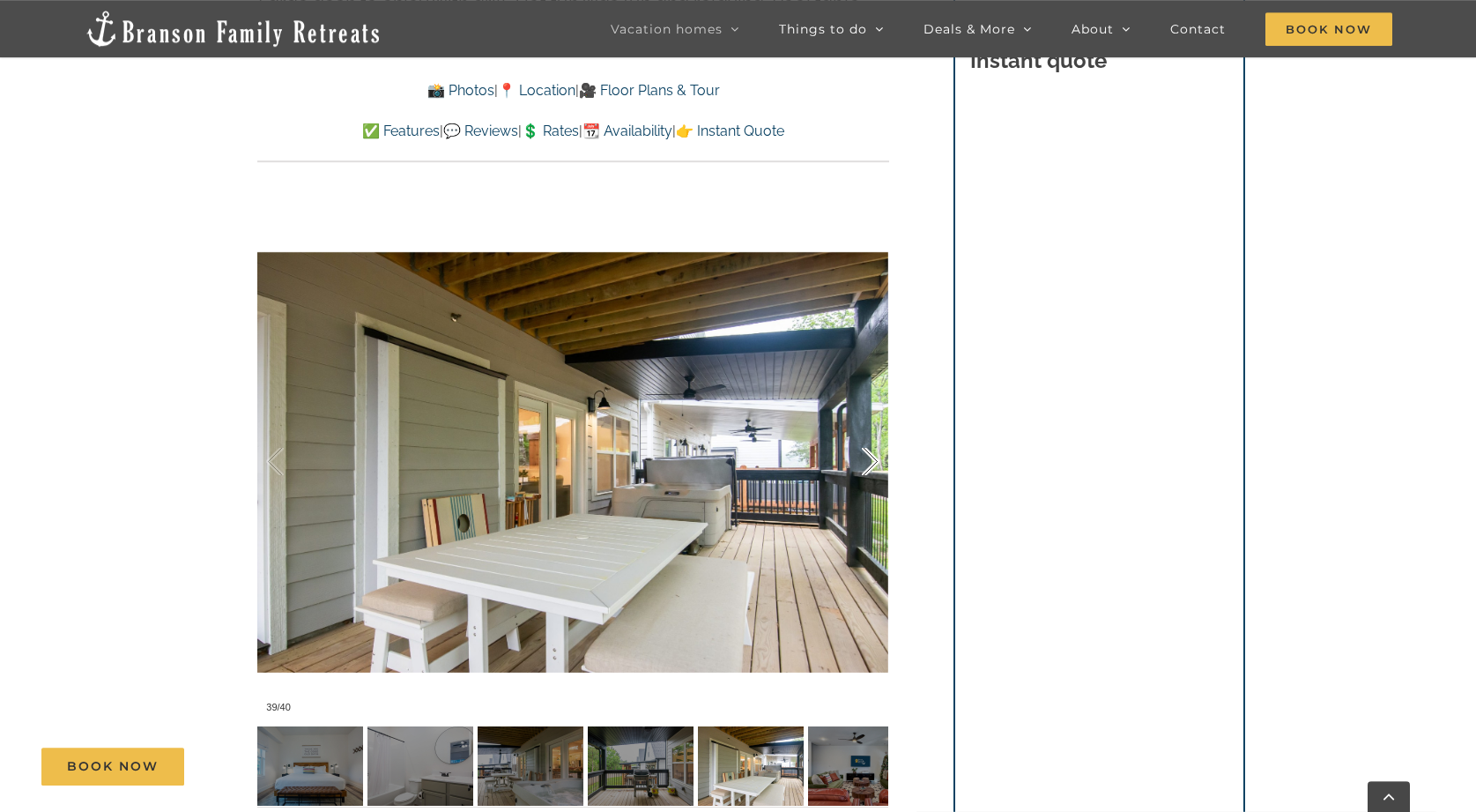
click at [872, 460] on div at bounding box center [852, 461] width 55 height 109
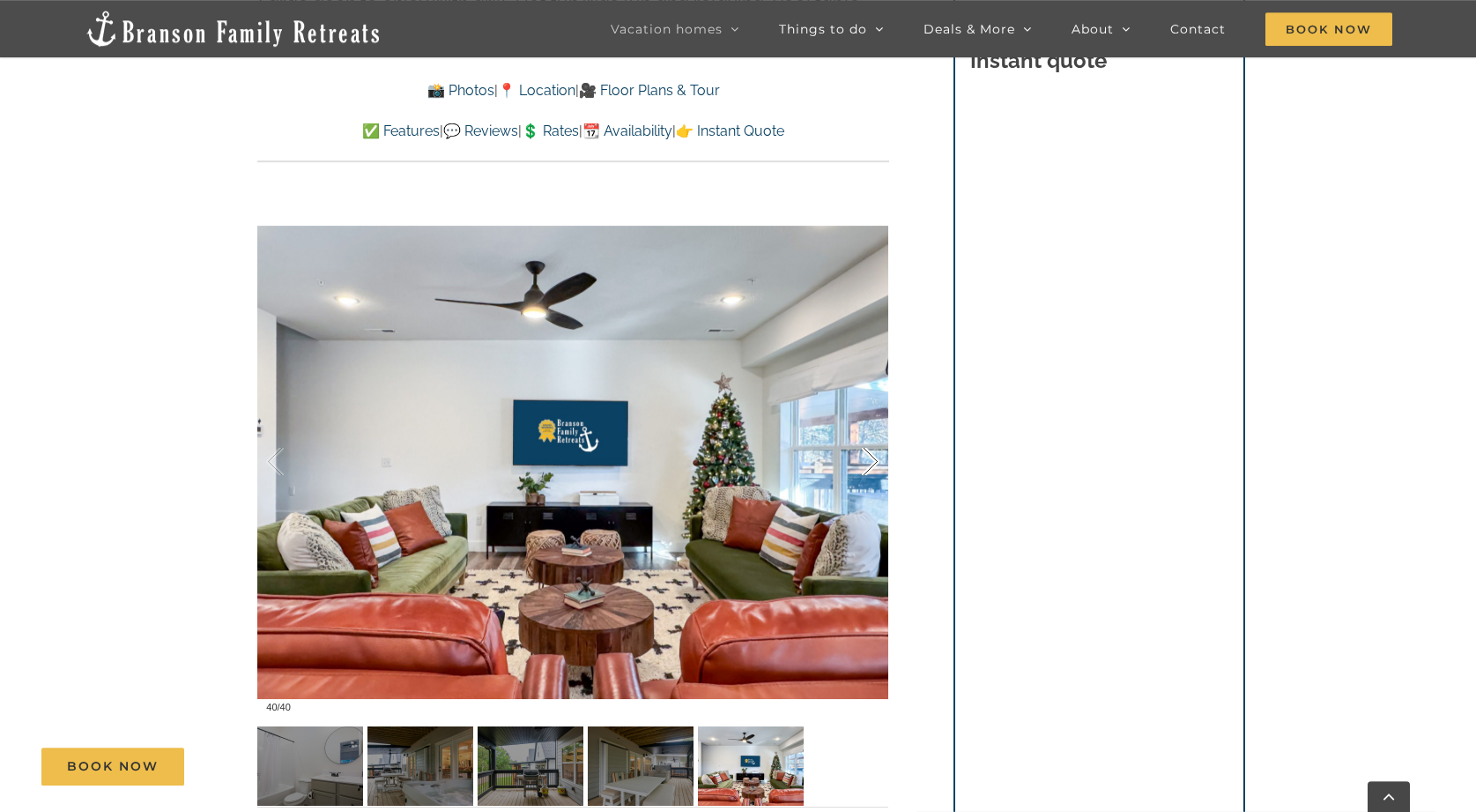
click at [872, 460] on div at bounding box center [852, 461] width 55 height 109
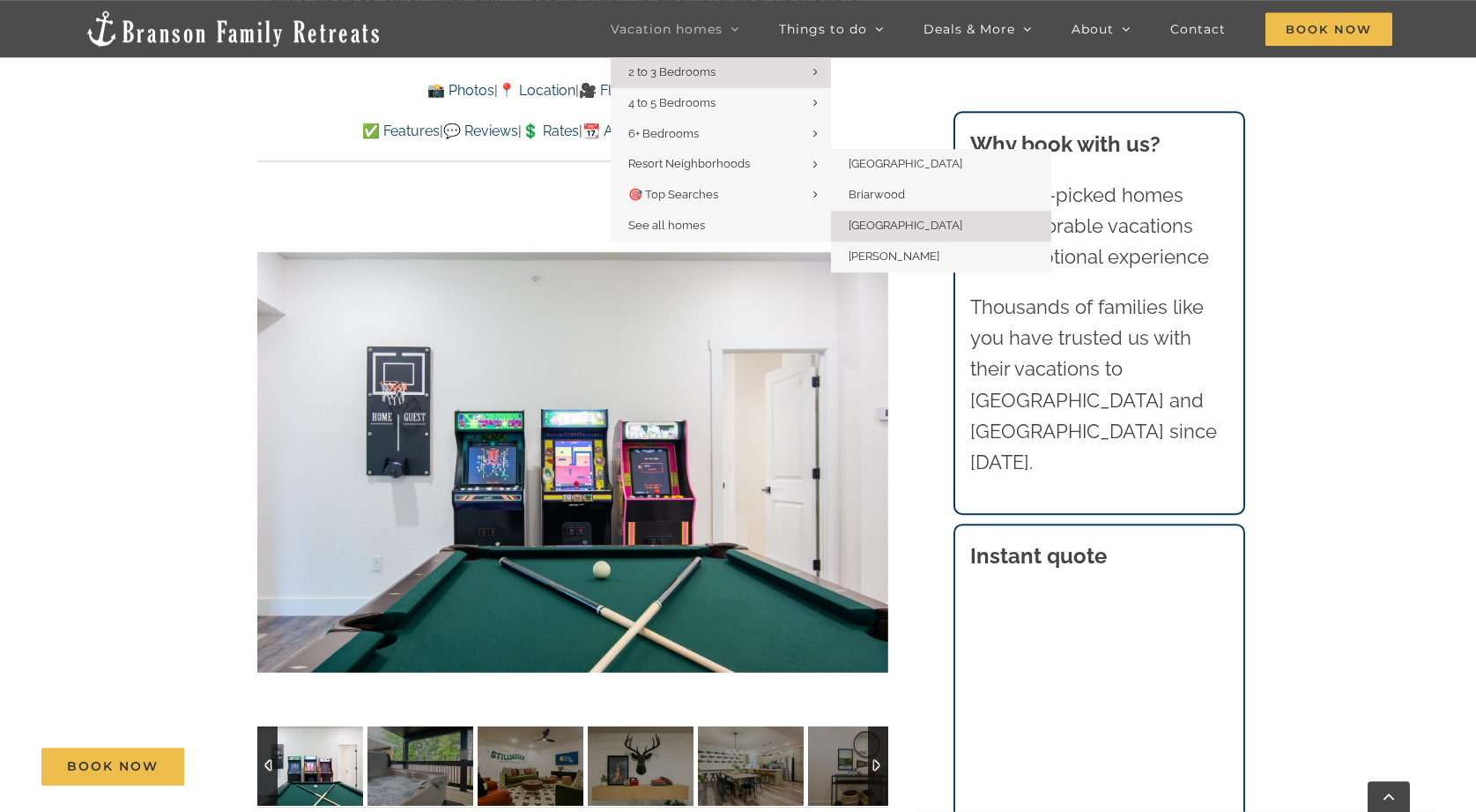
click at [860, 220] on span "[GEOGRAPHIC_DATA]" at bounding box center [905, 225] width 114 height 13
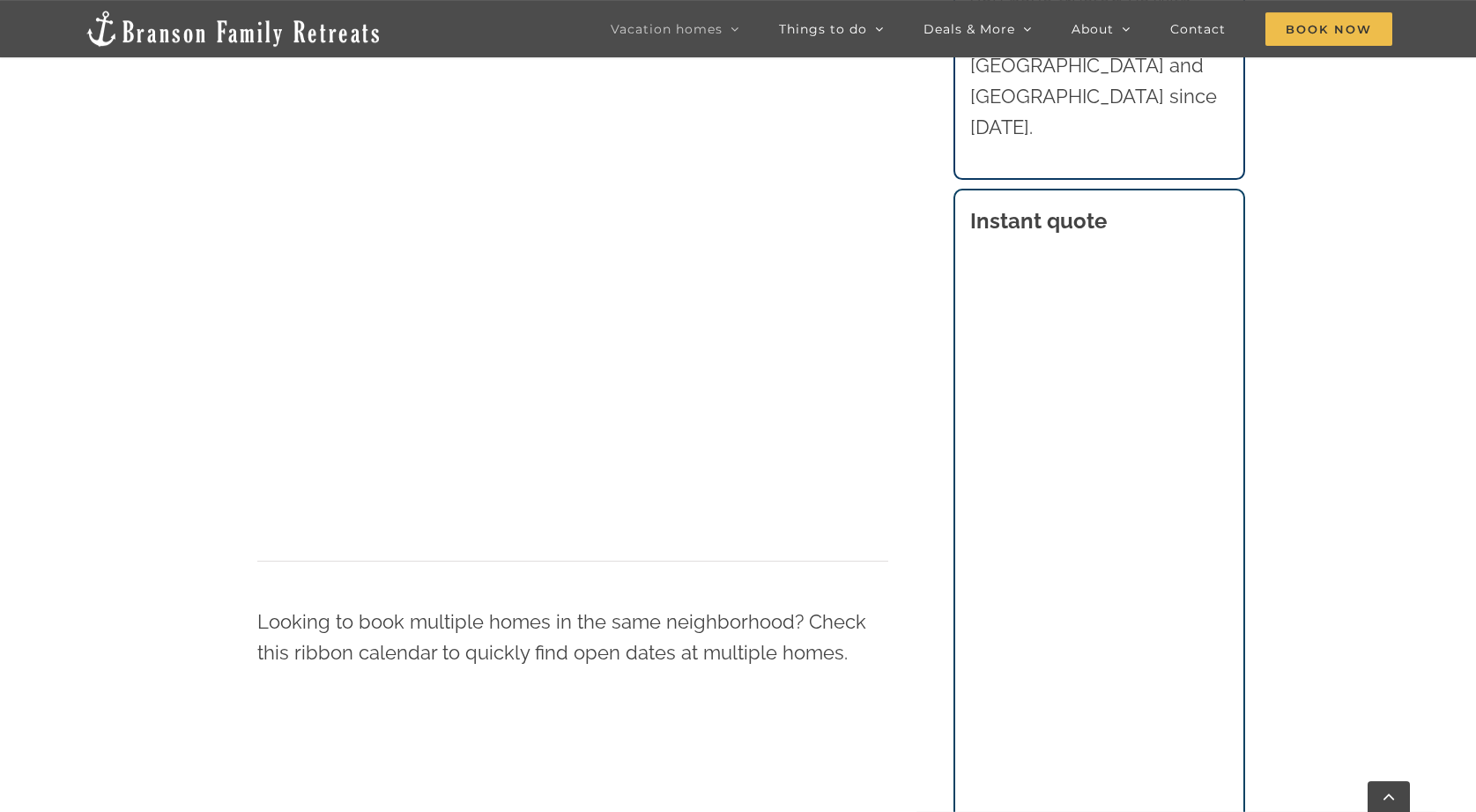
scroll to position [1188, 0]
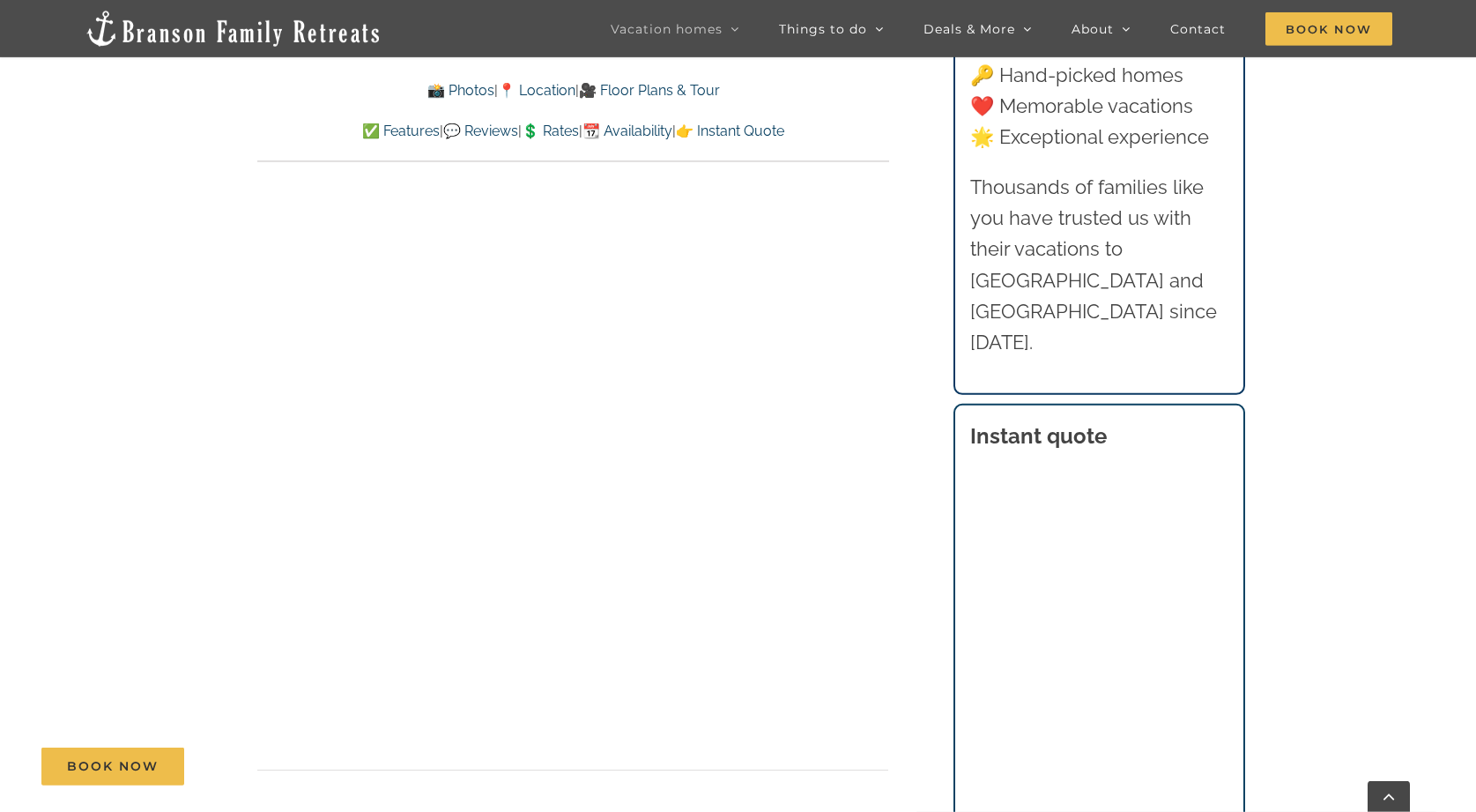
scroll to position [9487, 0]
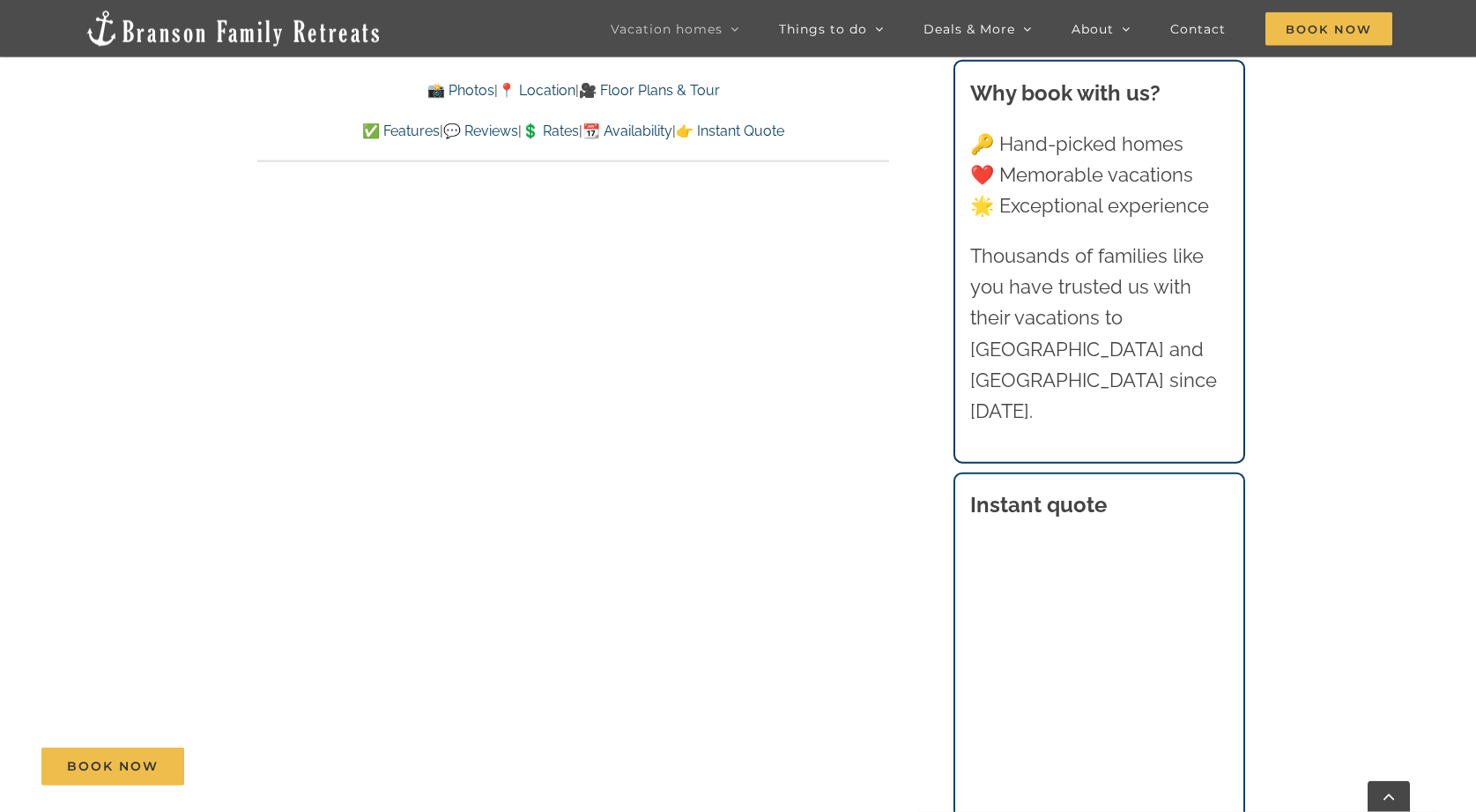
click at [1150, 773] on div "Book Now" at bounding box center [751, 766] width 1420 height 38
click at [1151, 781] on div "Book Now" at bounding box center [751, 766] width 1420 height 38
click at [1141, 773] on div "Book Now" at bounding box center [751, 766] width 1420 height 38
click at [1147, 780] on div "Book Now" at bounding box center [751, 766] width 1420 height 38
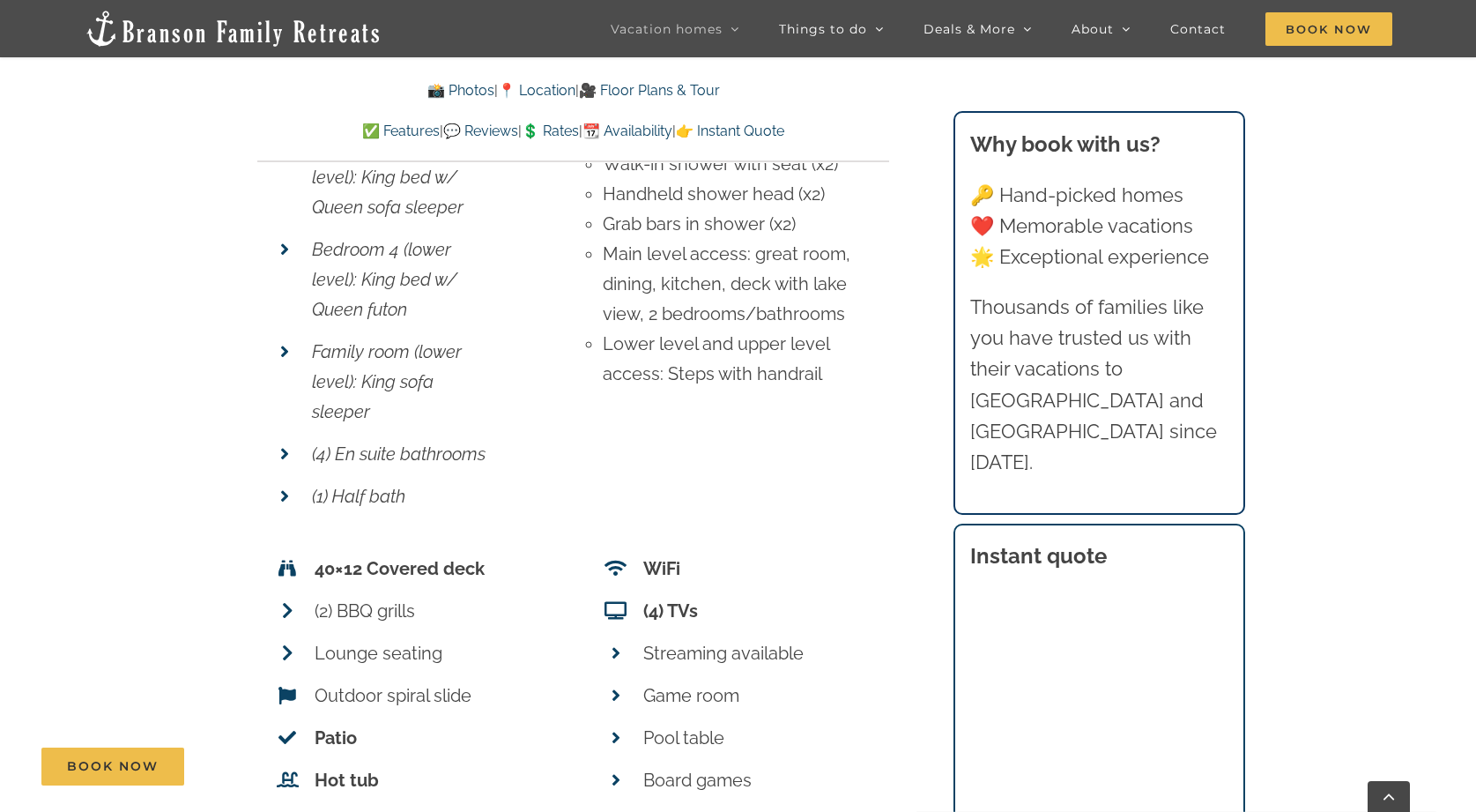
scroll to position [6708, 0]
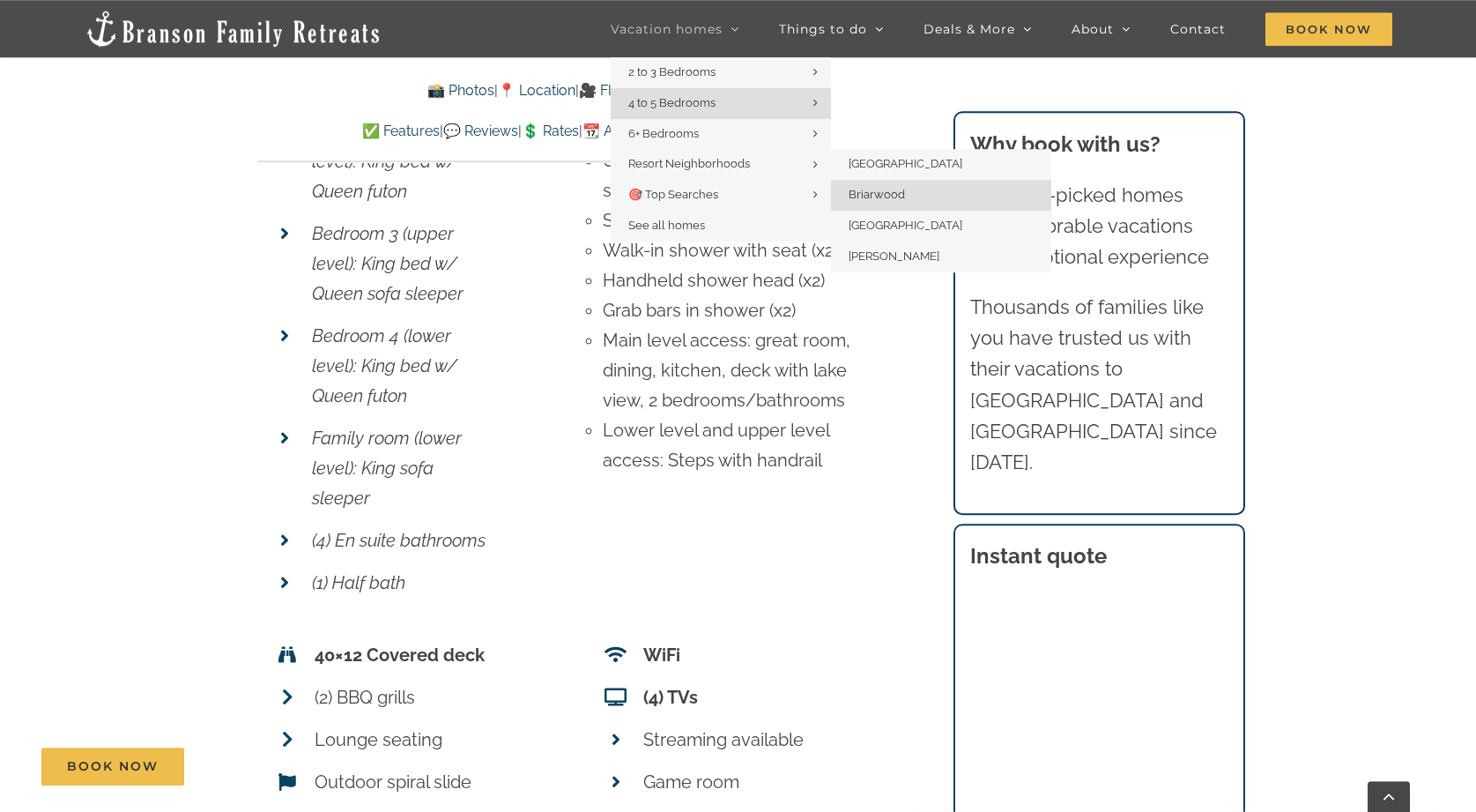
click at [885, 196] on span "Briarwood" at bounding box center [877, 194] width 56 height 13
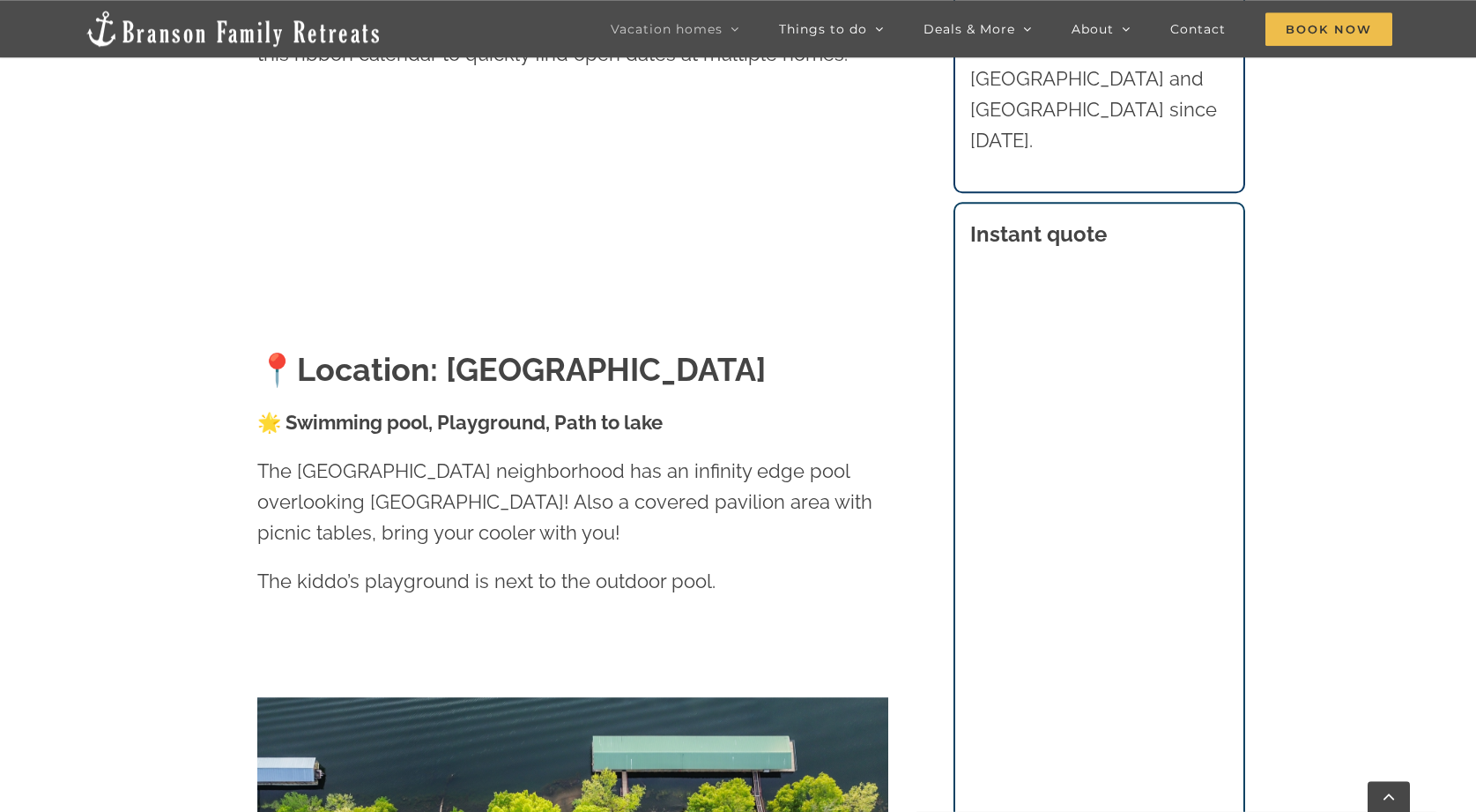
scroll to position [2121, 0]
